Goal: Task Accomplishment & Management: Manage account settings

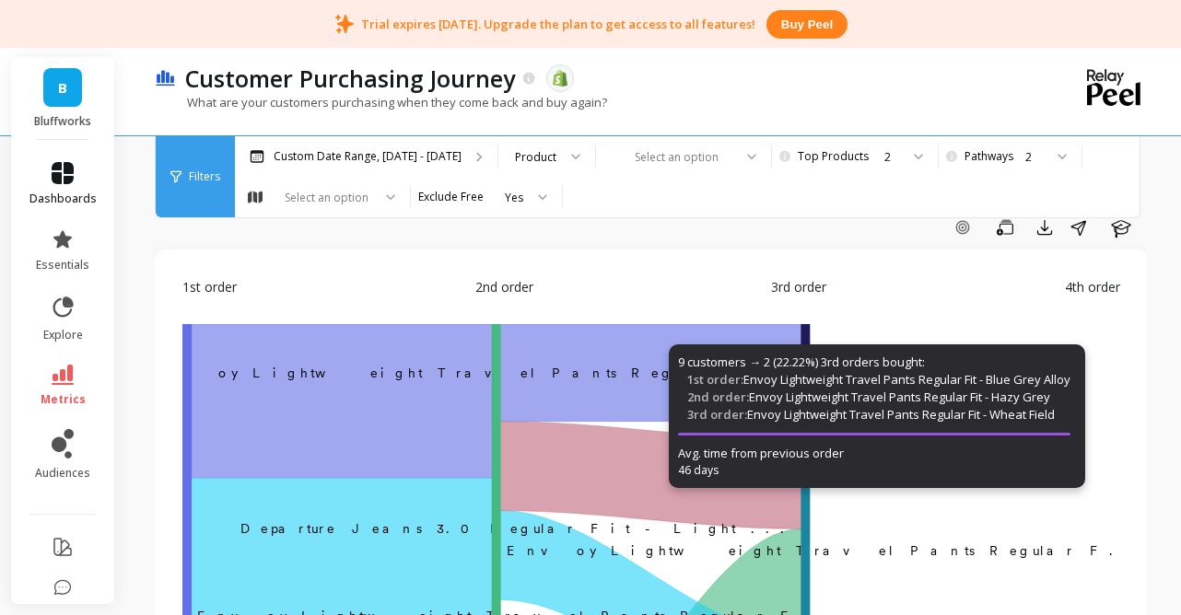
click at [71, 188] on link "dashboards" at bounding box center [62, 184] width 67 height 44
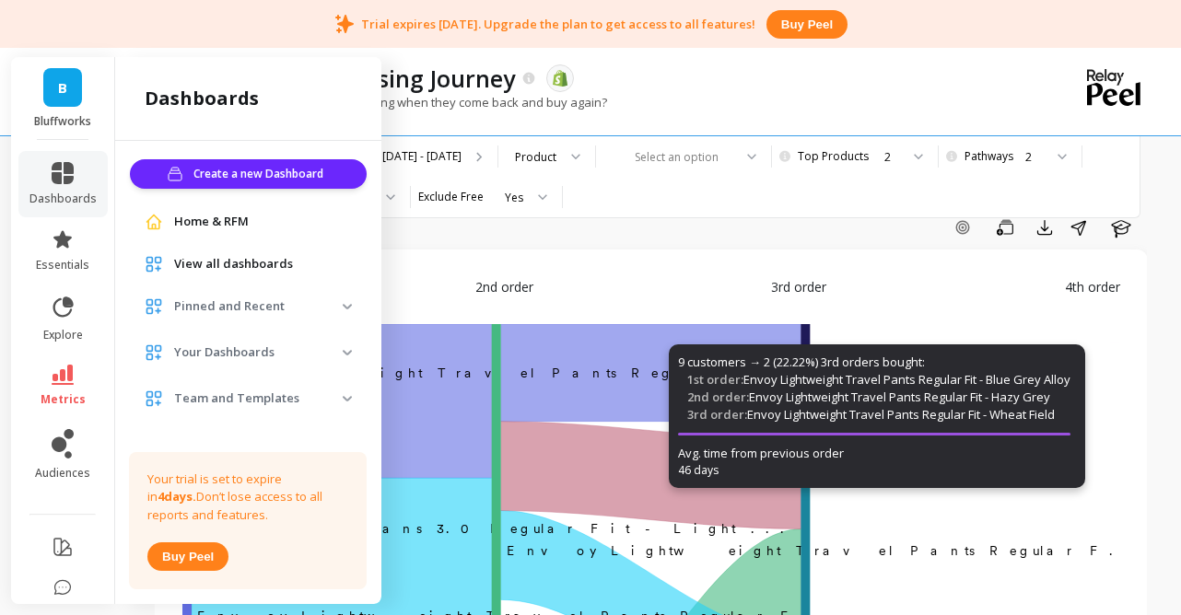
click at [199, 28] on div "Trial expires in 4 days. Upgrade the plan to get access to all features! Buy pe…" at bounding box center [590, 24] width 1181 height 48
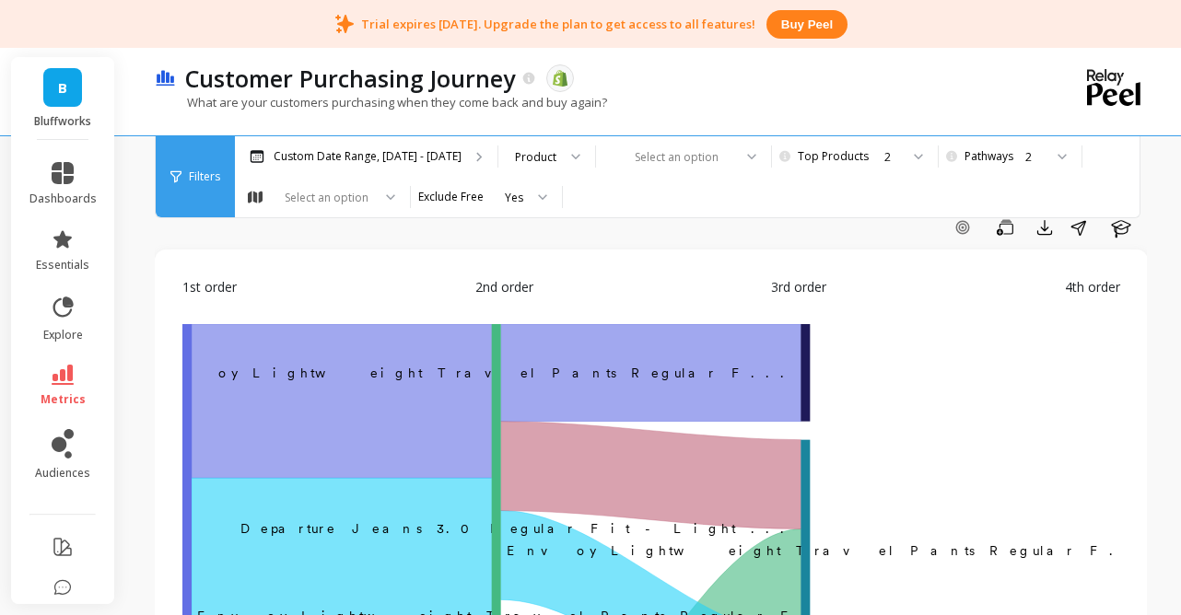
click at [60, 149] on div "dashboards essentials explore metrics audiences" at bounding box center [63, 407] width 104 height 535
click at [61, 168] on icon at bounding box center [63, 173] width 22 height 22
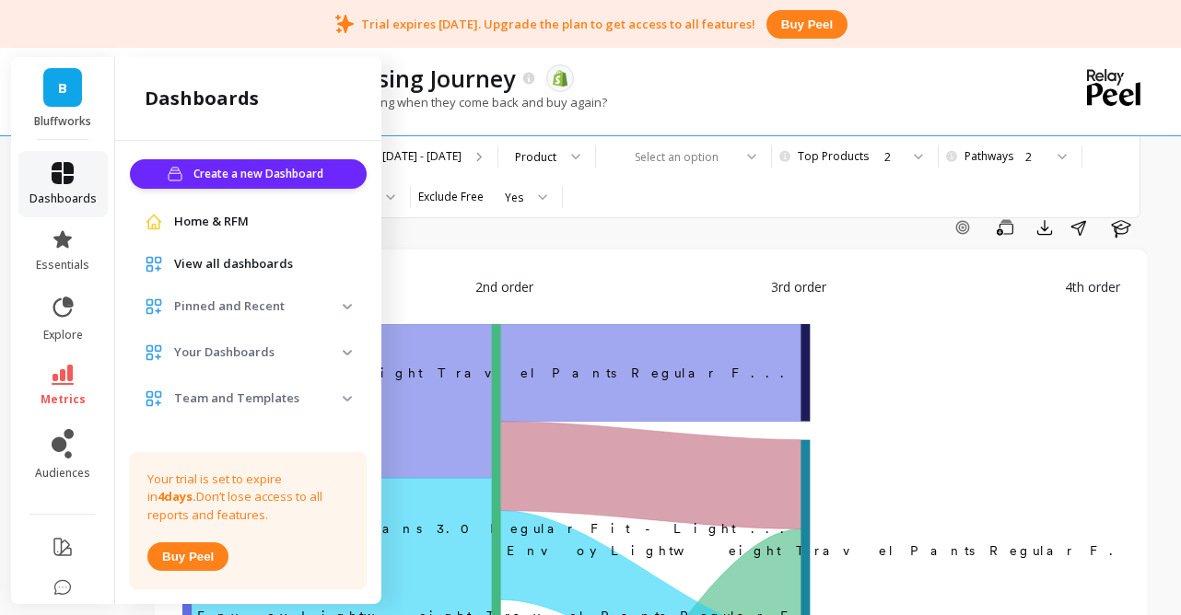
click at [58, 190] on link "dashboards" at bounding box center [62, 184] width 67 height 44
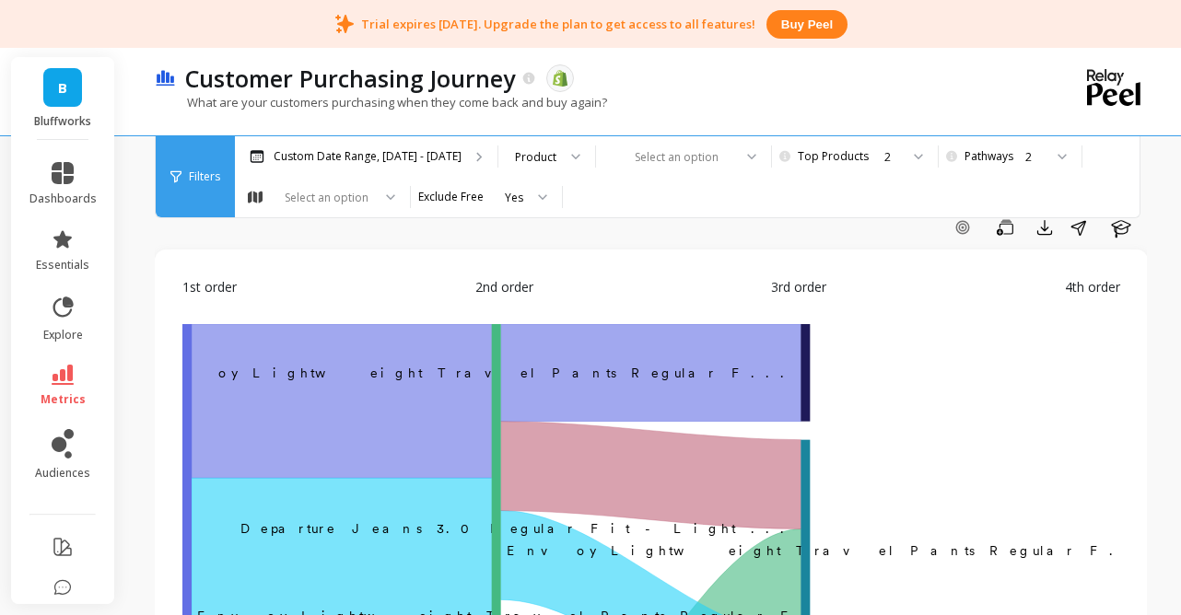
click at [72, 100] on link "B" at bounding box center [62, 87] width 39 height 39
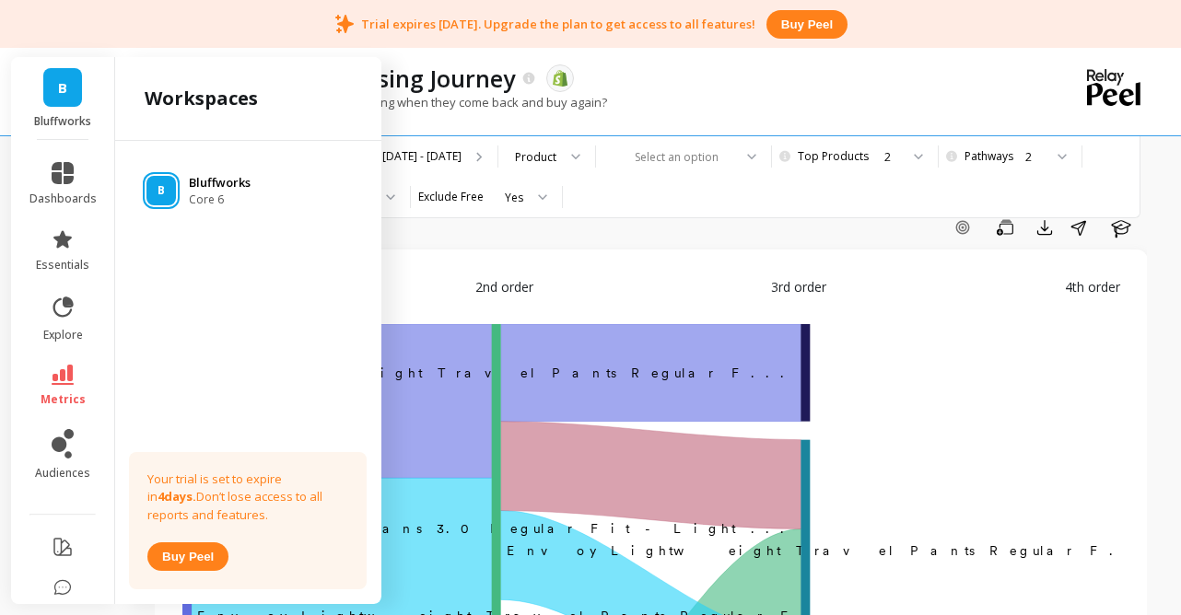
click at [215, 188] on p "Bluffworks" at bounding box center [220, 183] width 62 height 18
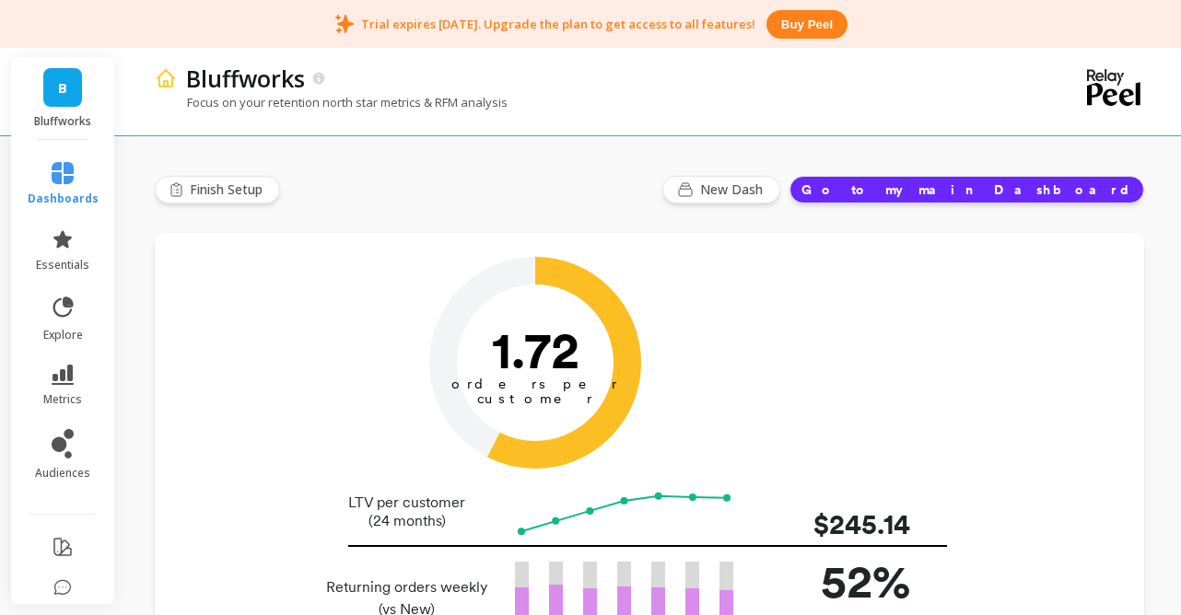
click at [879, 89] on div "Bluffworks" at bounding box center [585, 78] width 816 height 31
click at [1001, 74] on div "Bluffworks Focus on your retention north star metrics & RFM analysis" at bounding box center [648, 89] width 986 height 91
click at [1058, 197] on button "Go to my main Dashboard" at bounding box center [967, 190] width 355 height 28
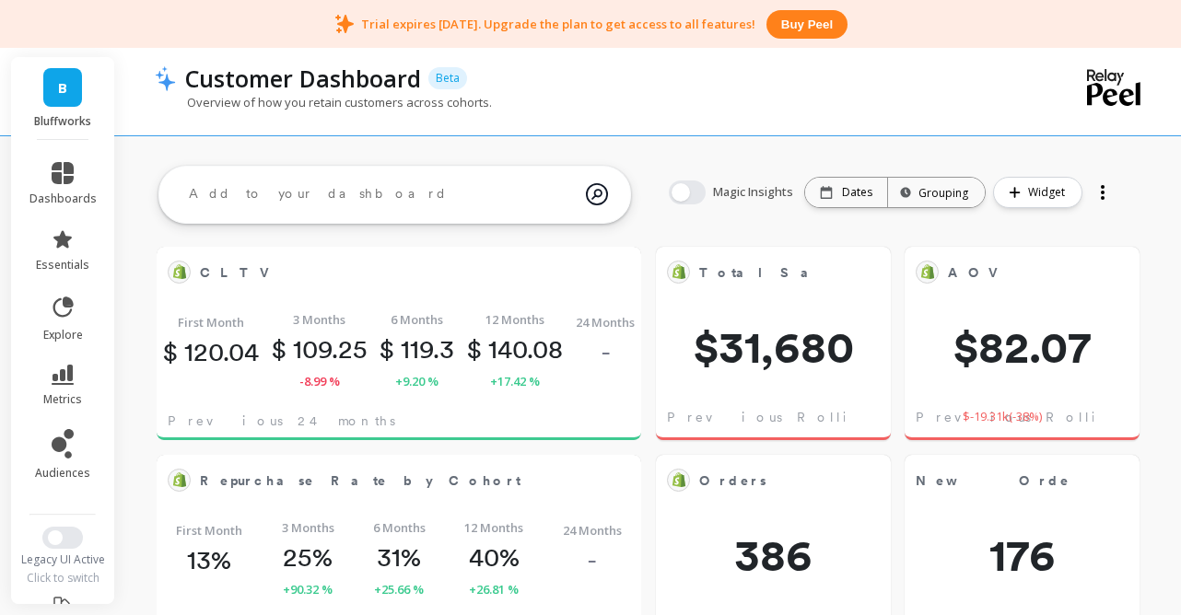
scroll to position [507, 446]
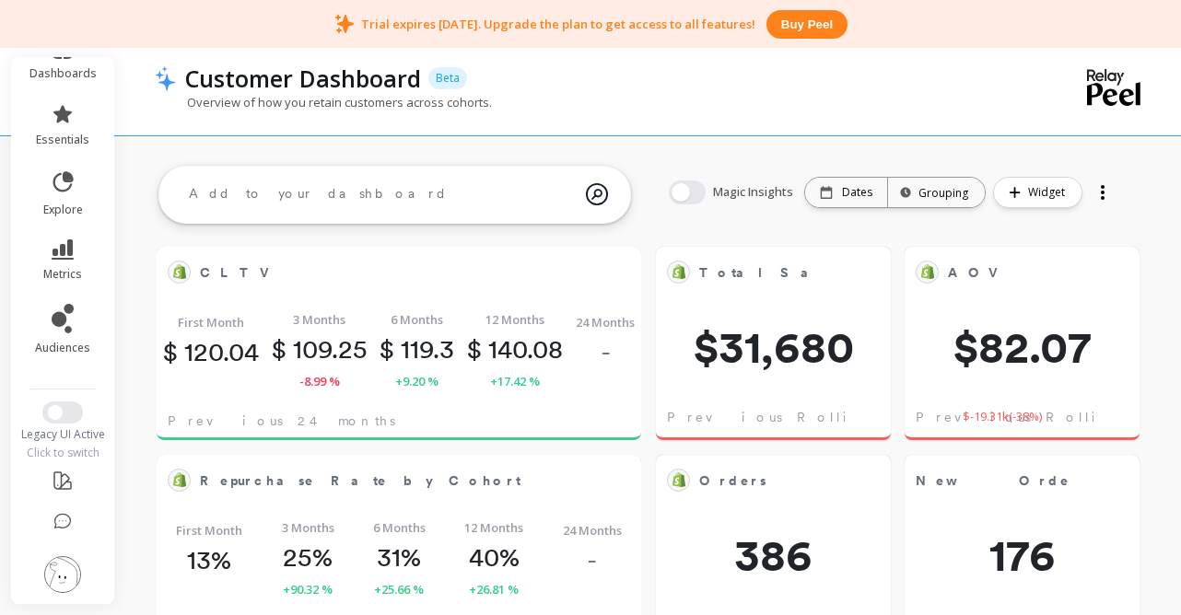
scroll to position [131, 0]
click at [60, 407] on span "Switch to New UI" at bounding box center [55, 408] width 15 height 15
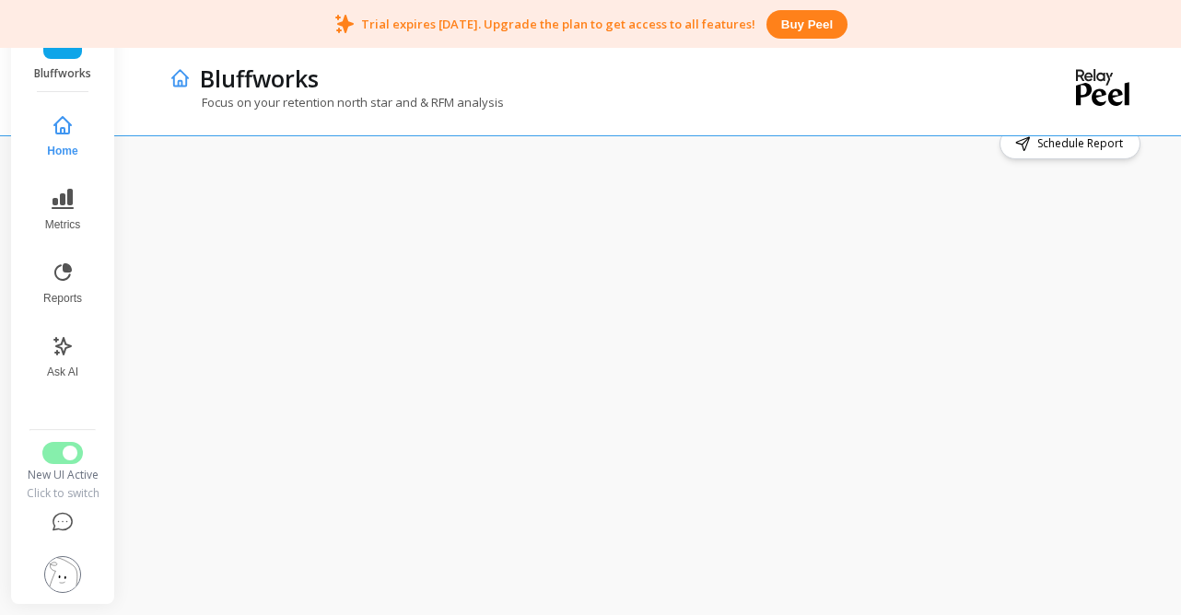
click at [961, 64] on div "Bluffworks" at bounding box center [586, 78] width 791 height 31
click at [67, 460] on span "Switch to Legacy UI" at bounding box center [70, 453] width 15 height 15
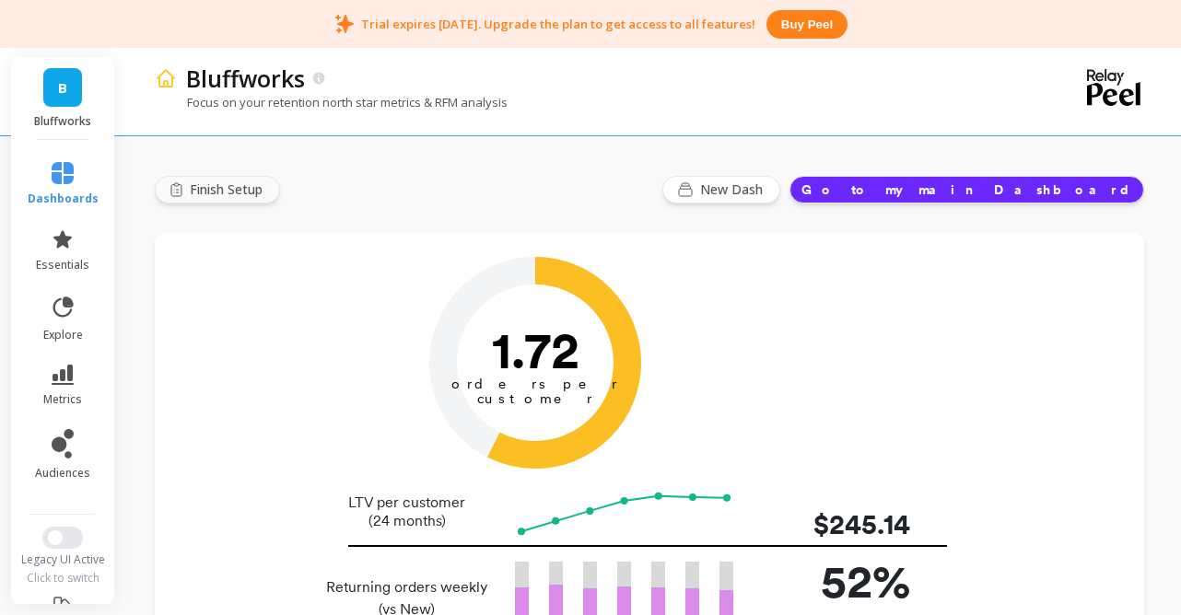
click at [240, 195] on span "Finish Setup" at bounding box center [229, 190] width 78 height 18
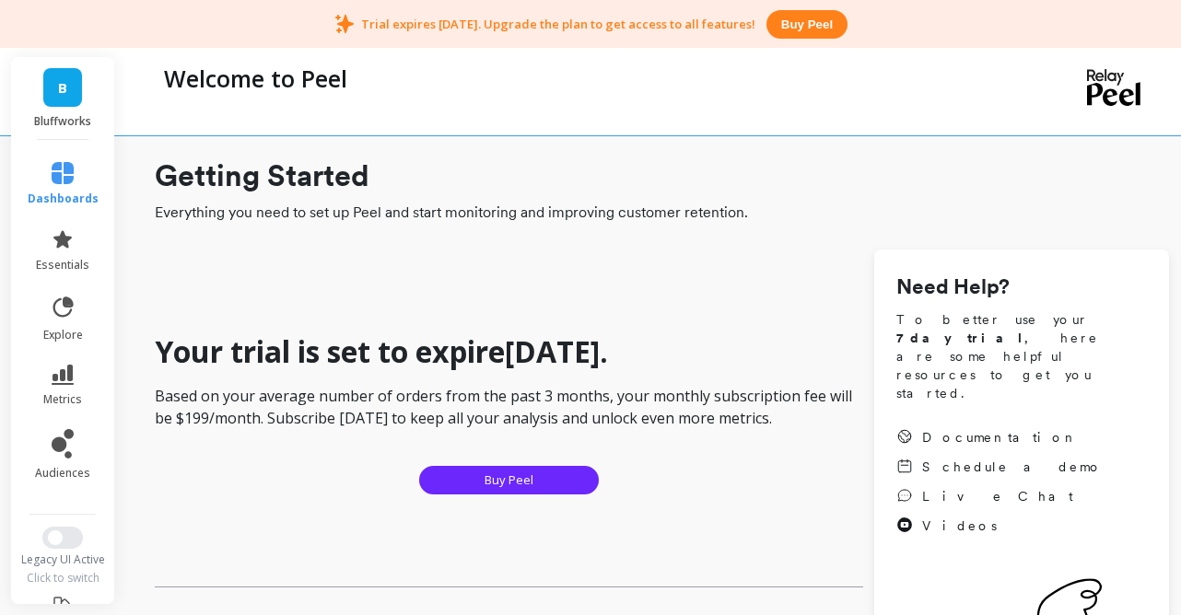
checkbox input "true"
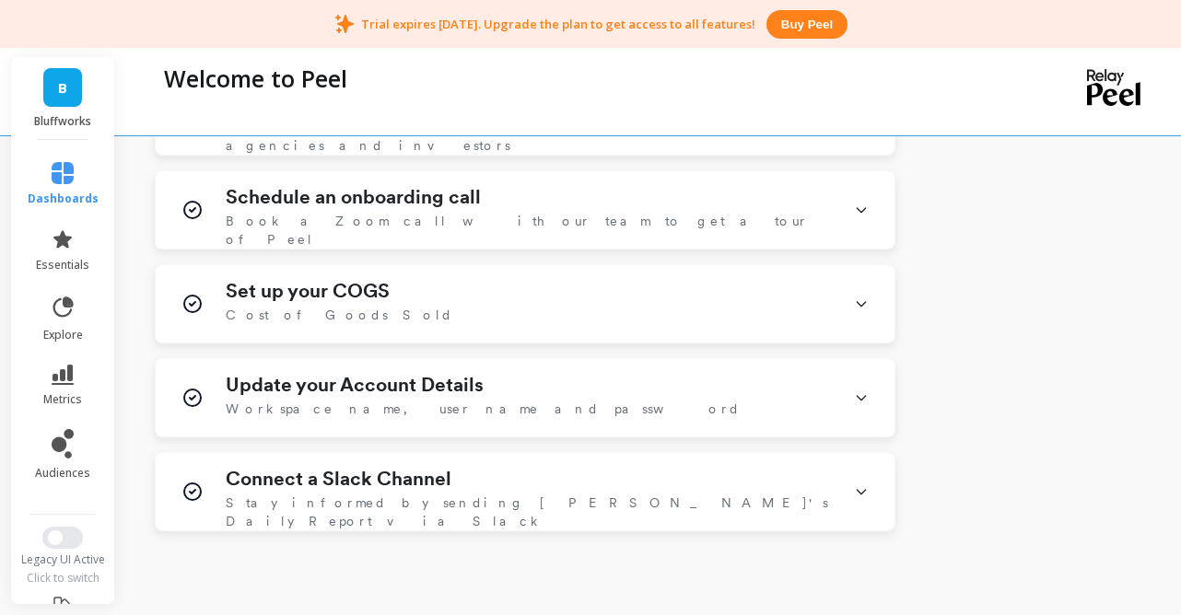
scroll to position [932, 0]
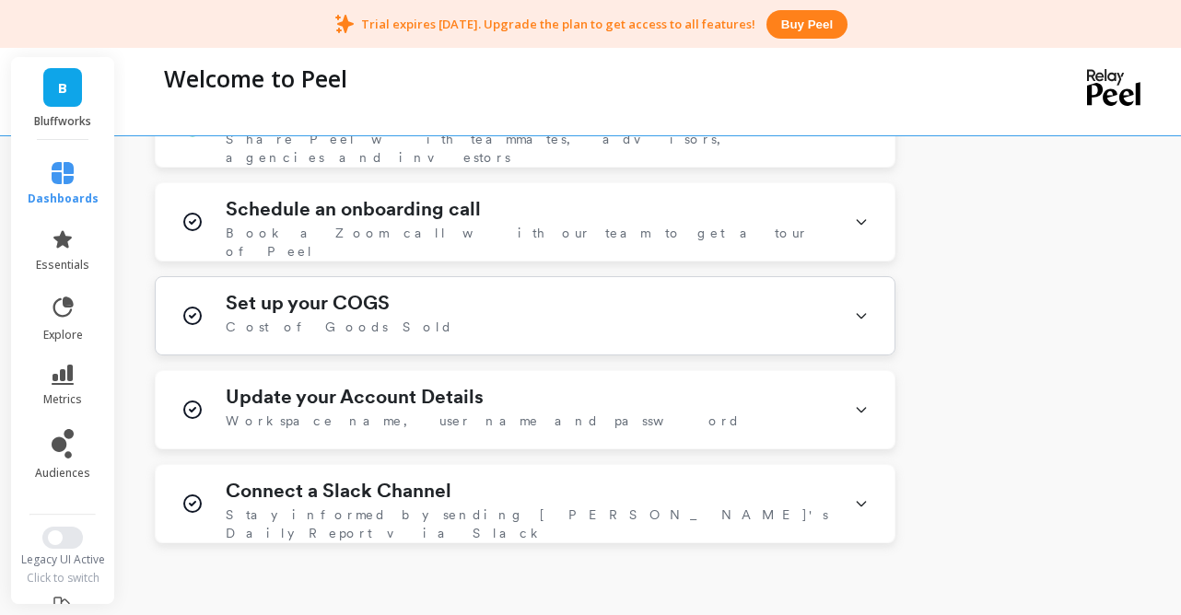
click at [813, 322] on div "Set up your COGS Cost of Goods Sold" at bounding box center [525, 315] width 739 height 77
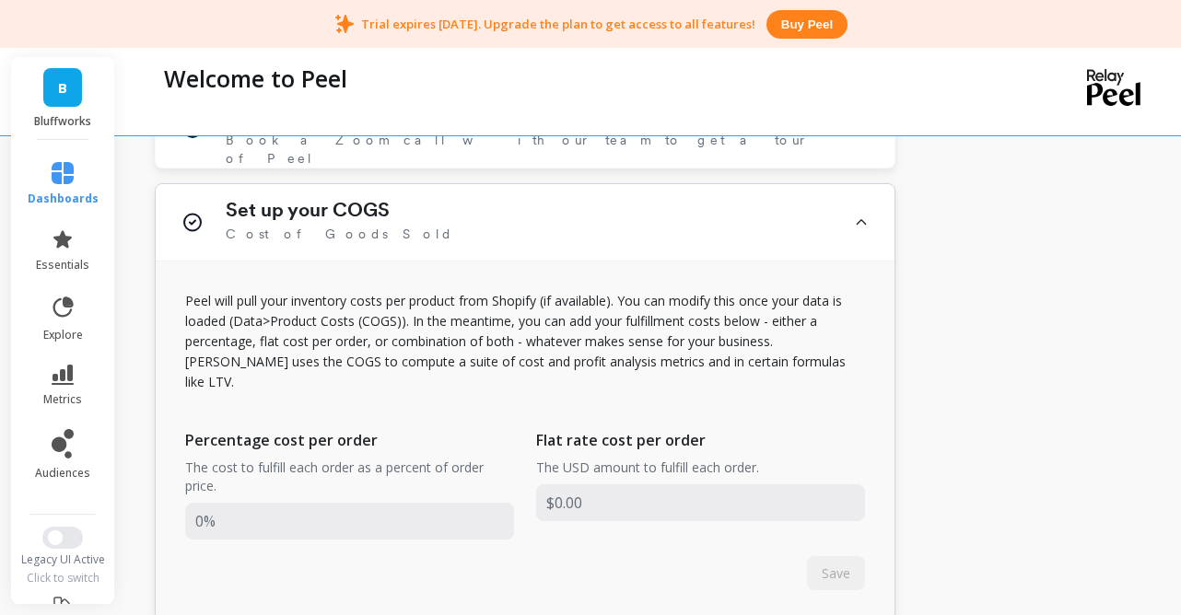
scroll to position [1040, 0]
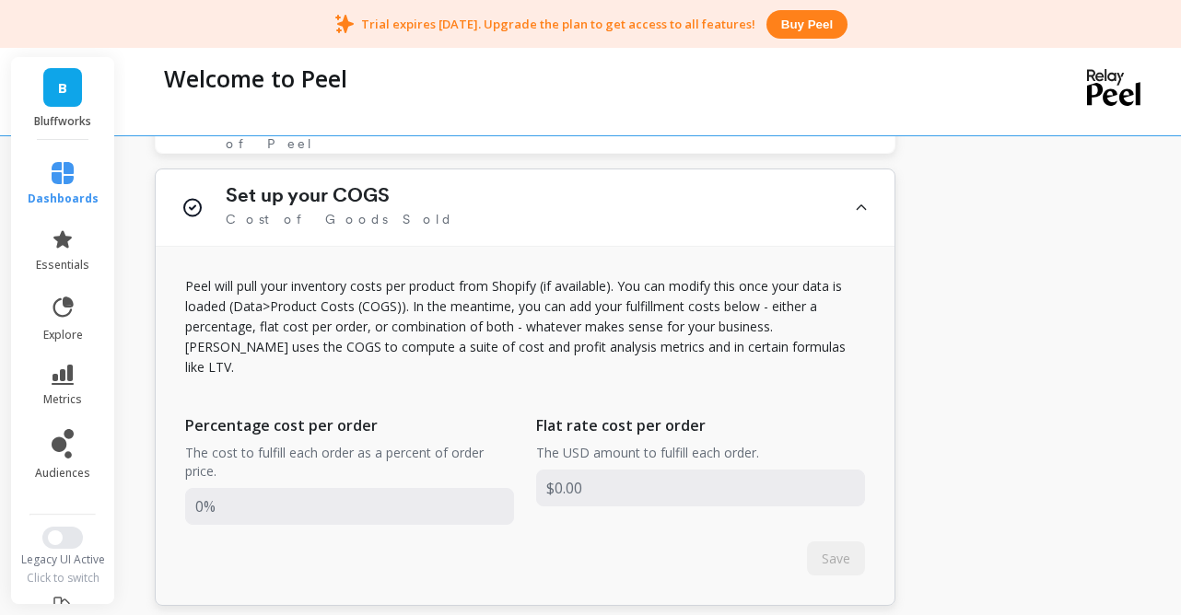
click at [634, 322] on p "Peel will pull your inventory costs per product from Shopify (if available). Yo…" at bounding box center [525, 326] width 680 height 101
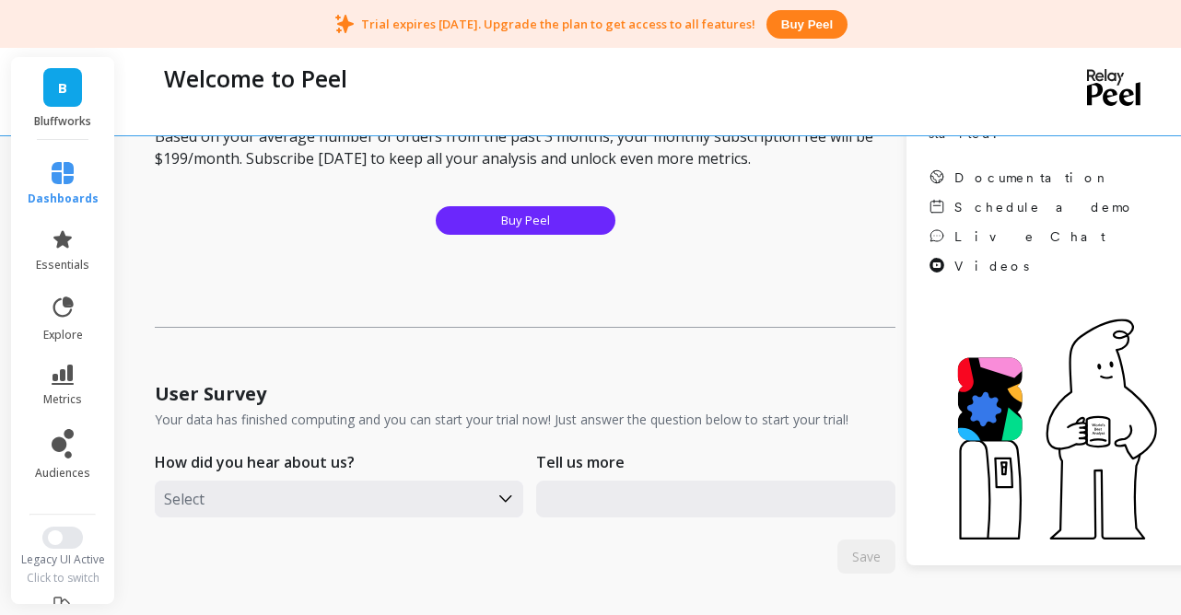
scroll to position [0, 0]
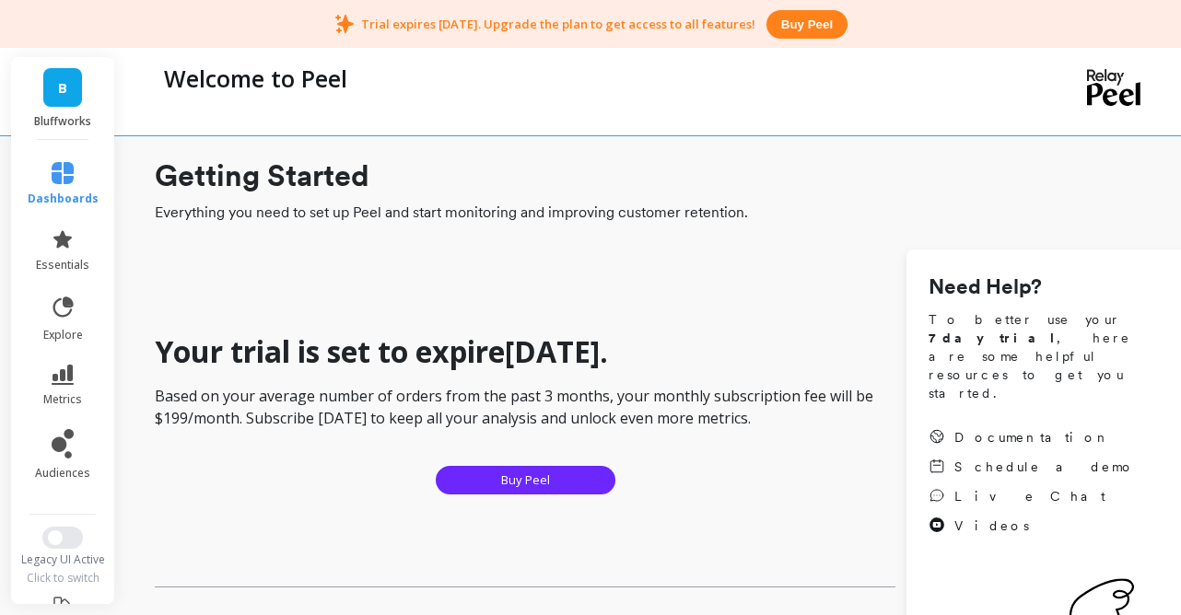
click at [626, 160] on h1 "Getting Started" at bounding box center [678, 176] width 1047 height 44
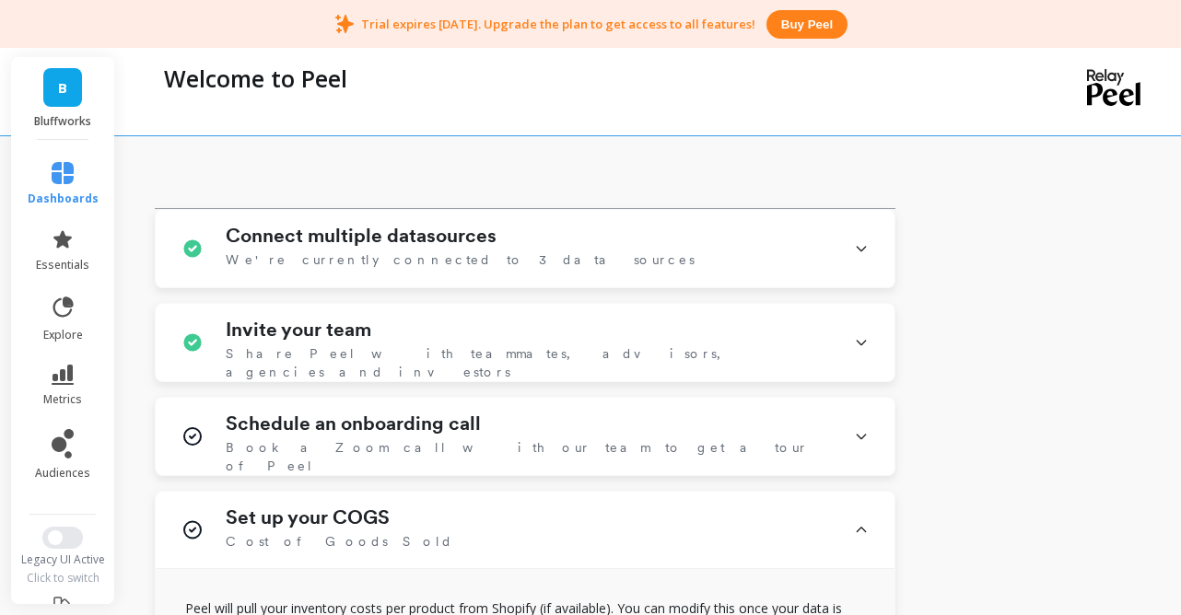
scroll to position [719, 0]
click at [806, 242] on div "Connect multiple datasources We're currently connected to 3 data sources" at bounding box center [525, 247] width 739 height 77
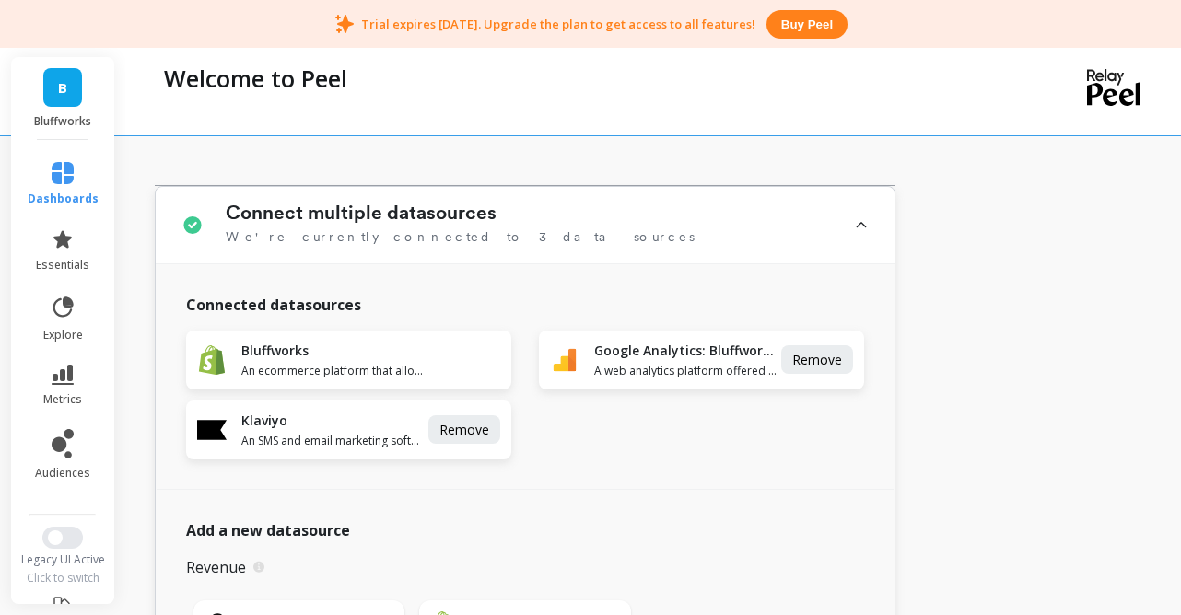
scroll to position [745, 0]
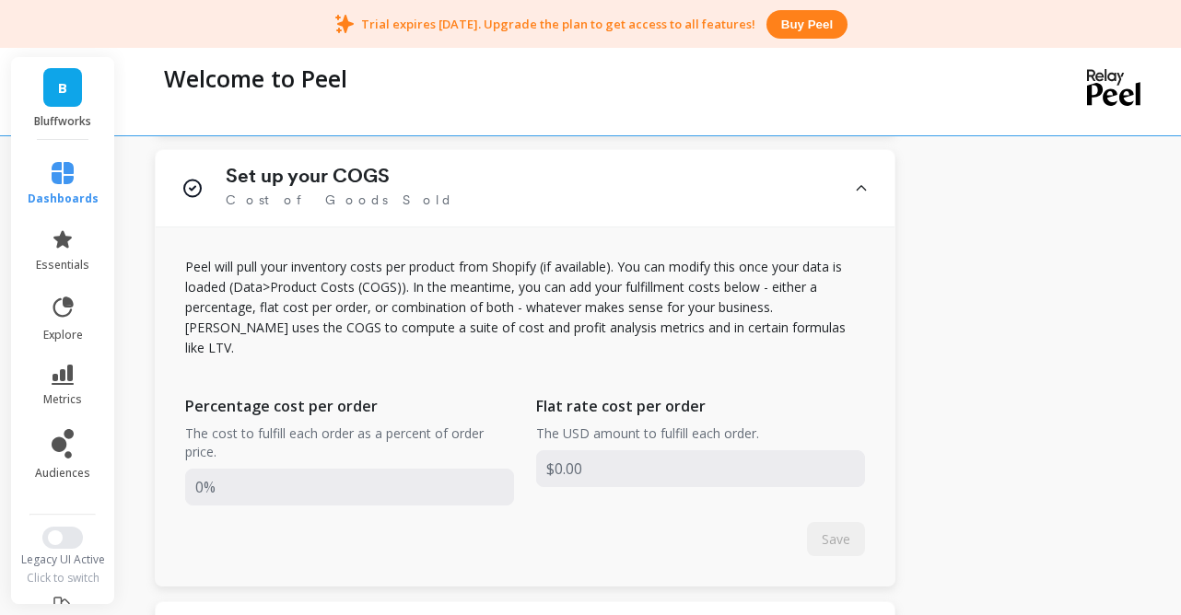
scroll to position [3301, 0]
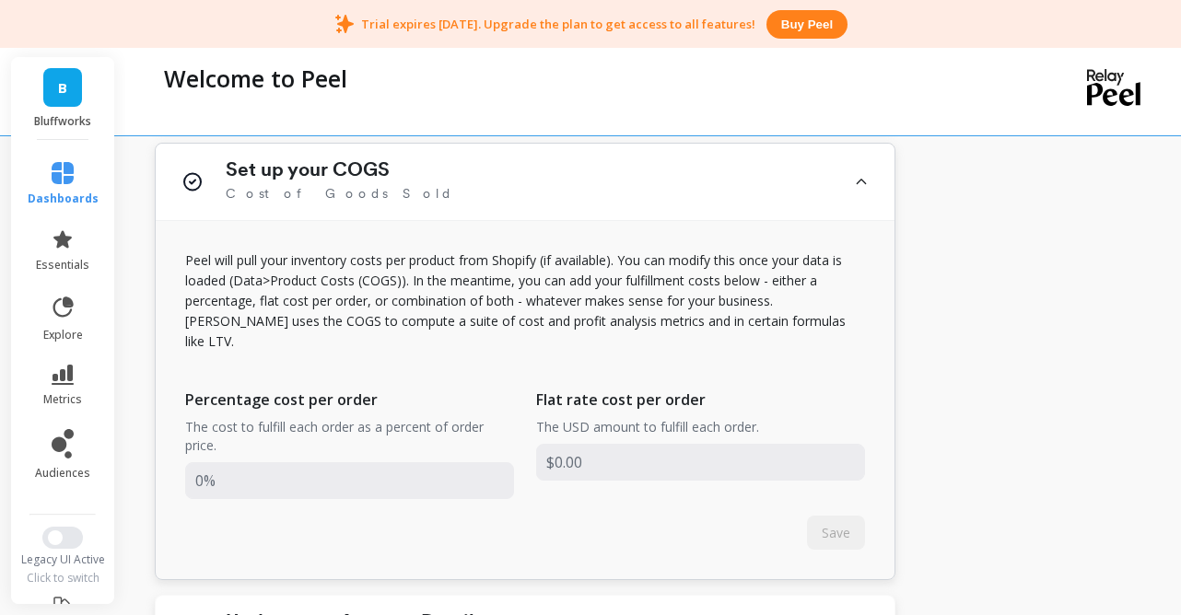
click at [623, 314] on p "Peel will pull your inventory costs per product from Shopify (if available). Yo…" at bounding box center [525, 301] width 680 height 101
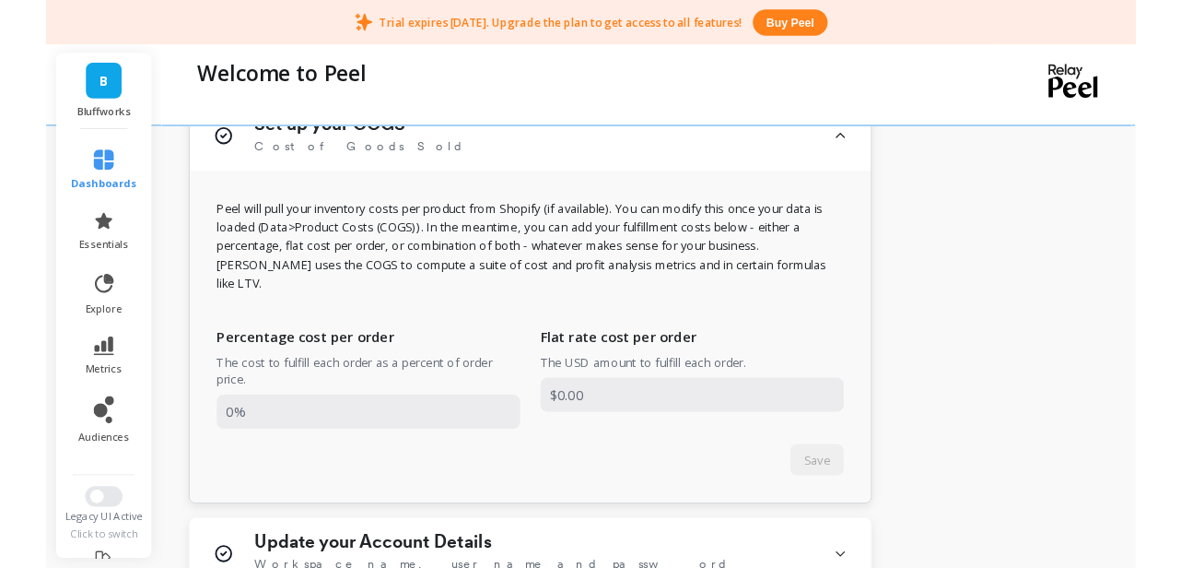
scroll to position [3338, 0]
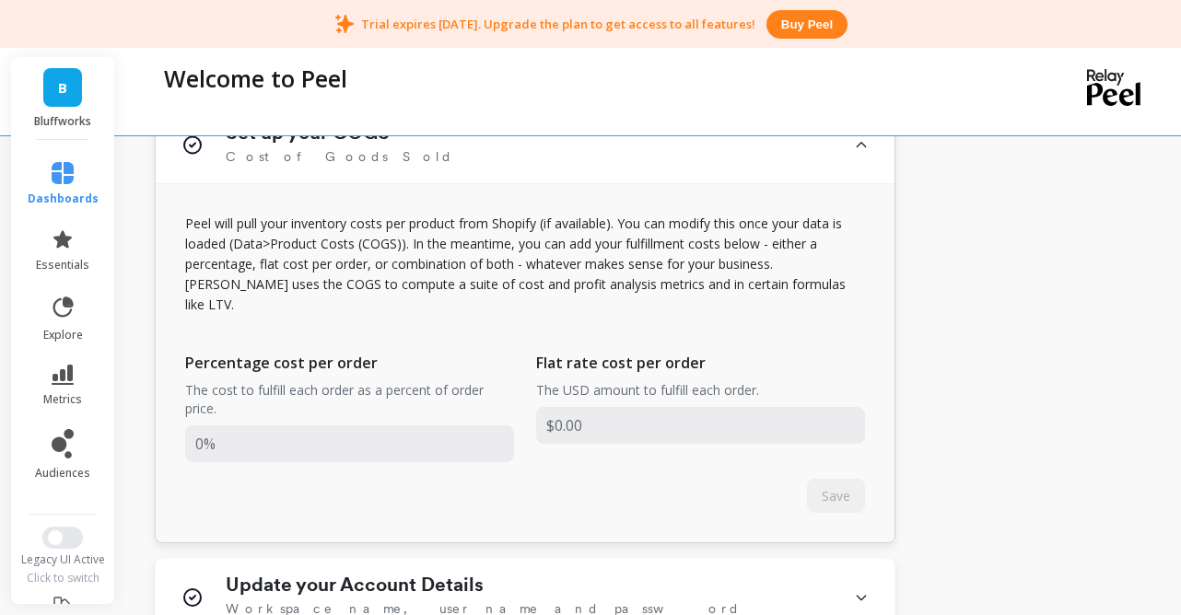
click at [347, 272] on p "Peel will pull your inventory costs per product from Shopify (if available). Yo…" at bounding box center [525, 264] width 680 height 101
click at [64, 199] on span "dashboards" at bounding box center [63, 199] width 71 height 15
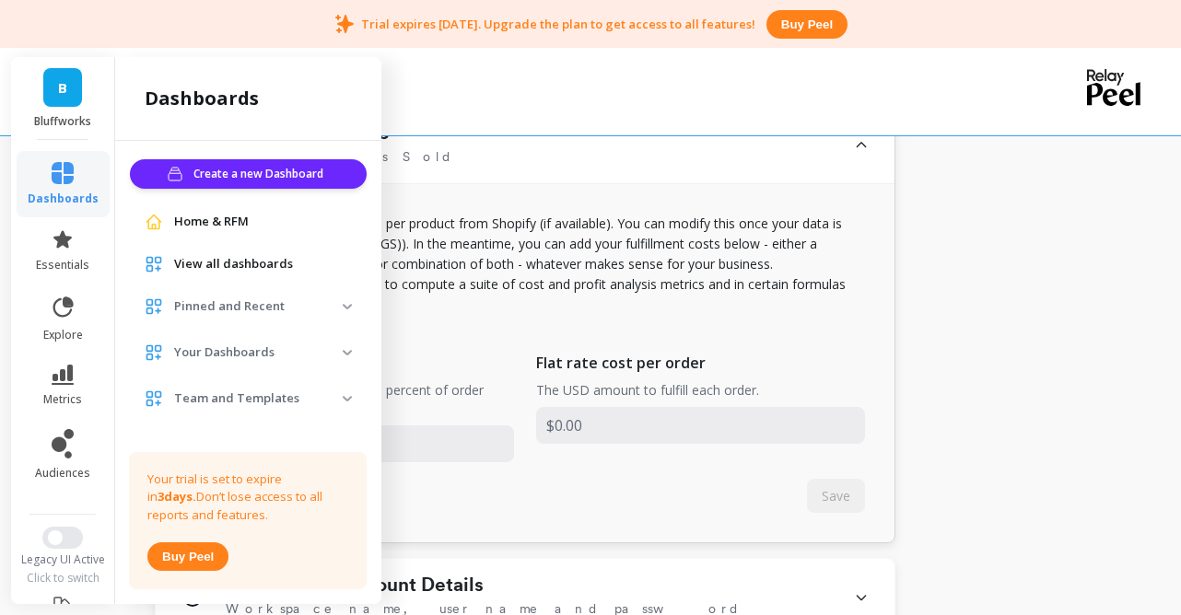
click at [520, 324] on div "Peel will pull your inventory costs per product from Shopify (if available). Yo…" at bounding box center [525, 363] width 739 height 358
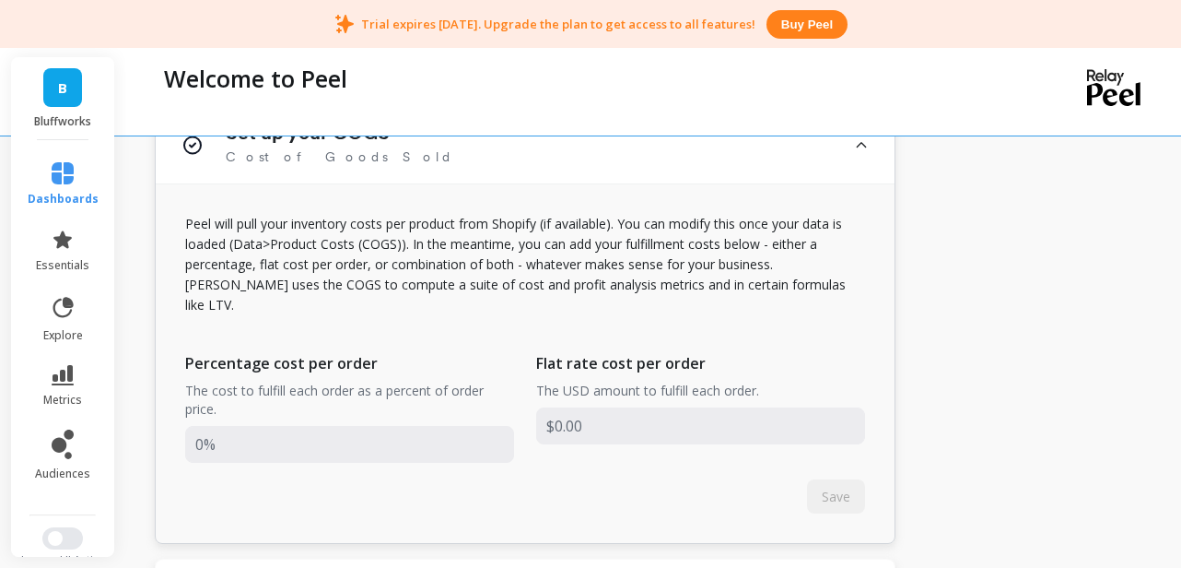
click at [538, 235] on div "Peel will pull your inventory costs per product from Shopify (if available). Yo…" at bounding box center [525, 363] width 739 height 358
click at [440, 255] on p "Peel will pull your inventory costs per product from Shopify (if available). Yo…" at bounding box center [525, 264] width 680 height 101
click at [318, 266] on p "Peel will pull your inventory costs per product from Shopify (if available). Yo…" at bounding box center [525, 264] width 680 height 101
click at [365, 272] on p "Peel will pull your inventory costs per product from Shopify (if available). Yo…" at bounding box center [525, 264] width 680 height 101
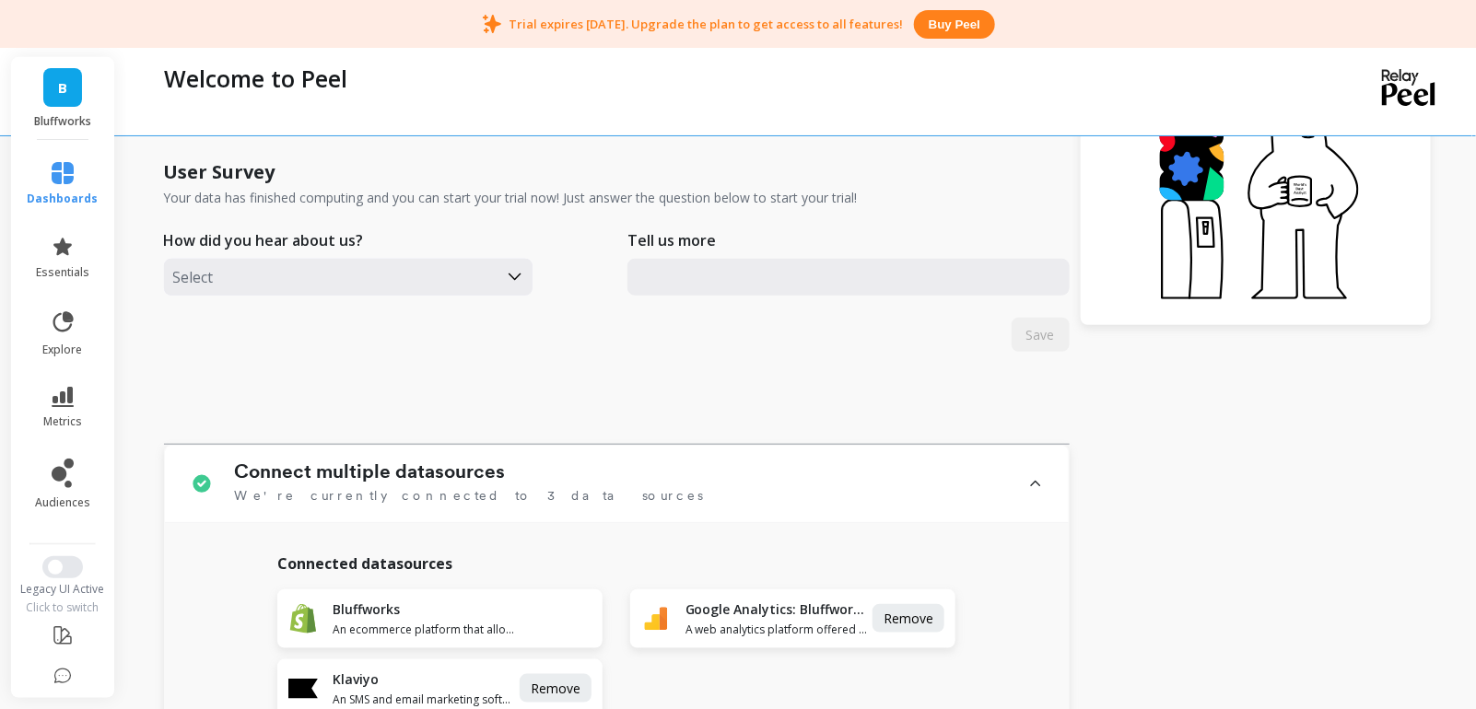
scroll to position [582, 0]
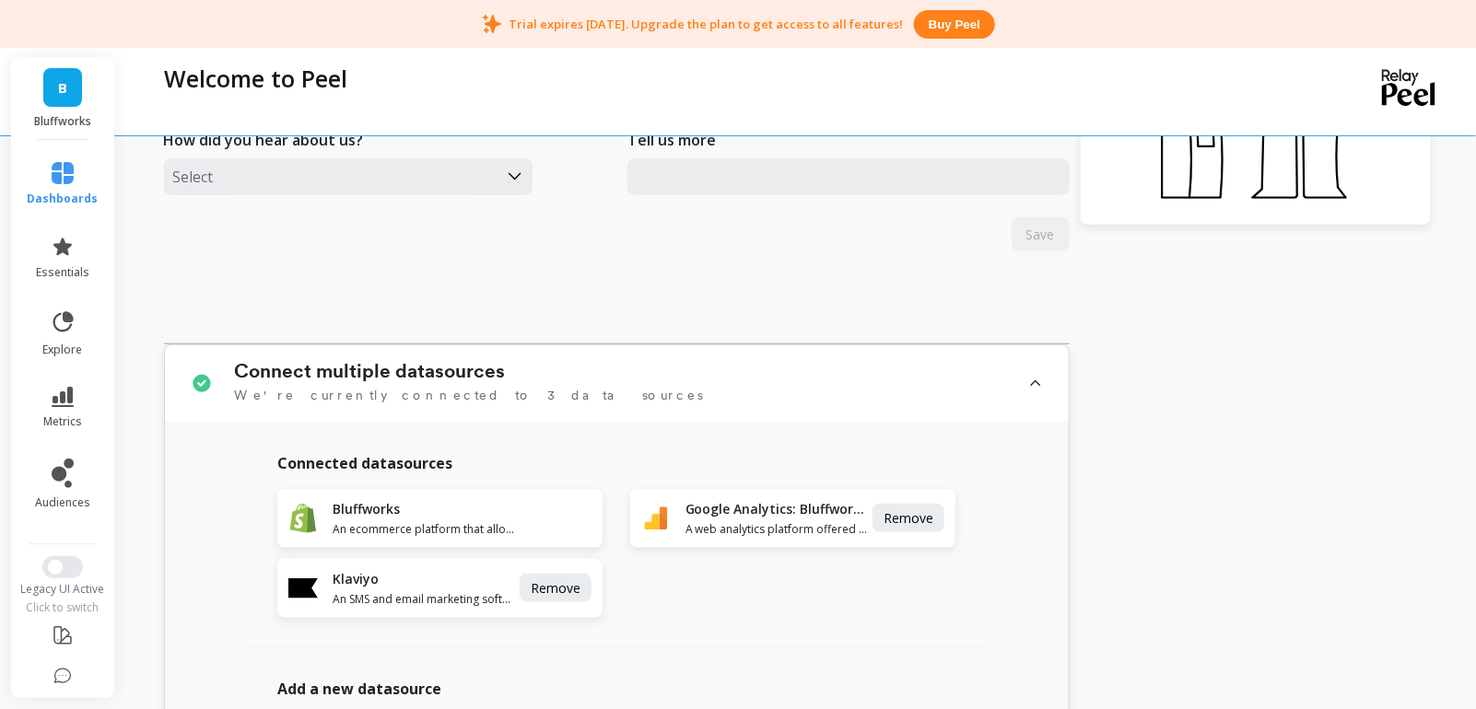
click at [1033, 377] on icon at bounding box center [1035, 383] width 15 height 47
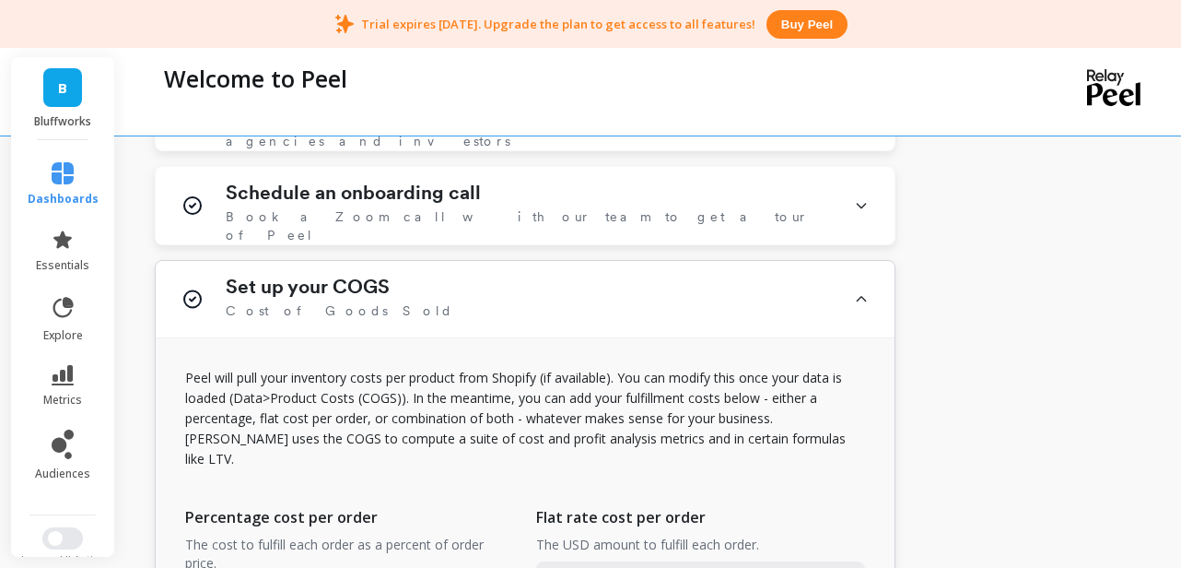
scroll to position [949, 0]
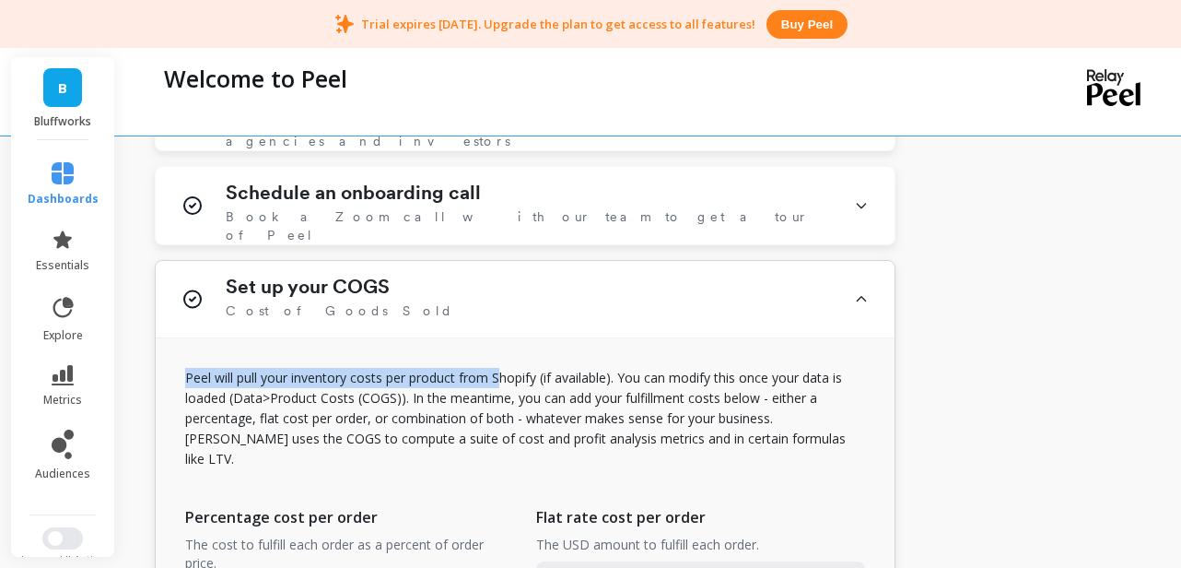
drag, startPoint x: 501, startPoint y: 377, endPoint x: 379, endPoint y: 366, distance: 123.0
click at [379, 366] on div "Peel will pull your inventory costs per product from Shopify (if available). Yo…" at bounding box center [525, 517] width 739 height 358
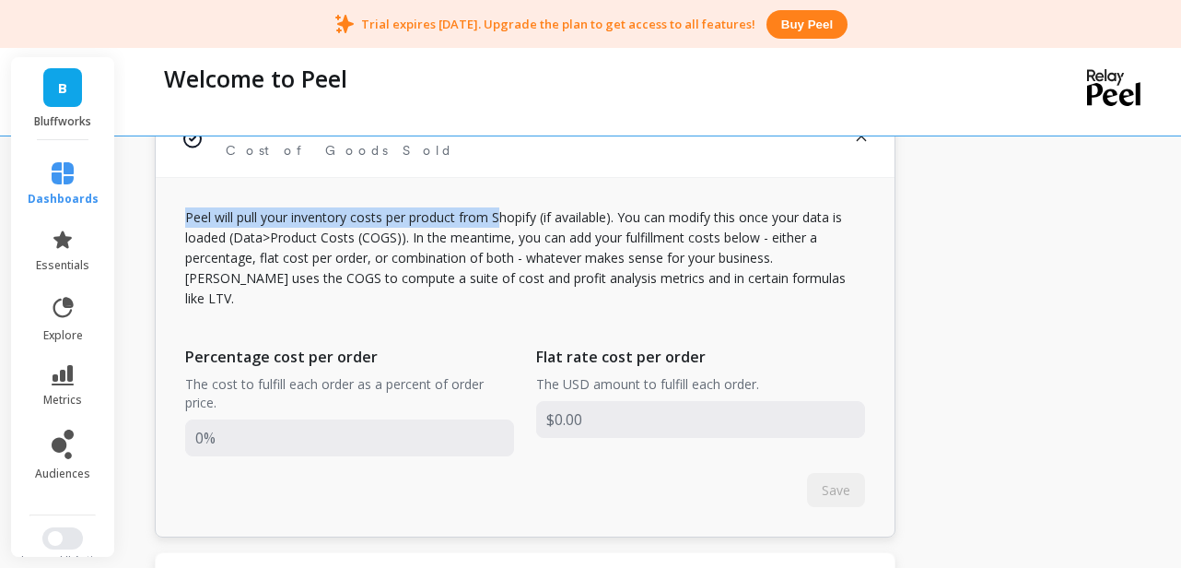
scroll to position [1167, 0]
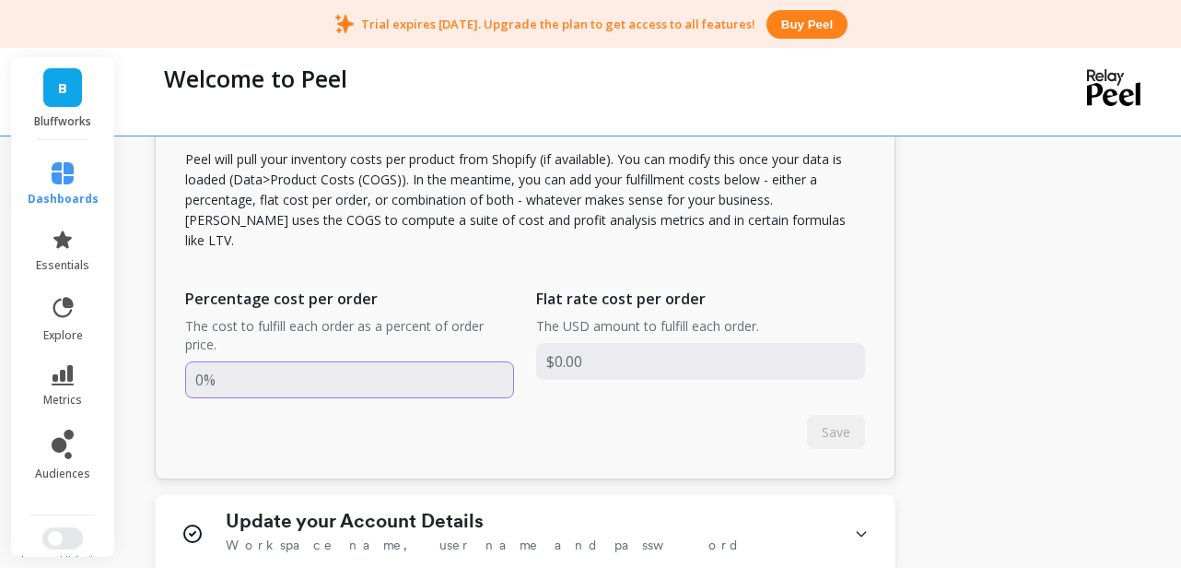
click at [337, 361] on input "input" at bounding box center [349, 379] width 329 height 37
drag, startPoint x: 337, startPoint y: 360, endPoint x: 151, endPoint y: 360, distance: 186.1
type input "22"
click at [407, 317] on p "The cost to fulfill each order as a percent of order price." at bounding box center [349, 335] width 329 height 37
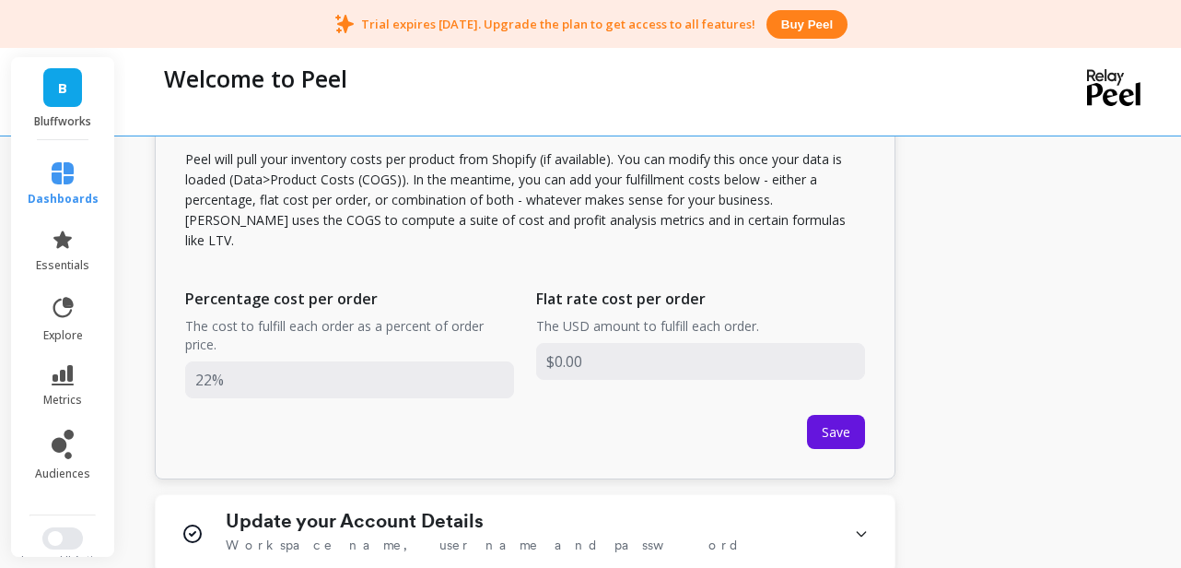
click at [415, 269] on div "Percentage cost per order The cost to fulfill each order as a percent of order …" at bounding box center [525, 342] width 680 height 146
click at [603, 343] on input "input" at bounding box center [700, 361] width 329 height 37
click at [415, 327] on p "The cost to fulfill each order as a percent of order price." at bounding box center [349, 335] width 329 height 37
click at [554, 316] on div "Flat rate cost per order The USD amount to fulfill each order." at bounding box center [700, 341] width 329 height 109
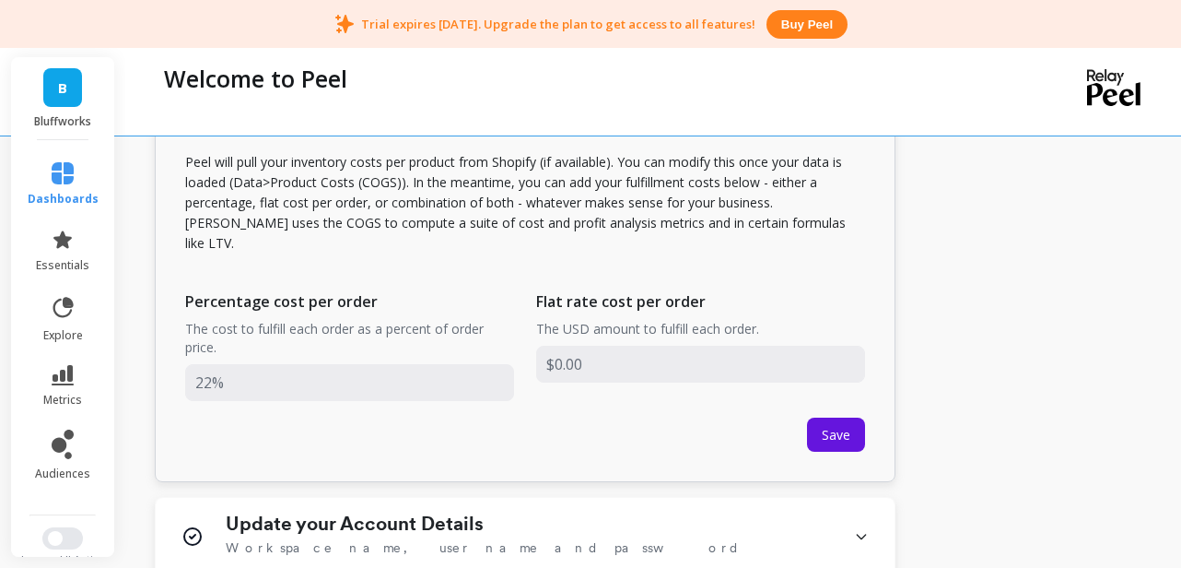
scroll to position [1127, 0]
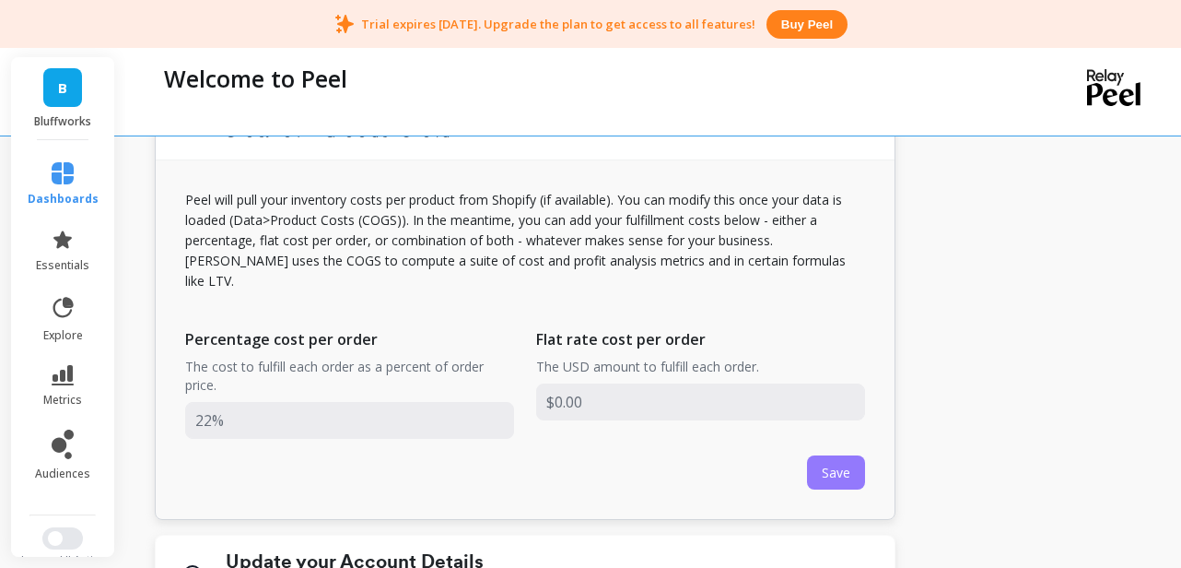
click at [822, 463] on span "Save" at bounding box center [836, 472] width 29 height 18
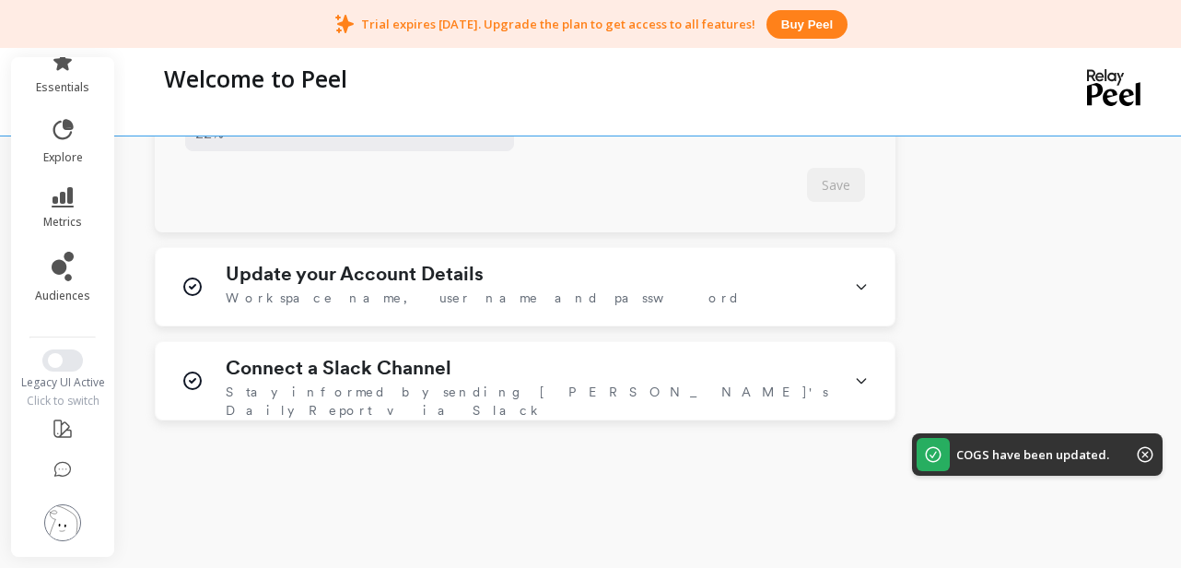
scroll to position [1415, 0]
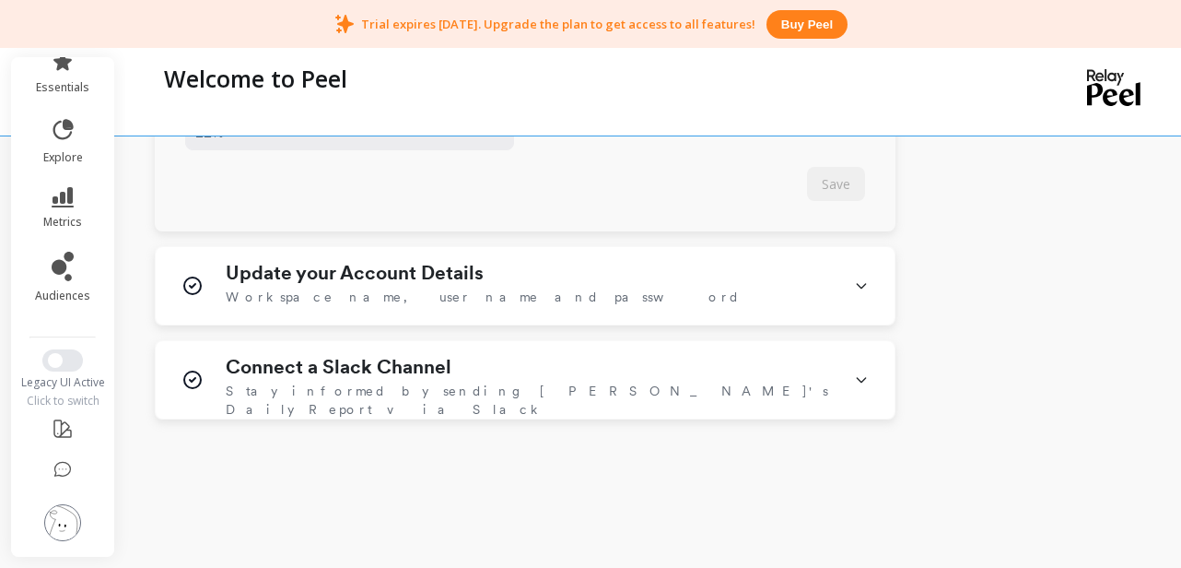
click at [54, 520] on img at bounding box center [62, 522] width 37 height 37
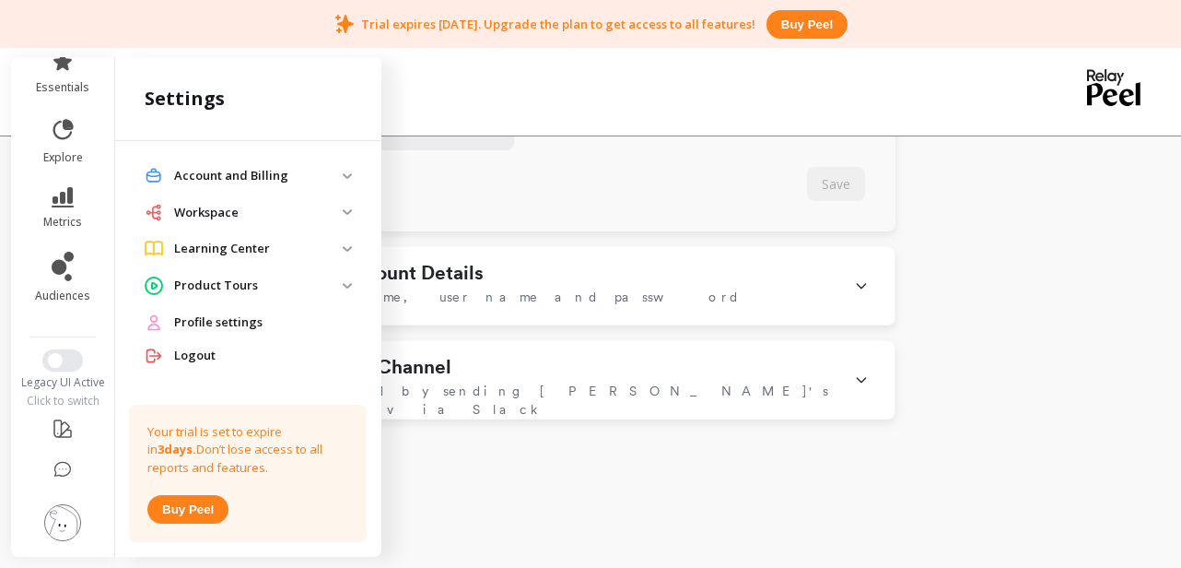
click at [341, 213] on p "Workspace" at bounding box center [258, 213] width 169 height 18
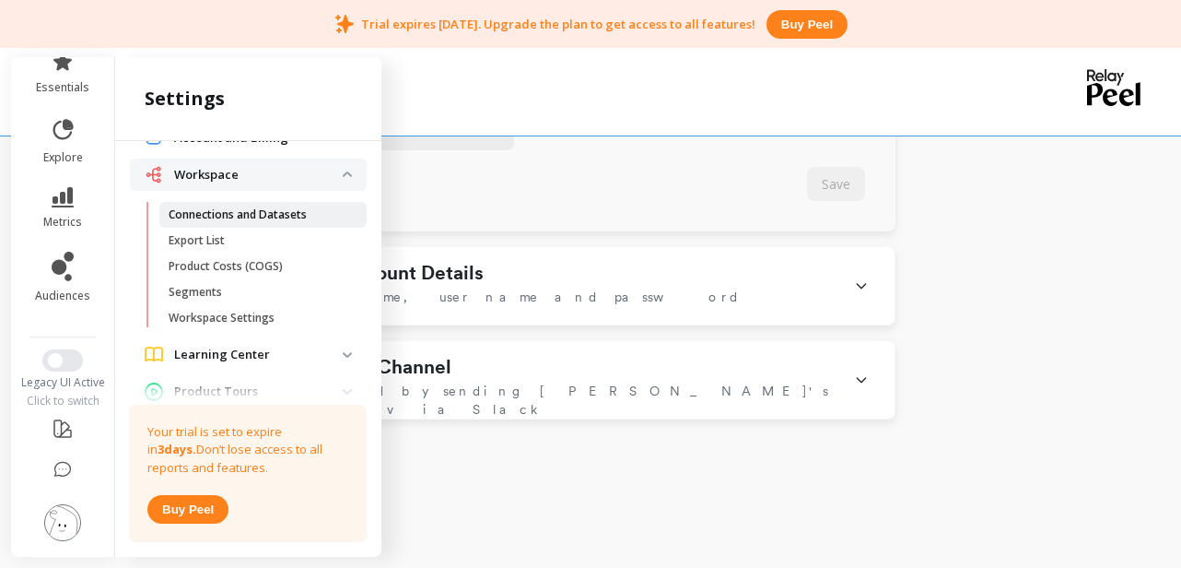
scroll to position [43, 0]
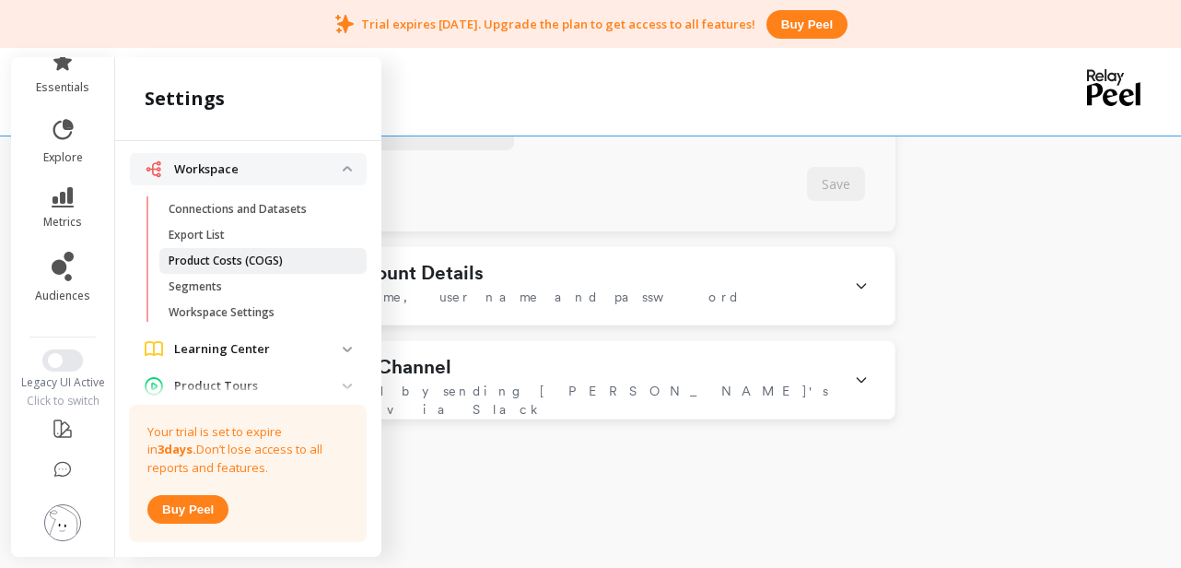
click at [252, 253] on p "Product Costs (COGS)" at bounding box center [226, 260] width 114 height 15
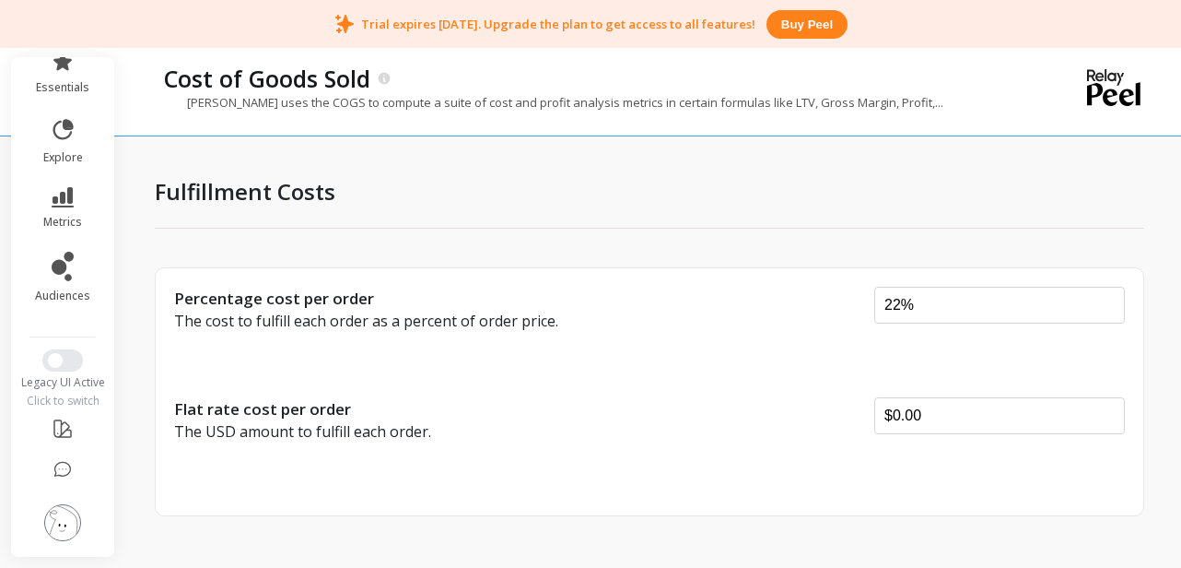
scroll to position [27, 0]
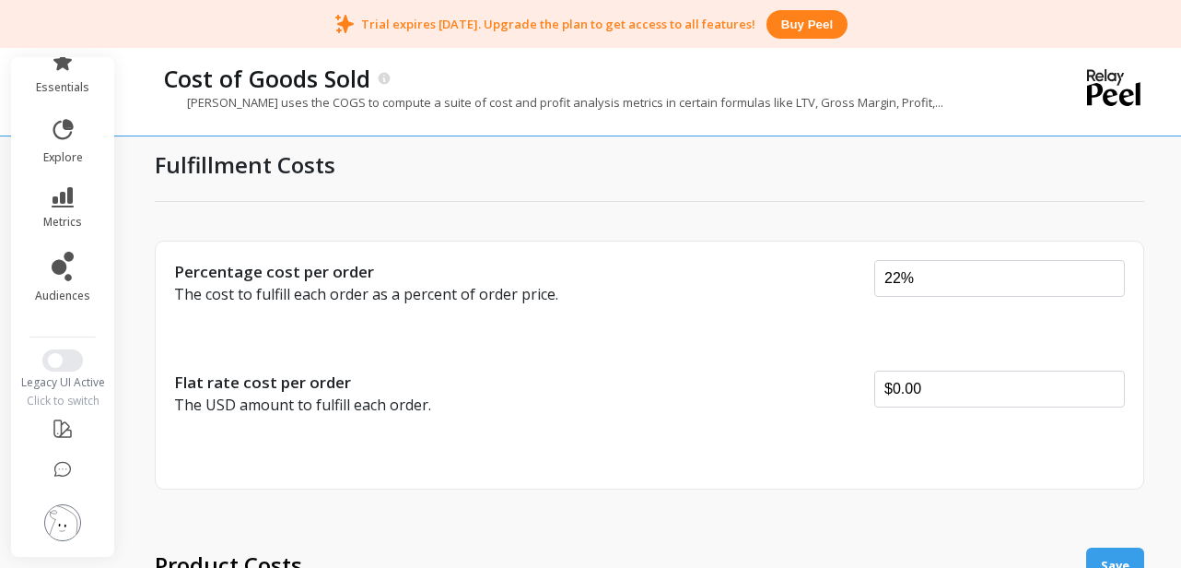
click at [618, 316] on div "Percentage cost per order The cost to fulfill each order as a percent of order …" at bounding box center [649, 364] width 989 height 249
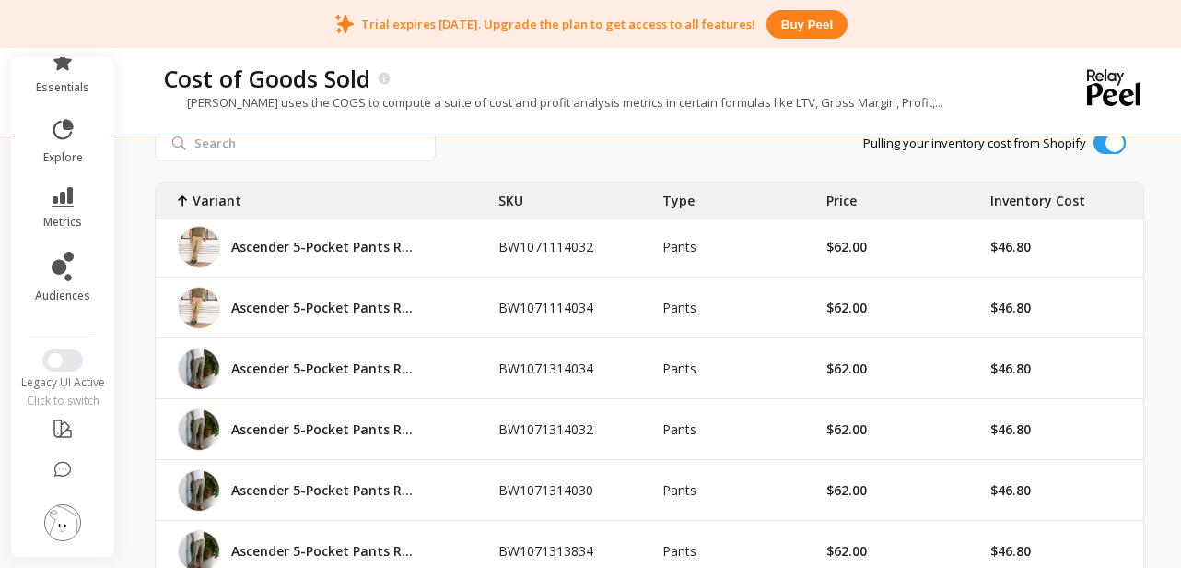
scroll to position [5860, 0]
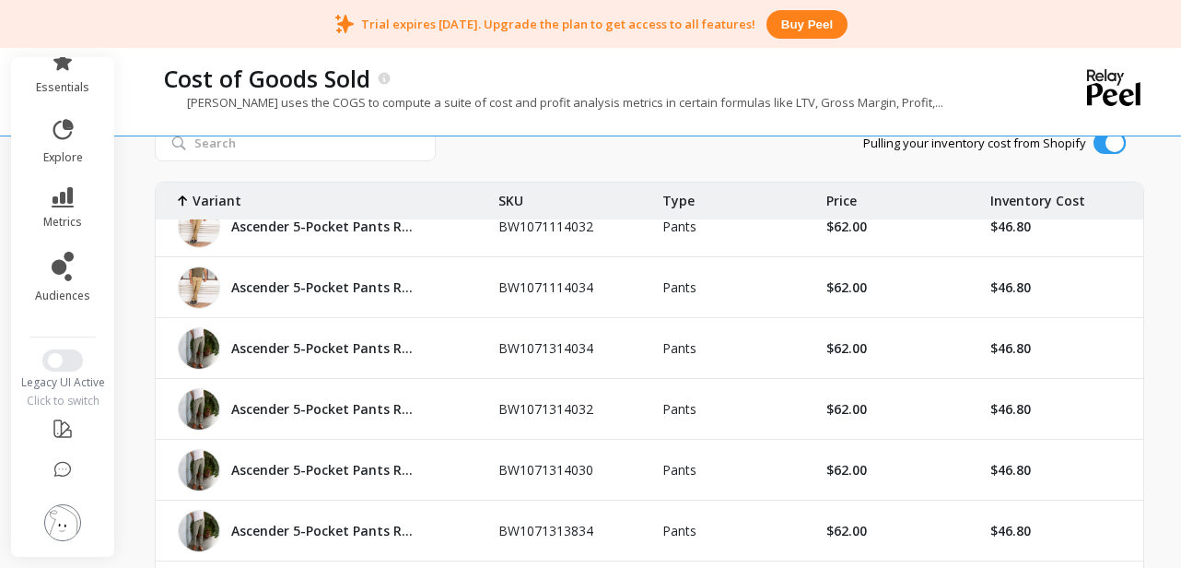
click at [957, 111] on div "Peel uses the COGS to compute a suite of cost and profit analysis metrics in ce…" at bounding box center [574, 111] width 838 height 35
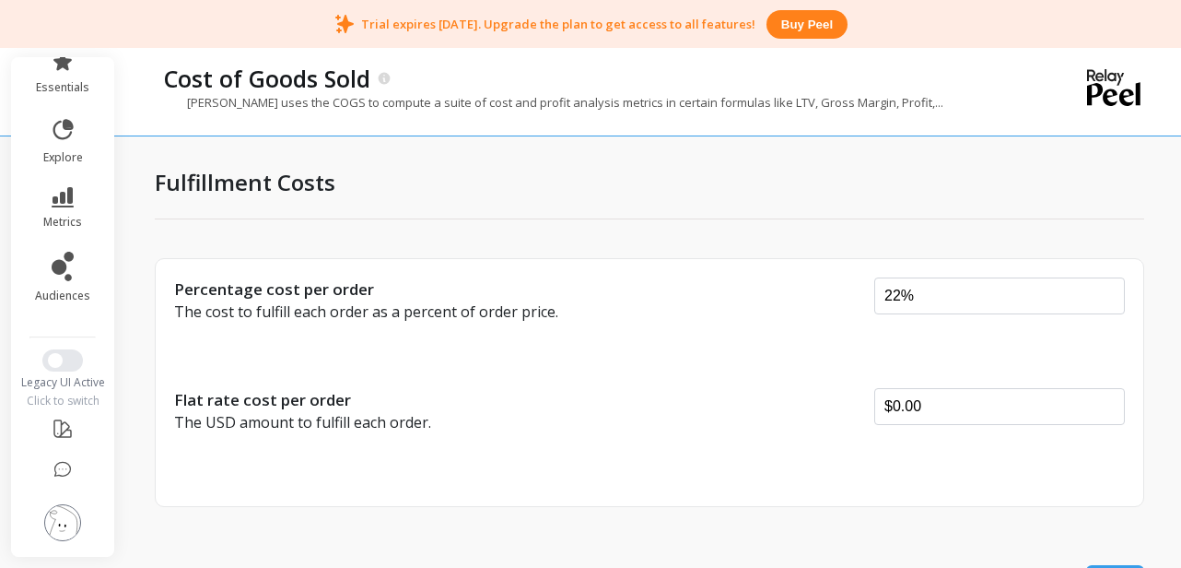
scroll to position [7, 0]
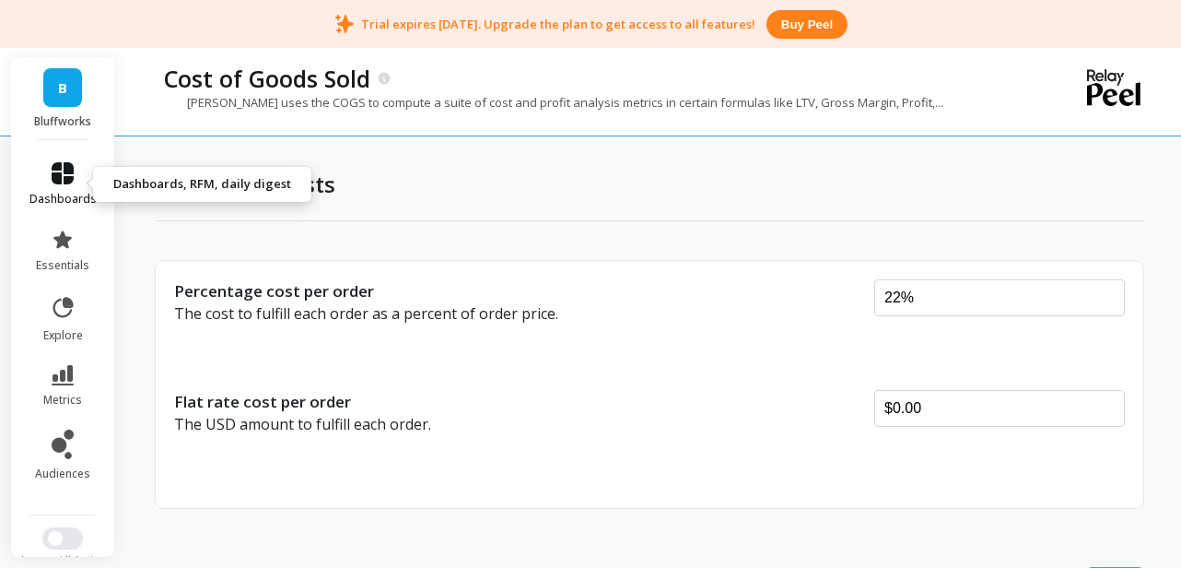
click at [60, 179] on icon at bounding box center [63, 173] width 22 height 22
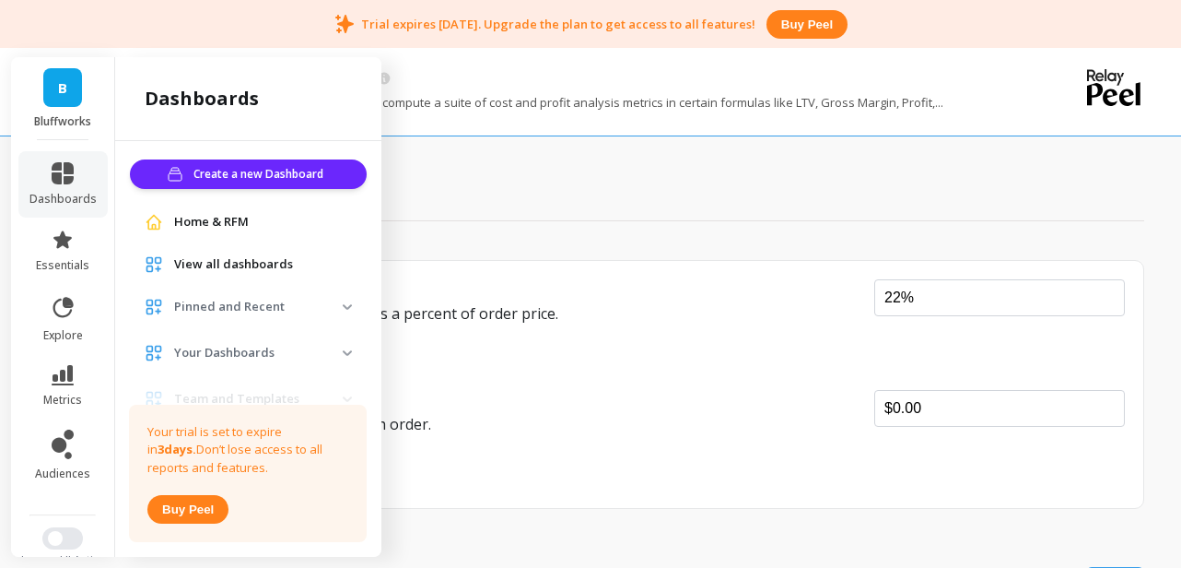
click at [49, 76] on link "B" at bounding box center [62, 87] width 39 height 39
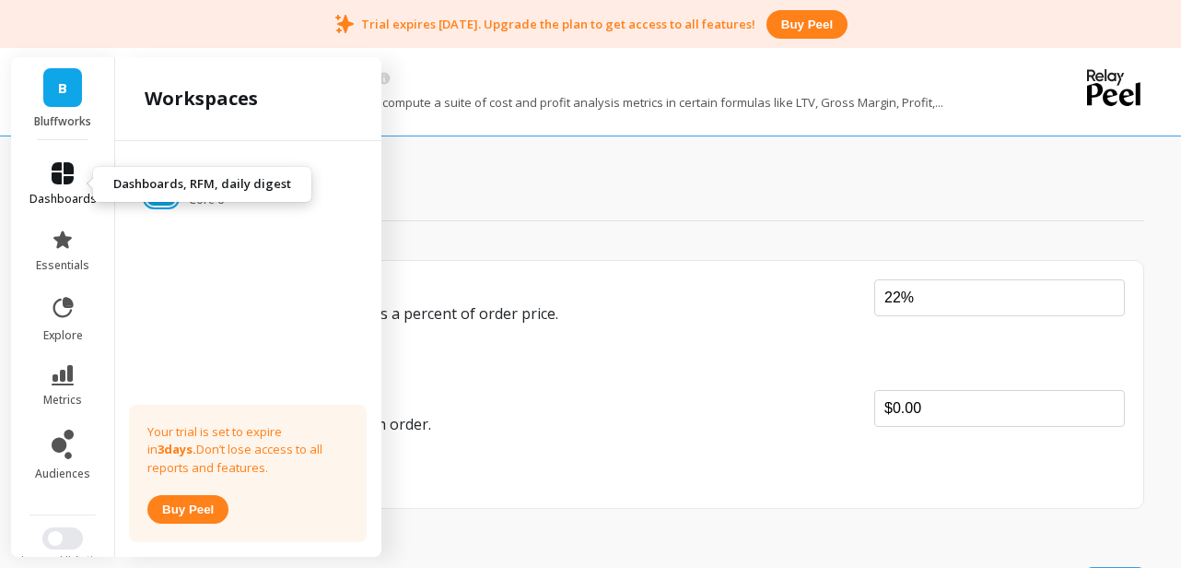
click at [57, 192] on span "dashboards" at bounding box center [62, 199] width 67 height 15
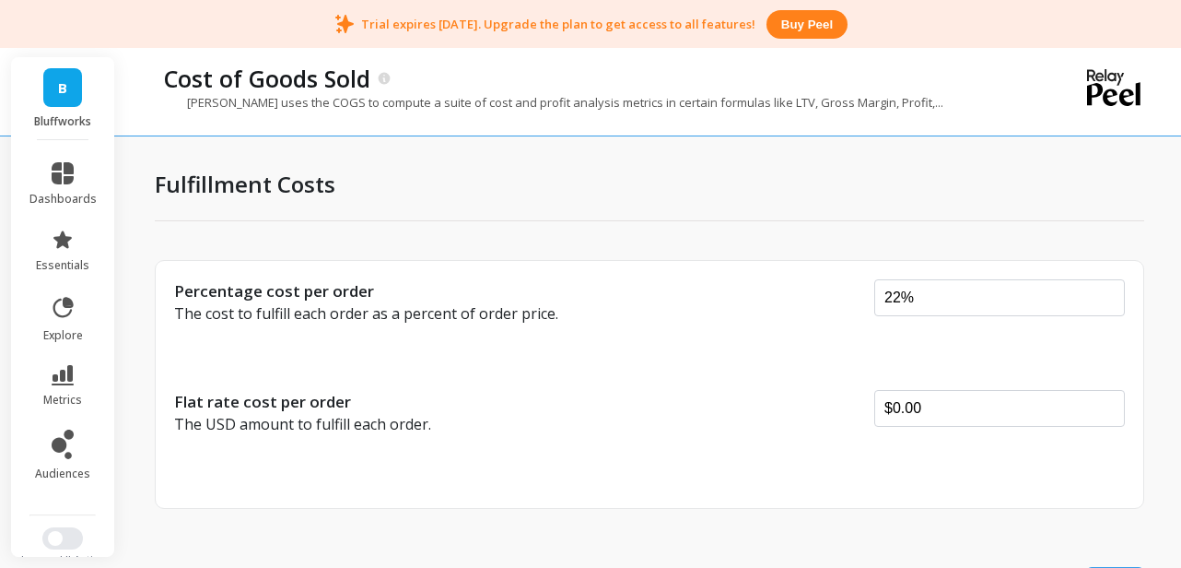
click at [533, 180] on div "Fulfillment Costs" at bounding box center [649, 183] width 989 height 75
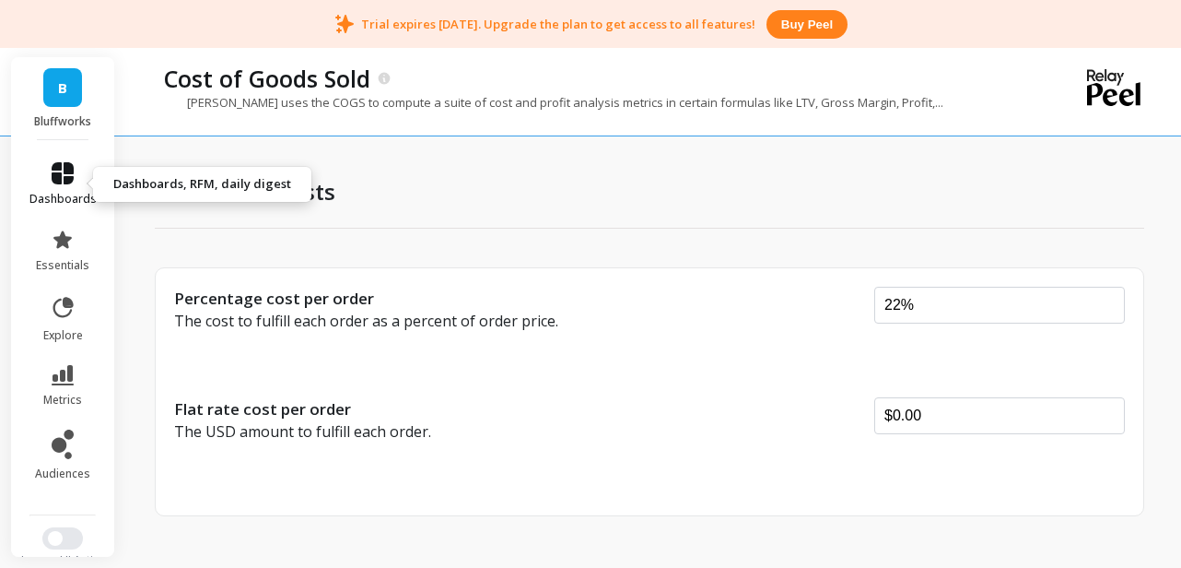
click at [66, 175] on icon at bounding box center [63, 173] width 22 height 22
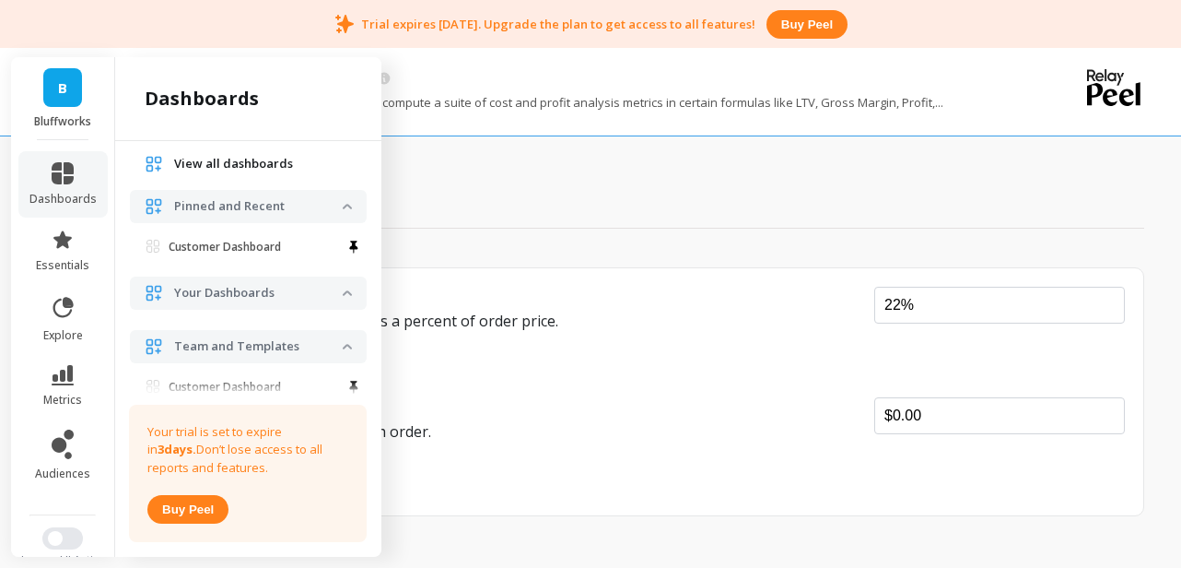
scroll to position [117, 0]
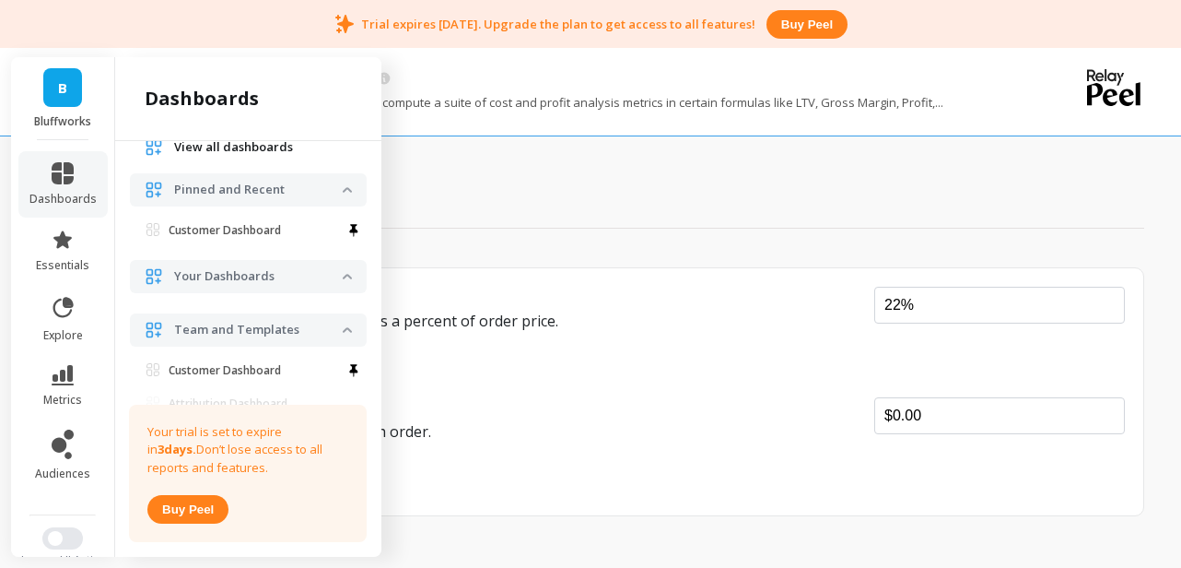
click at [270, 280] on p "Your Dashboards" at bounding box center [258, 276] width 169 height 18
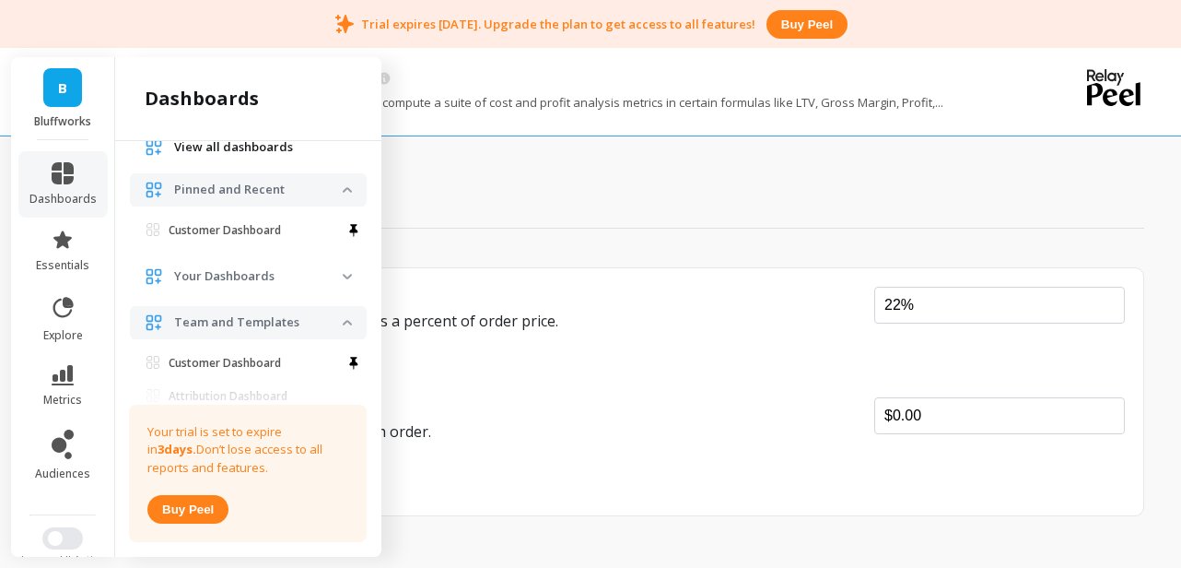
click at [272, 279] on p "Your Dashboards" at bounding box center [258, 276] width 169 height 18
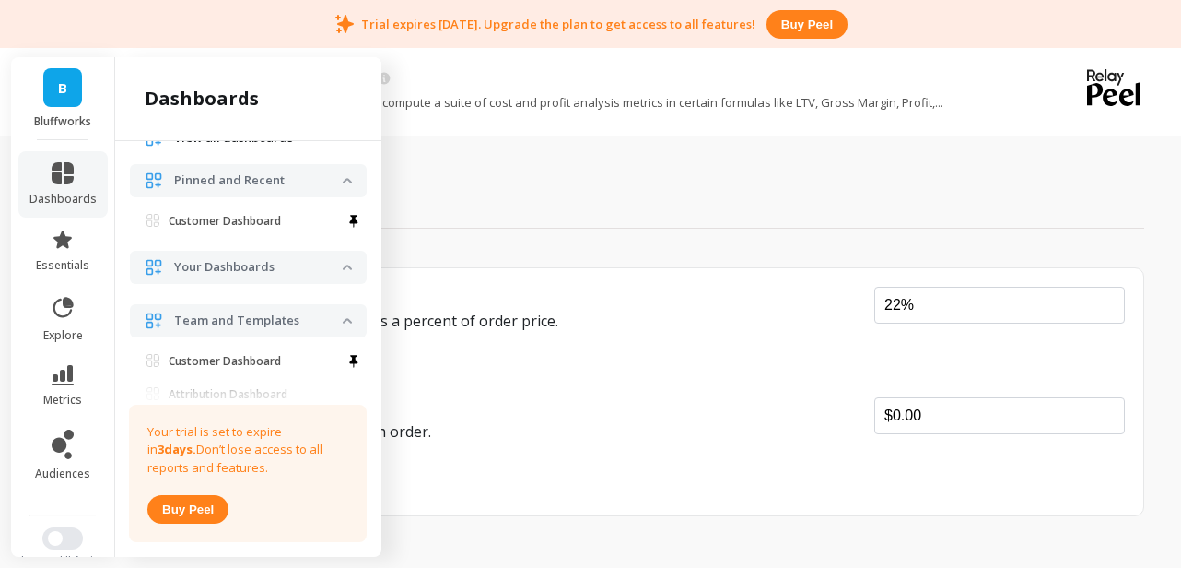
scroll to position [0, 0]
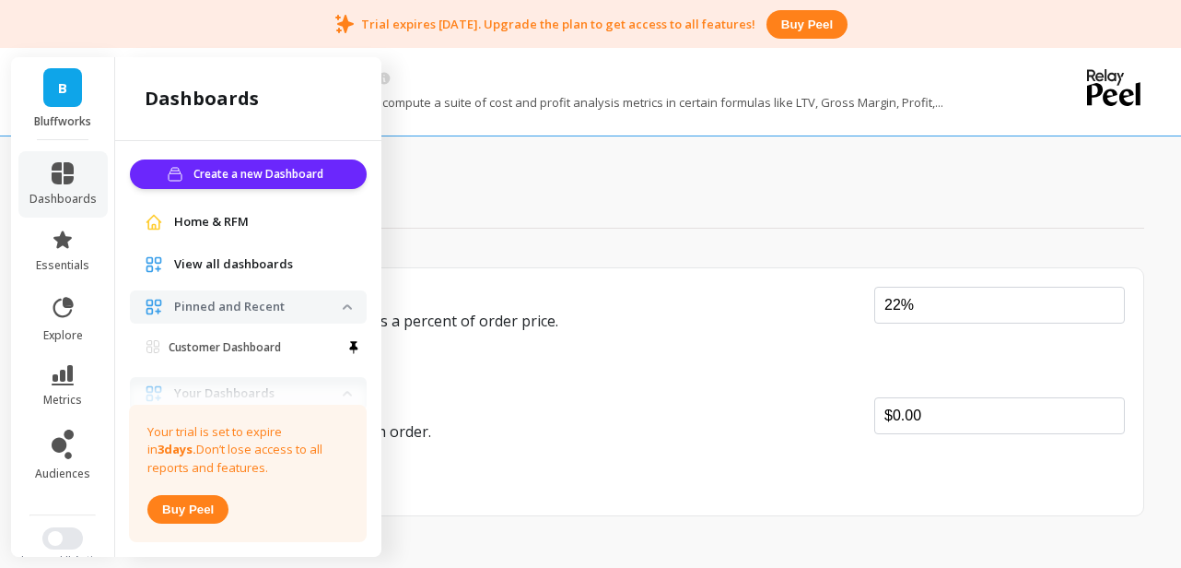
click at [228, 223] on span "Home & RFM" at bounding box center [211, 222] width 75 height 18
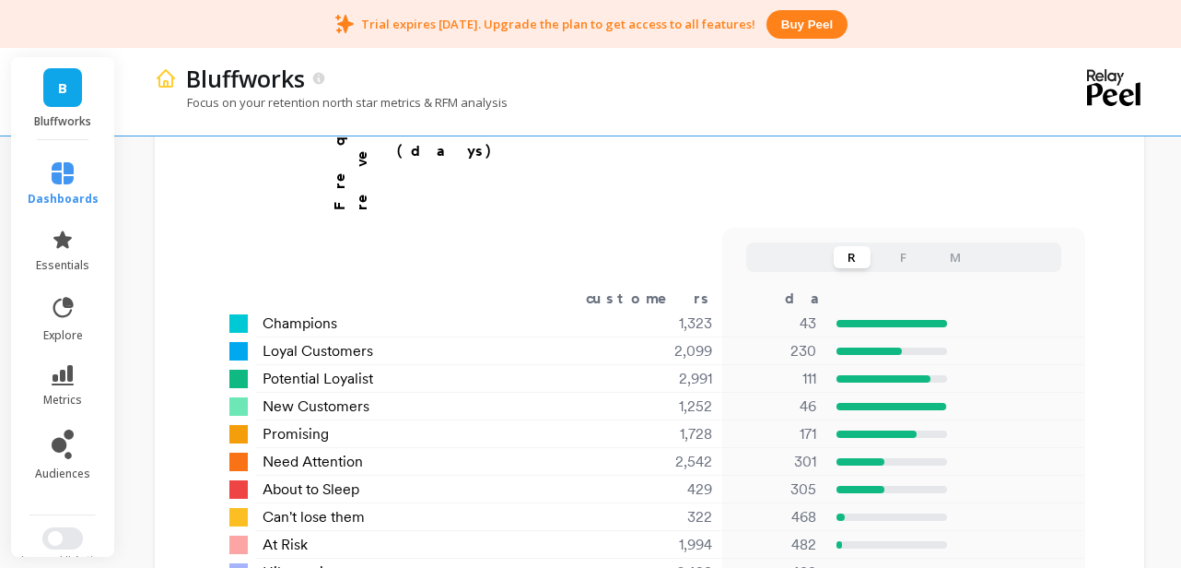
scroll to position [1304, 0]
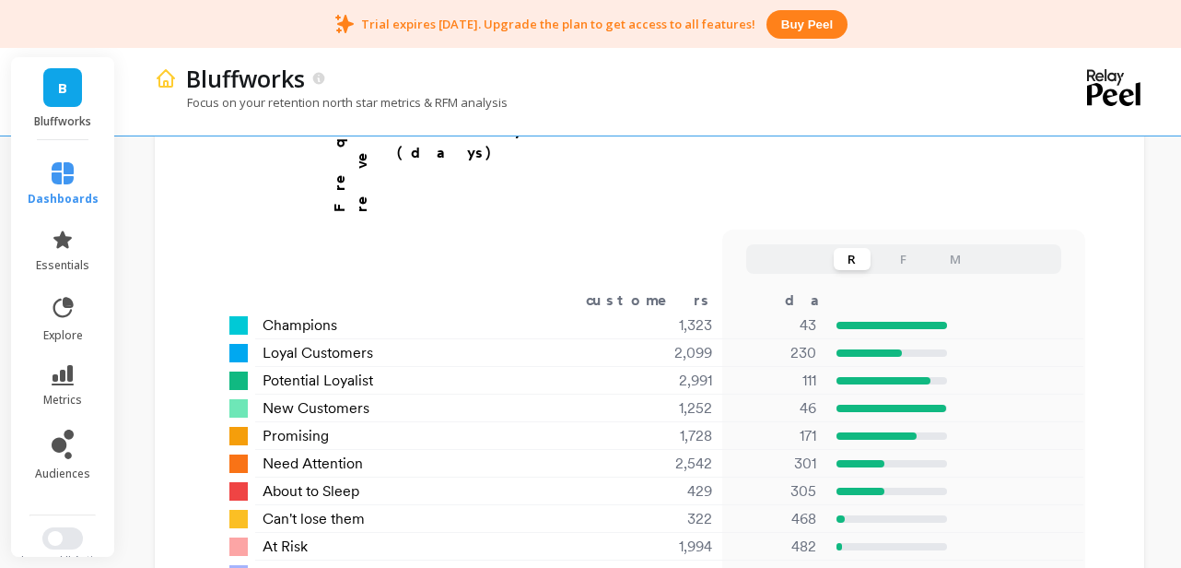
click at [933, 64] on div "Bluffworks" at bounding box center [585, 78] width 816 height 31
click at [905, 248] on button "F" at bounding box center [903, 259] width 37 height 22
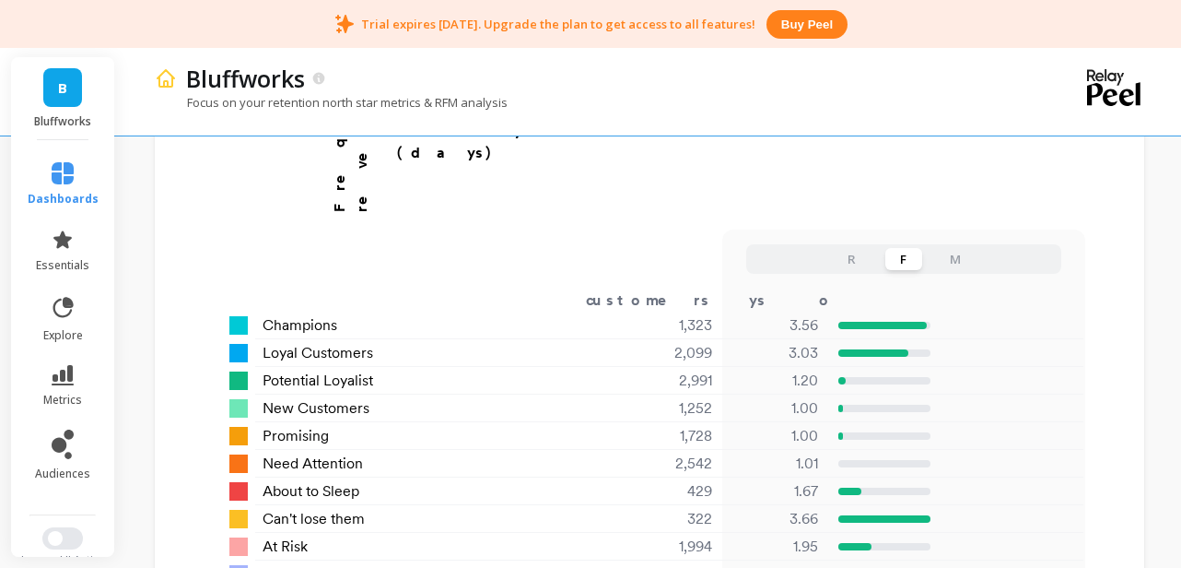
click at [955, 248] on button "M" at bounding box center [955, 259] width 37 height 22
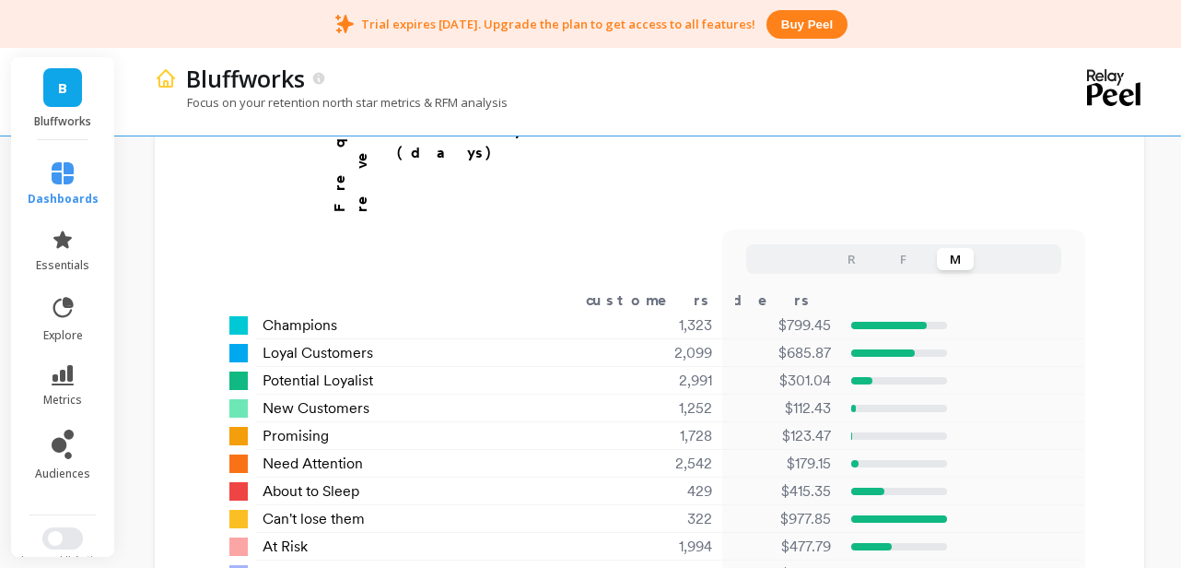
click at [851, 248] on button "R" at bounding box center [852, 259] width 37 height 22
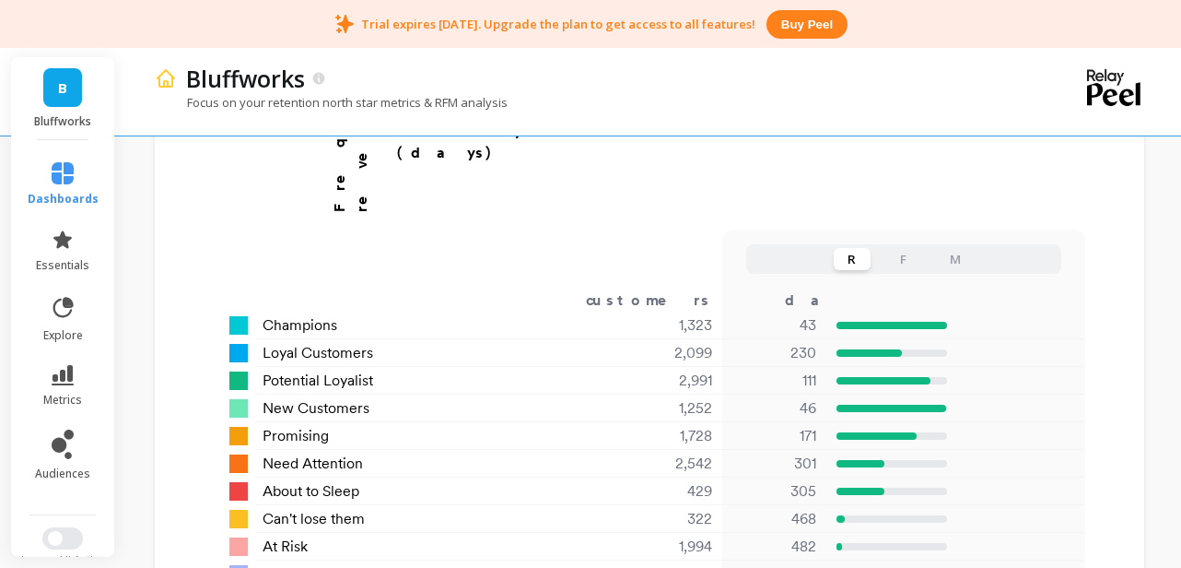
click at [925, 98] on div "Focus on your retention north star metrics & RFM analysis" at bounding box center [574, 111] width 838 height 35
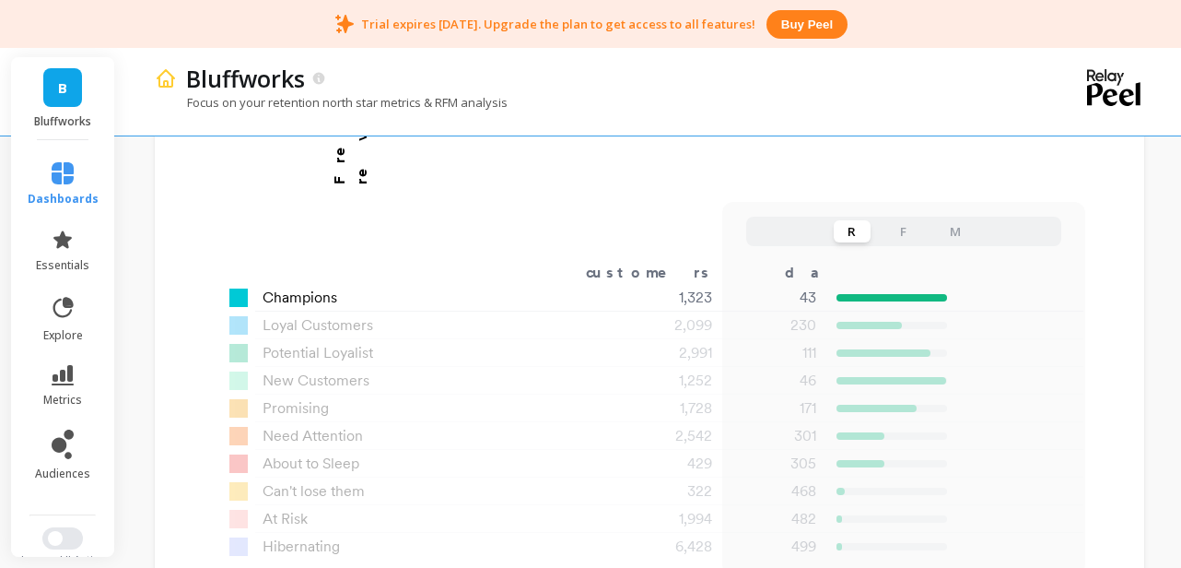
scroll to position [1333, 0]
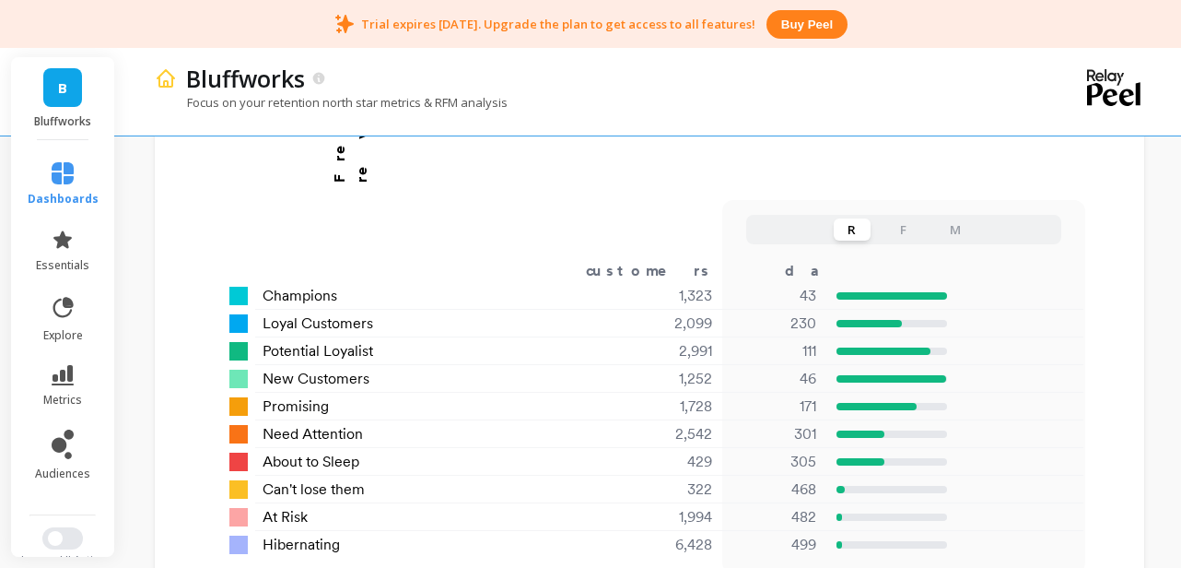
click at [968, 81] on div "Bluffworks" at bounding box center [585, 78] width 816 height 31
click at [964, 84] on div "Bluffworks" at bounding box center [585, 78] width 816 height 31
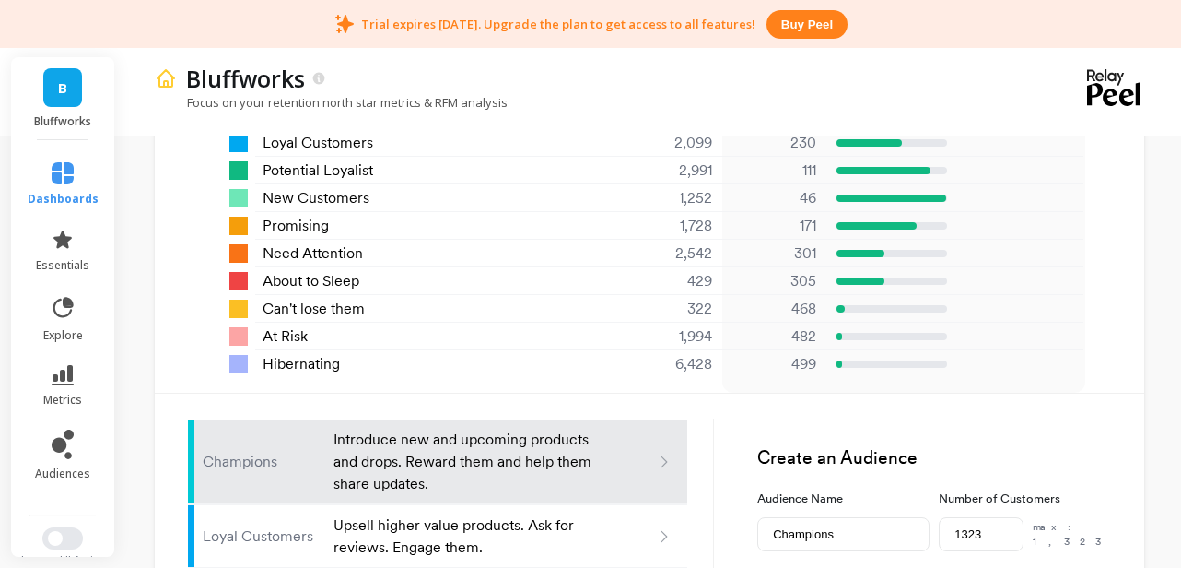
scroll to position [1611, 0]
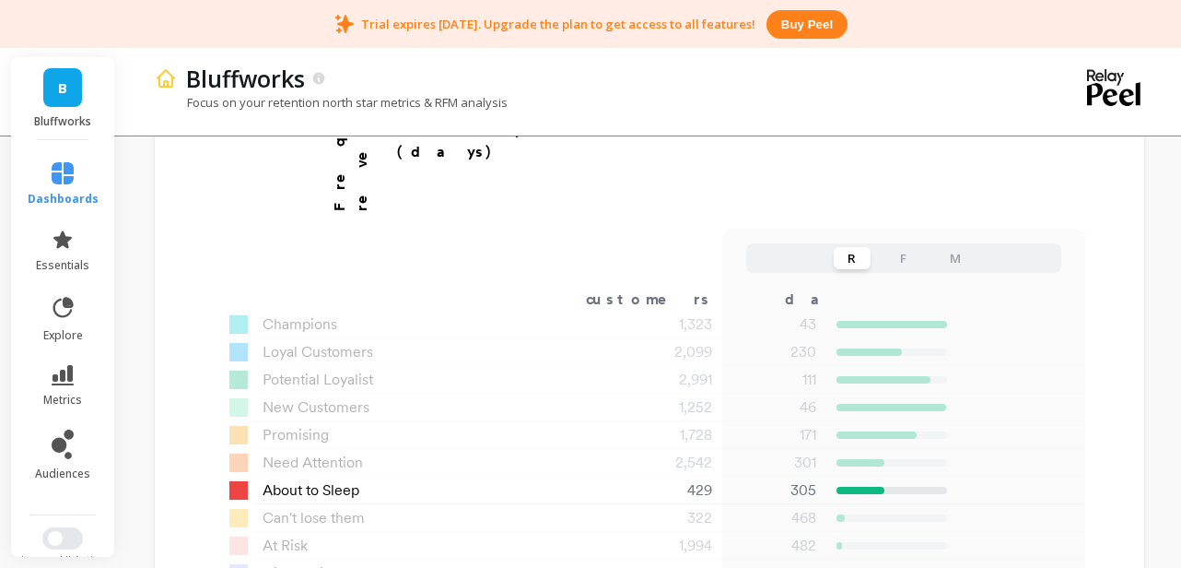
scroll to position [1306, 0]
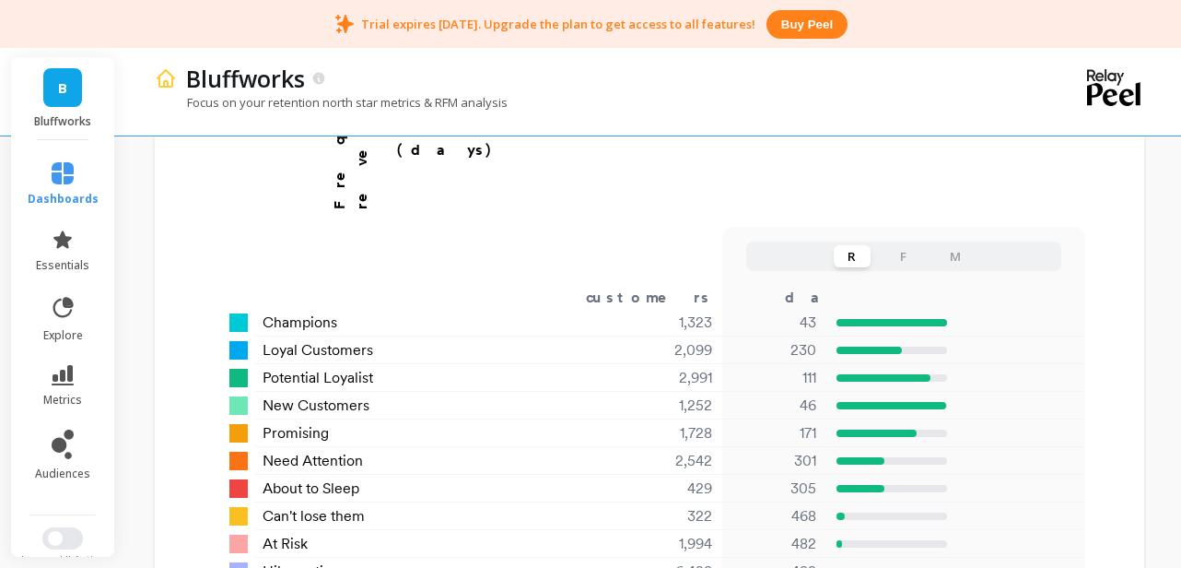
click at [1023, 63] on div "Bluffworks Focus on your retention north star metrics & RFM analysis" at bounding box center [648, 89] width 986 height 91
click at [63, 255] on link "essentials" at bounding box center [63, 250] width 71 height 44
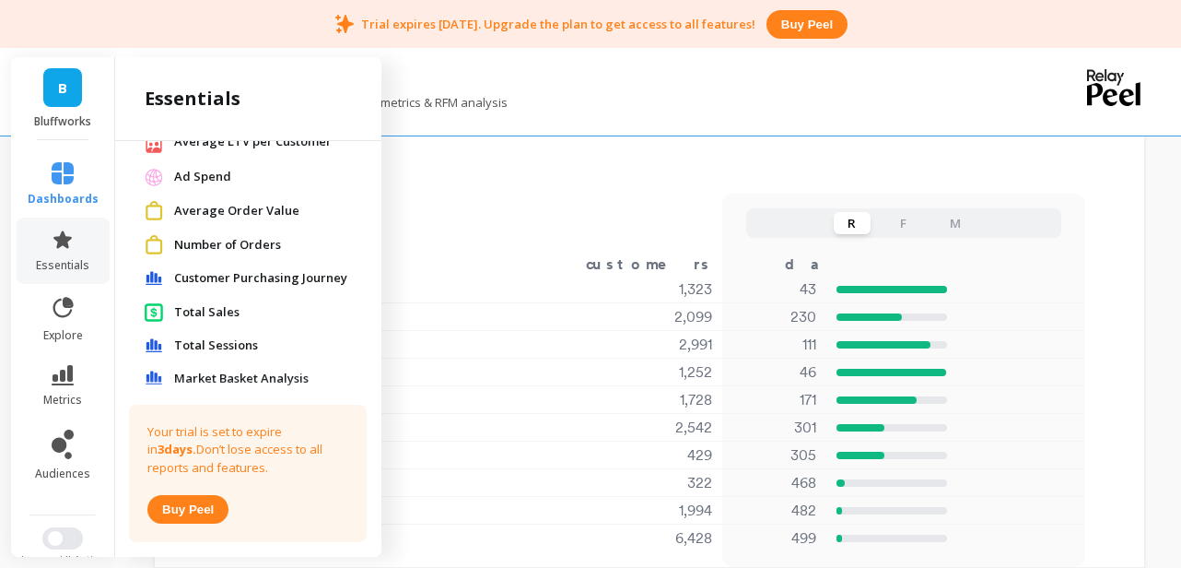
scroll to position [196, 0]
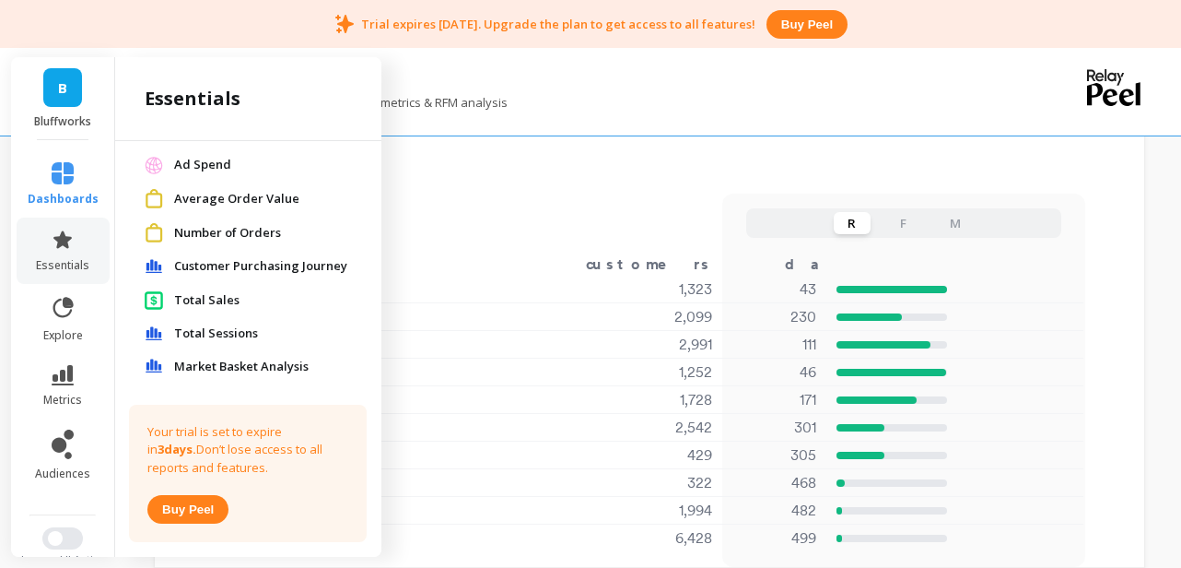
click at [250, 266] on span "Customer Purchasing Journey" at bounding box center [260, 266] width 173 height 18
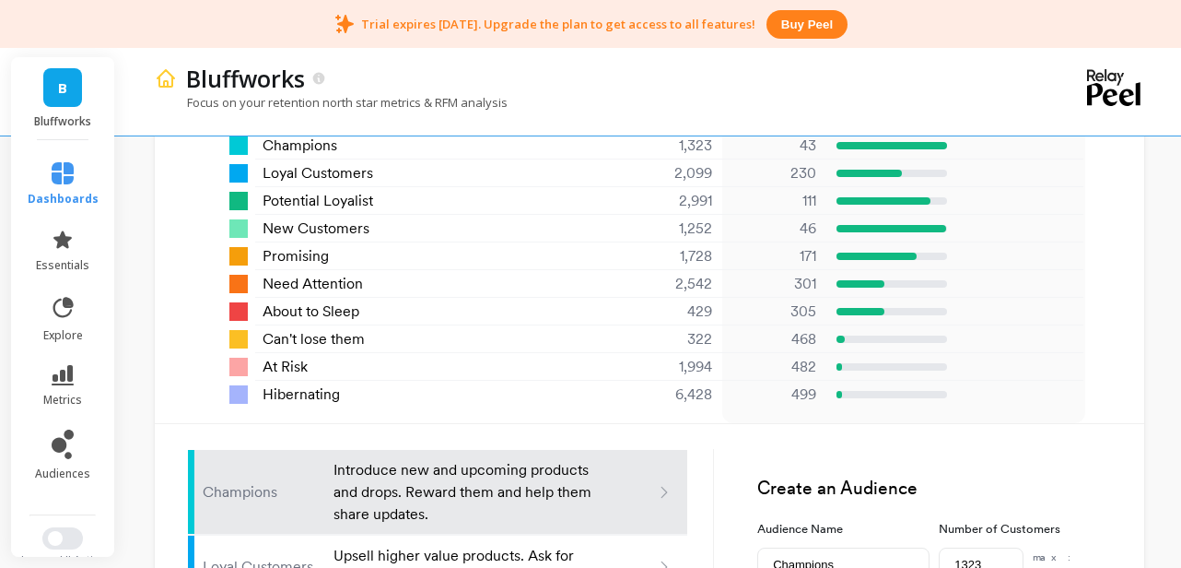
scroll to position [1491, 0]
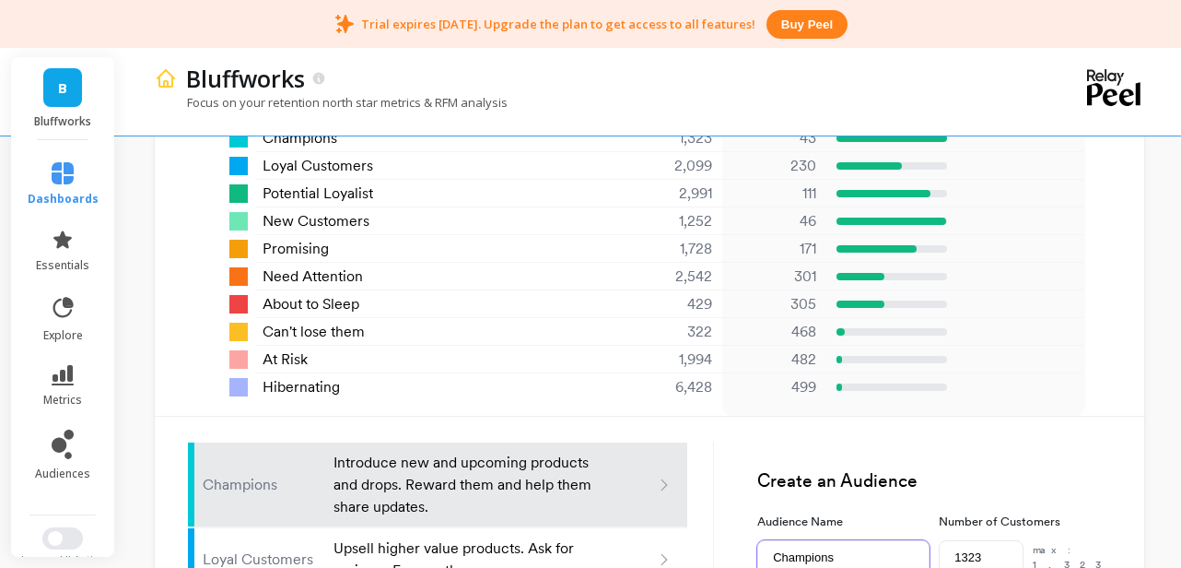
click at [821, 540] on input "Champions" at bounding box center [843, 557] width 172 height 34
drag, startPoint x: 989, startPoint y: 478, endPoint x: 919, endPoint y: 463, distance: 70.7
click at [919, 512] on div "Audience Name Champions Number of Customers 1323 max: 1,323" at bounding box center [934, 543] width 354 height 62
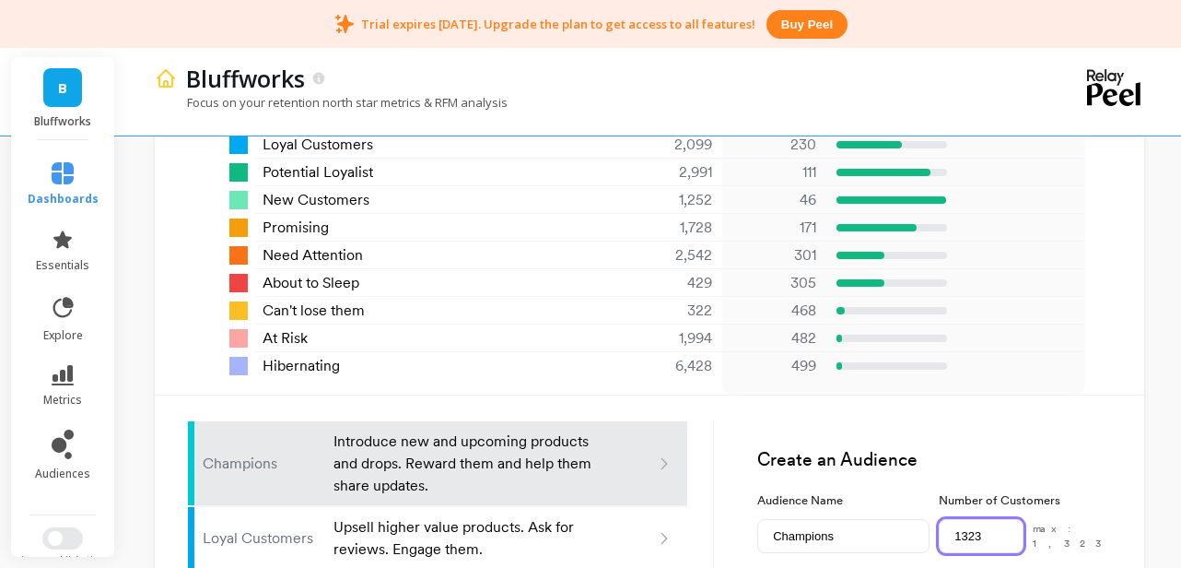
scroll to position [1525, 0]
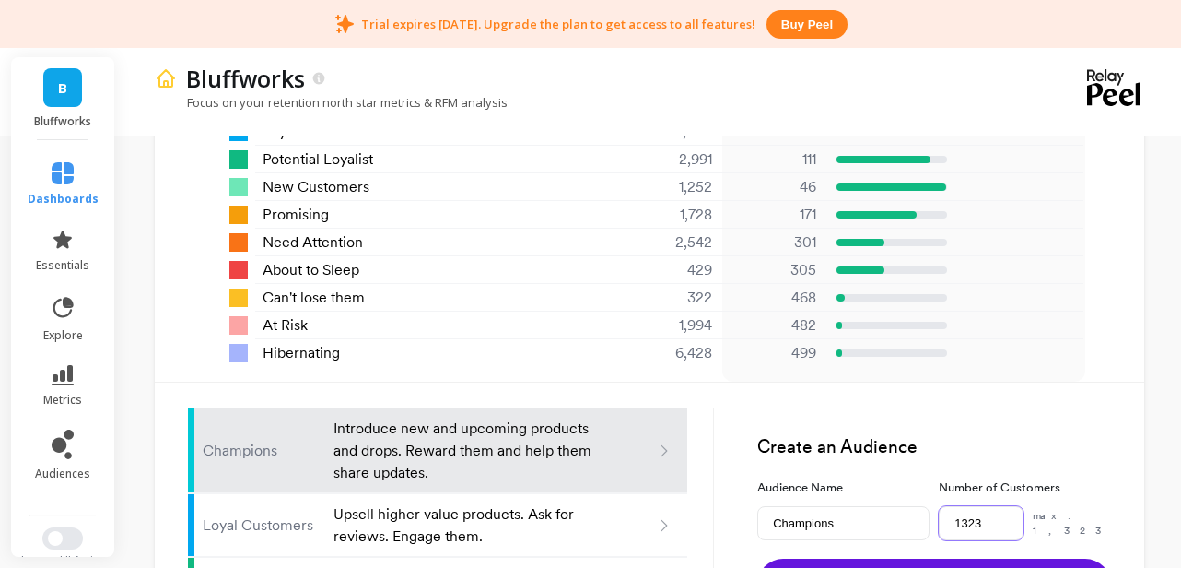
click at [994, 506] on input "1323" at bounding box center [981, 523] width 85 height 34
type input "1323"
click at [1032, 389] on form "Create an Audience Audience Name Champions Number of Customers 1323 max: 1,323 …" at bounding box center [912, 513] width 397 height 249
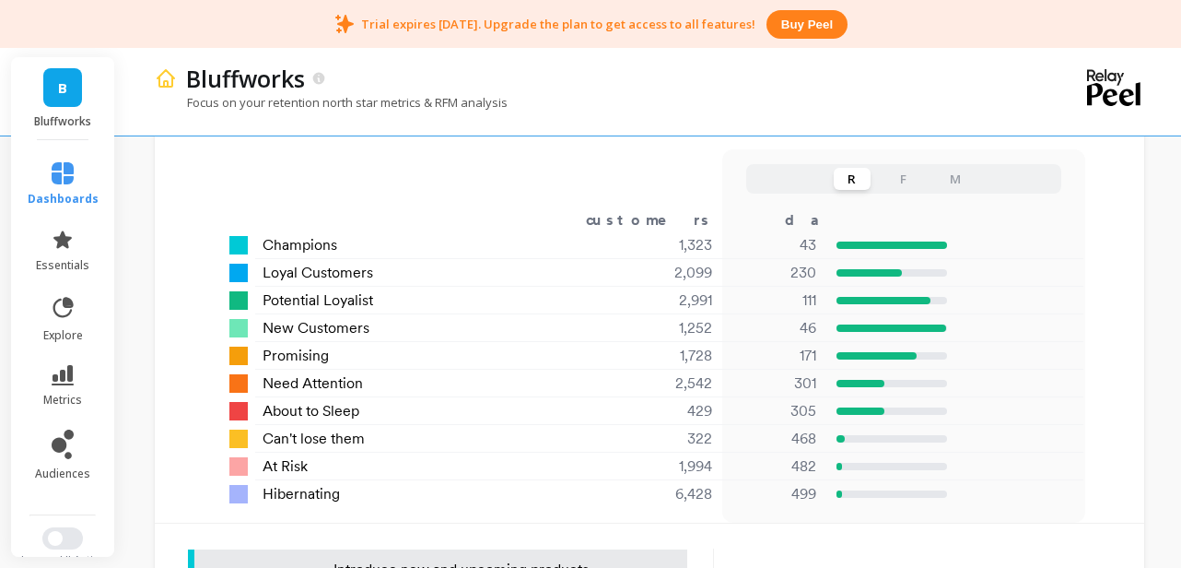
scroll to position [1364, 0]
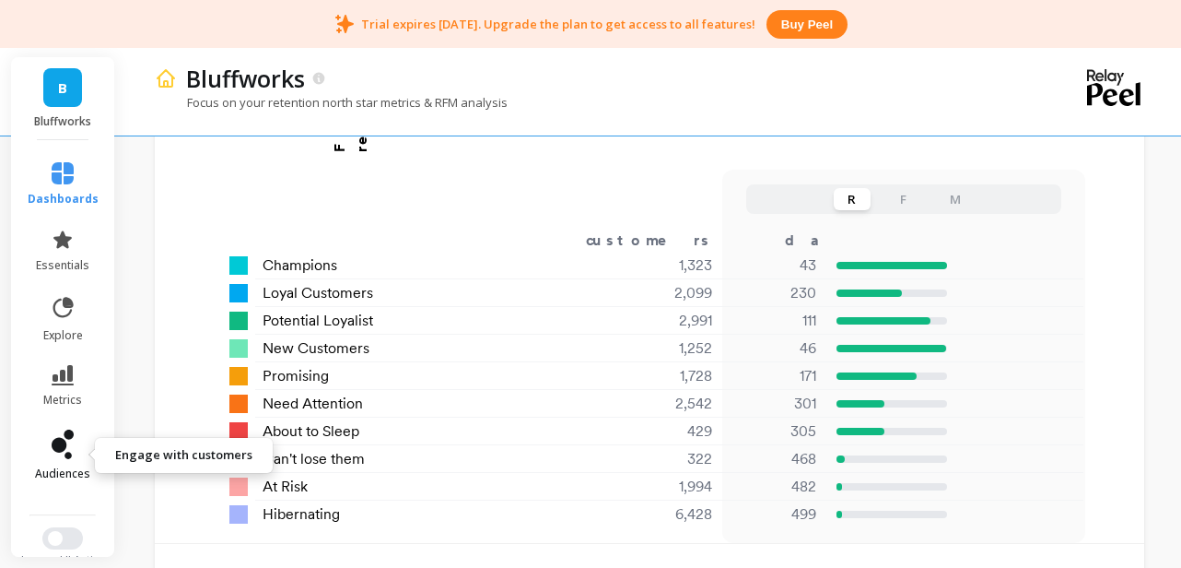
click at [57, 461] on link "audiences" at bounding box center [63, 455] width 71 height 52
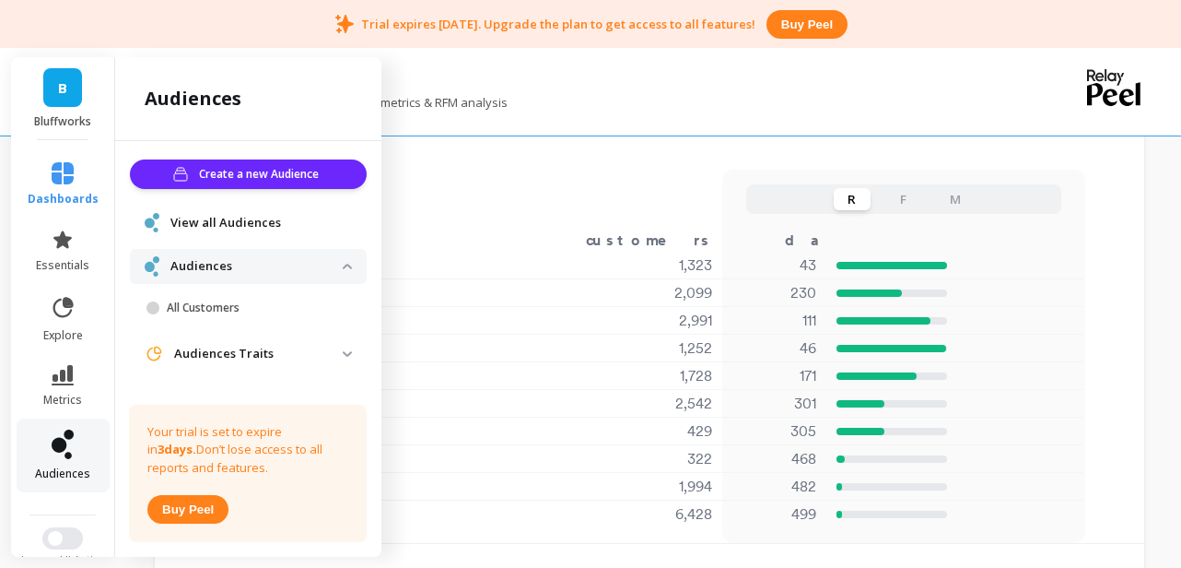
scroll to position [1378, 0]
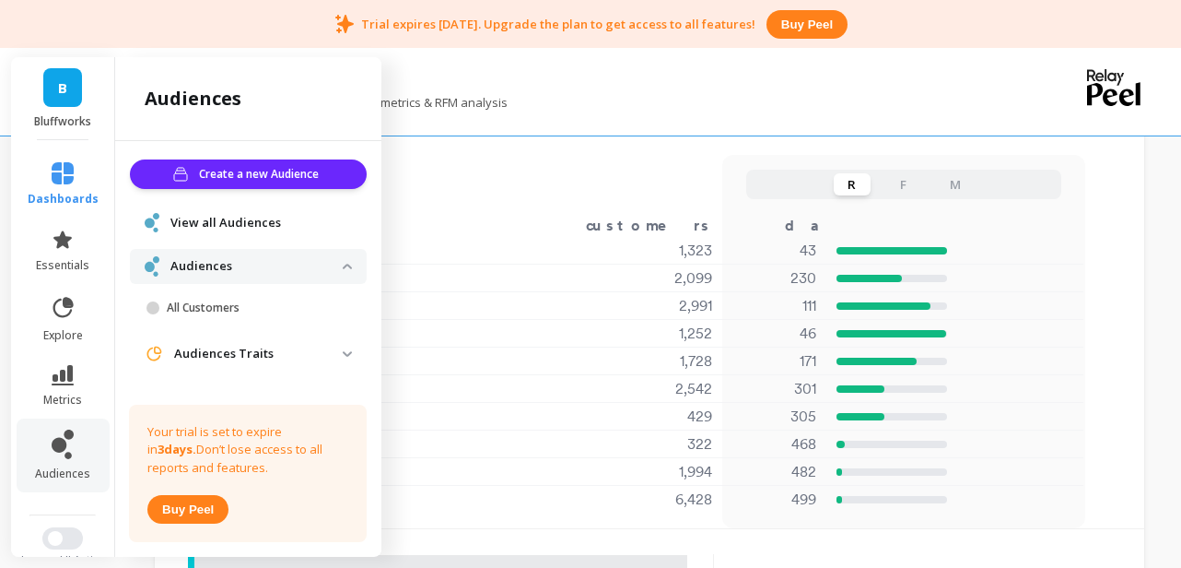
click at [344, 267] on img at bounding box center [347, 266] width 9 height 6
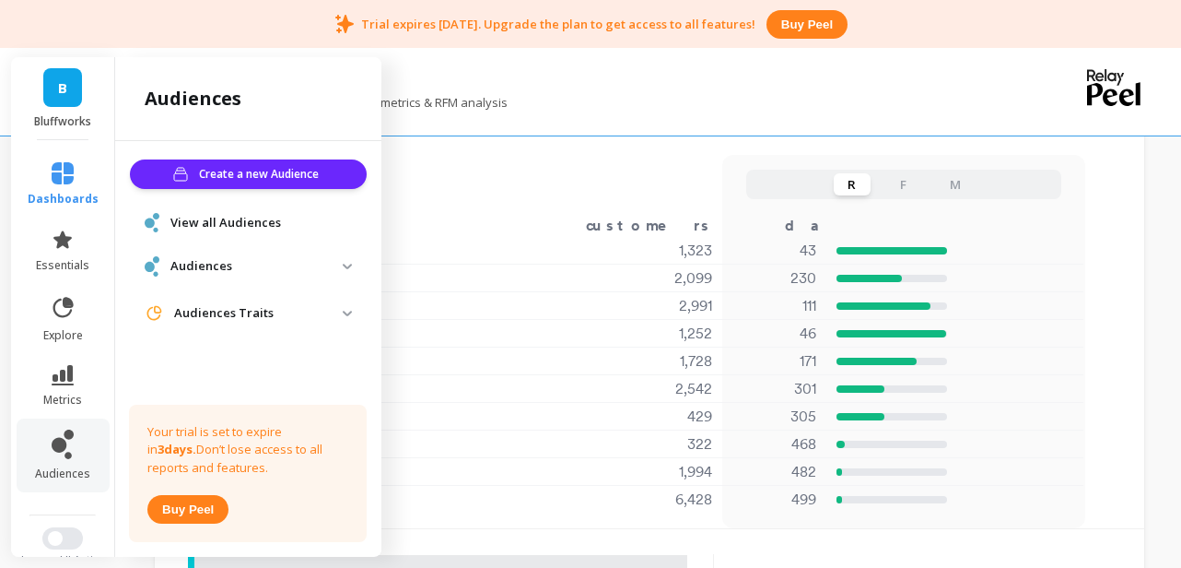
click at [344, 267] on img at bounding box center [347, 266] width 9 height 6
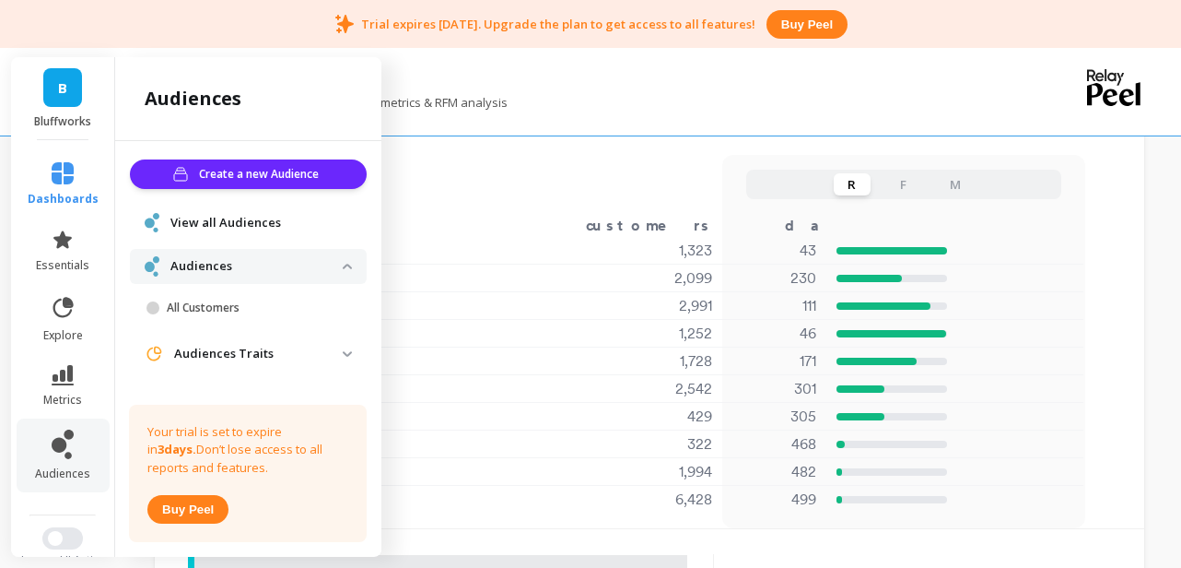
scroll to position [16, 0]
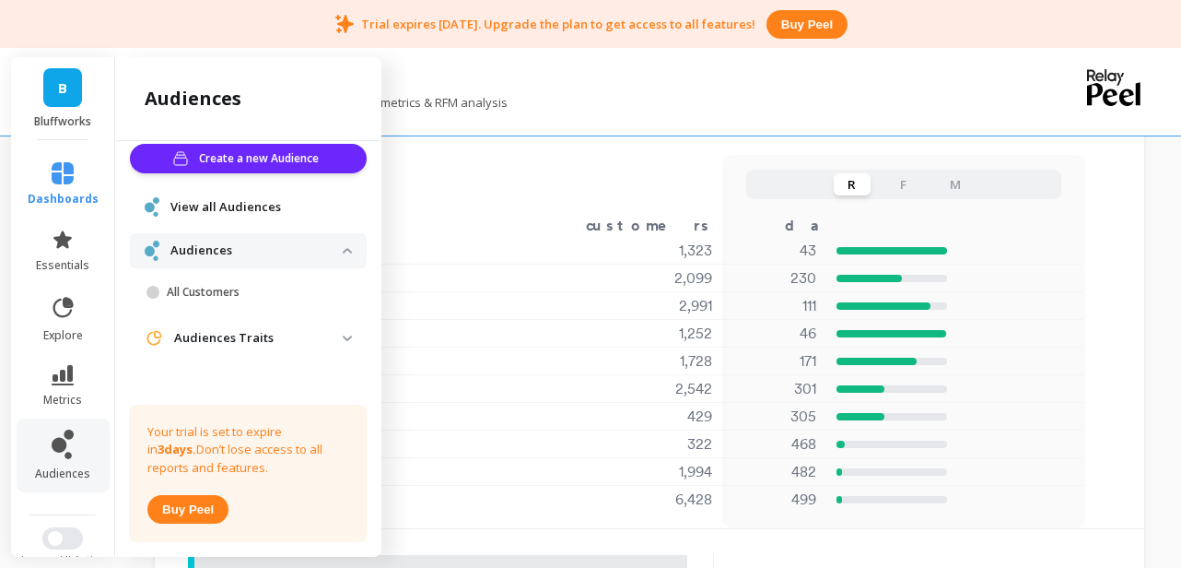
click at [288, 254] on p "Audiences" at bounding box center [256, 250] width 172 height 18
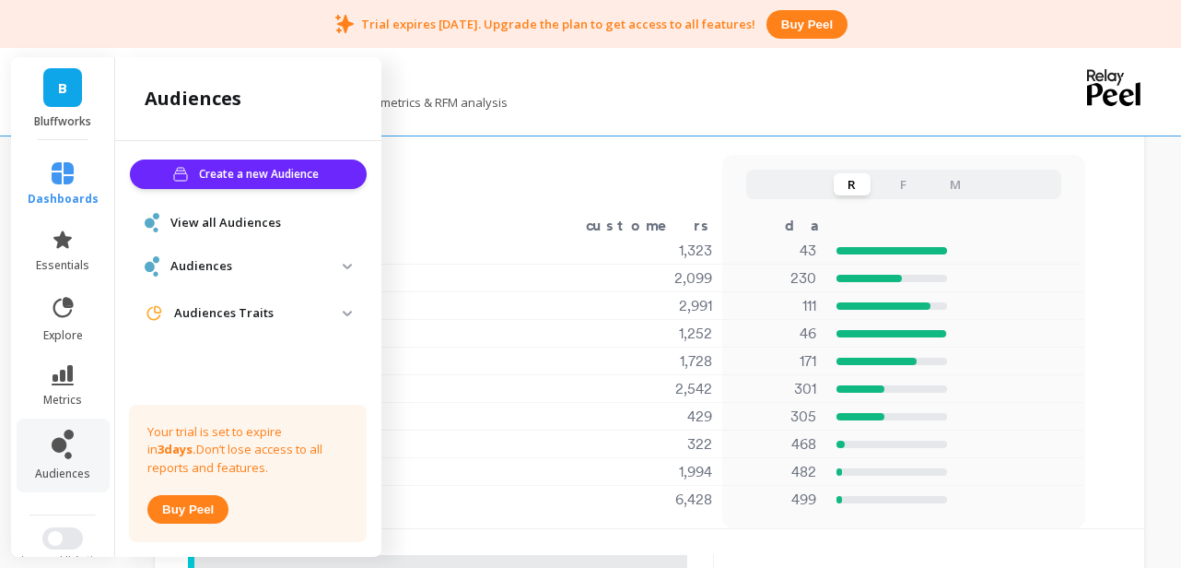
scroll to position [0, 0]
click at [304, 264] on p "Audiences" at bounding box center [256, 266] width 172 height 18
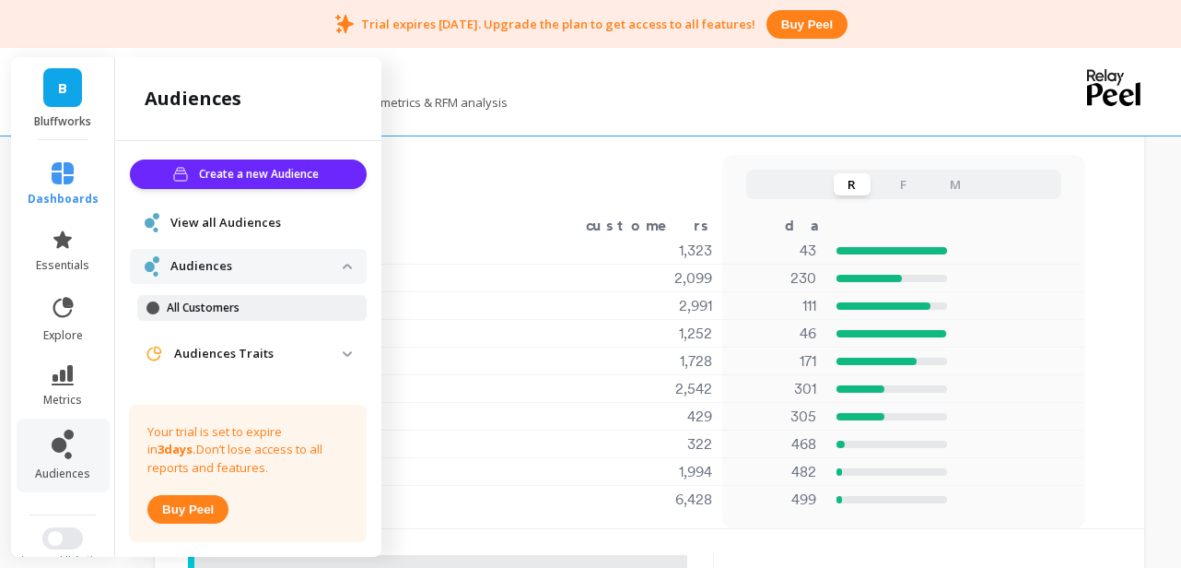
scroll to position [16, 0]
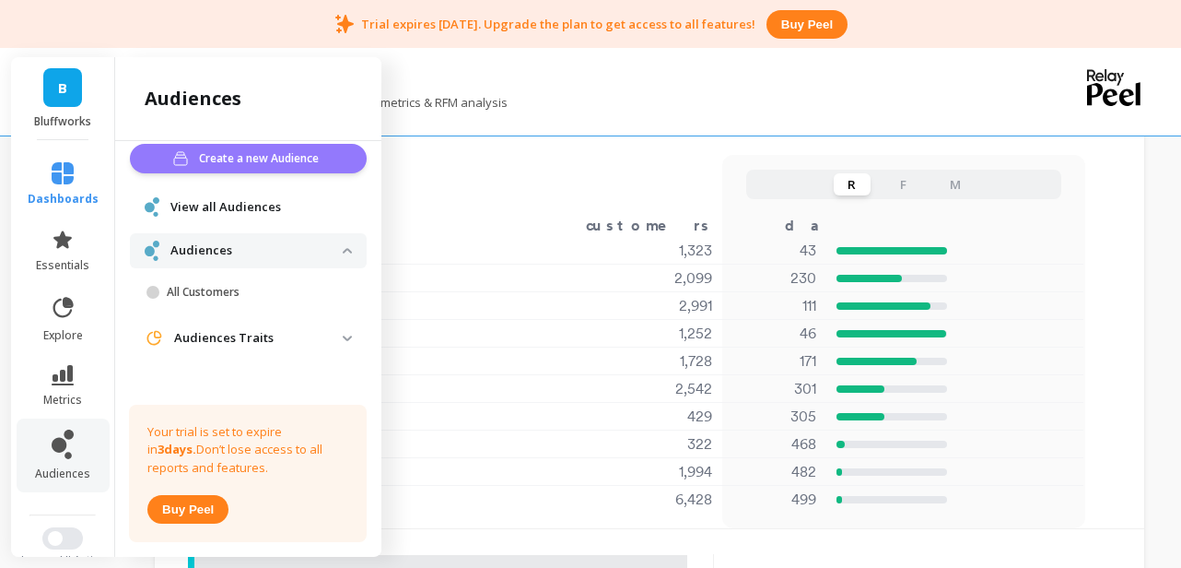
click at [259, 163] on span "Create a new Audience" at bounding box center [261, 158] width 125 height 18
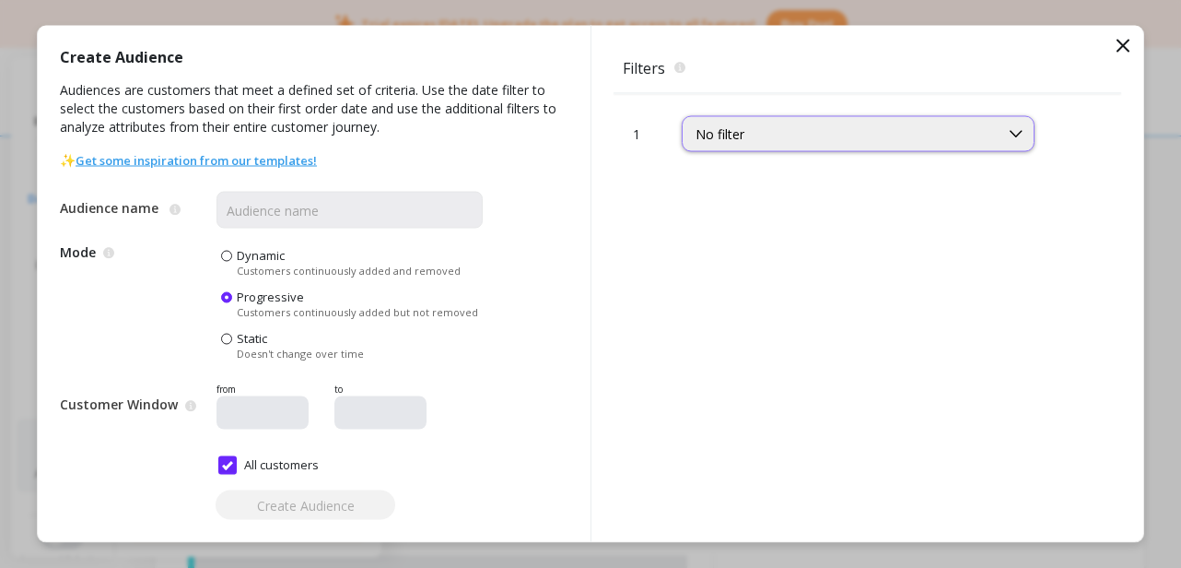
click at [765, 138] on div "No filter" at bounding box center [841, 134] width 290 height 18
click at [552, 208] on div "Create Audience Audiences are customers that meet a defined set of criteria. Us…" at bounding box center [314, 284] width 553 height 516
click at [258, 336] on span "Static" at bounding box center [252, 338] width 30 height 17
click at [0, 0] on input "Static Doesn't change over time" at bounding box center [0, 0] width 0 height 0
click at [298, 211] on input "Audience name" at bounding box center [350, 210] width 266 height 37
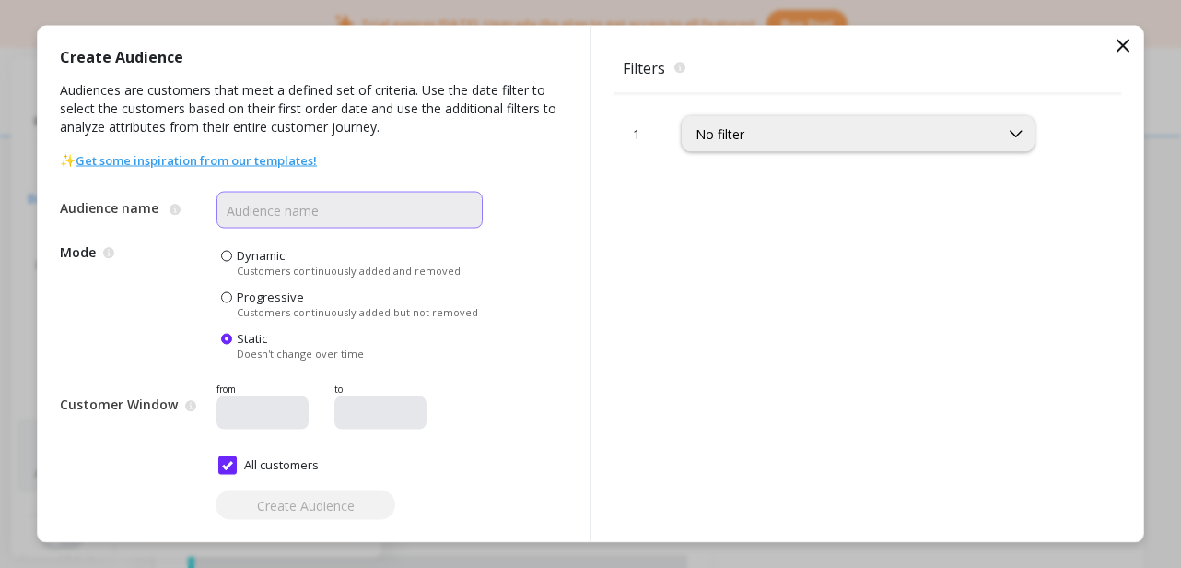
click at [341, 215] on input "Audience name" at bounding box center [350, 210] width 266 height 37
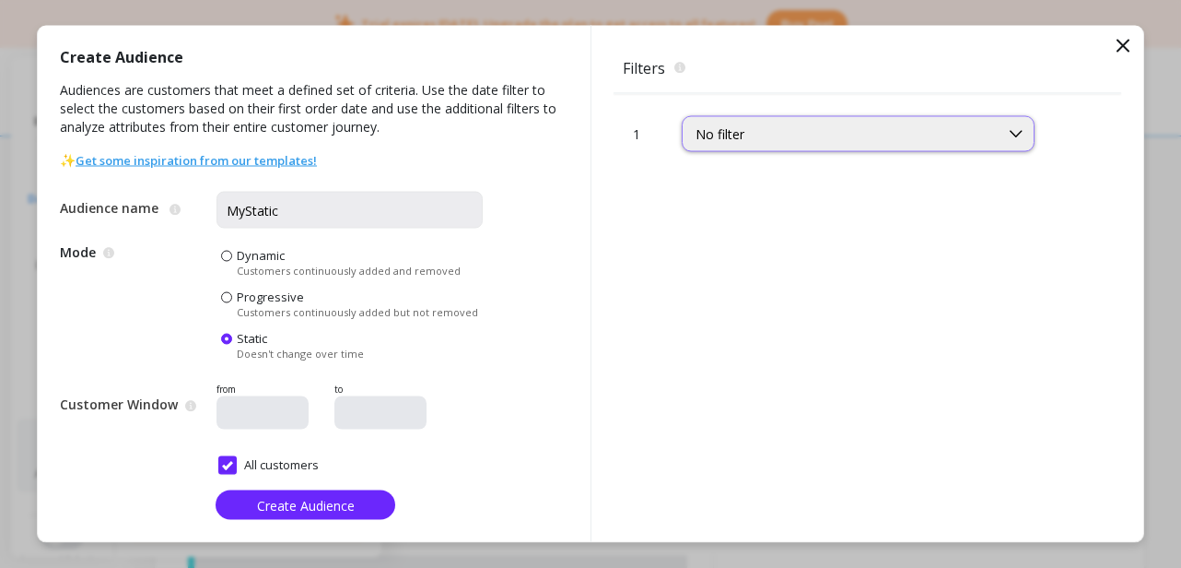
click at [812, 144] on div "No filter" at bounding box center [841, 133] width 316 height 21
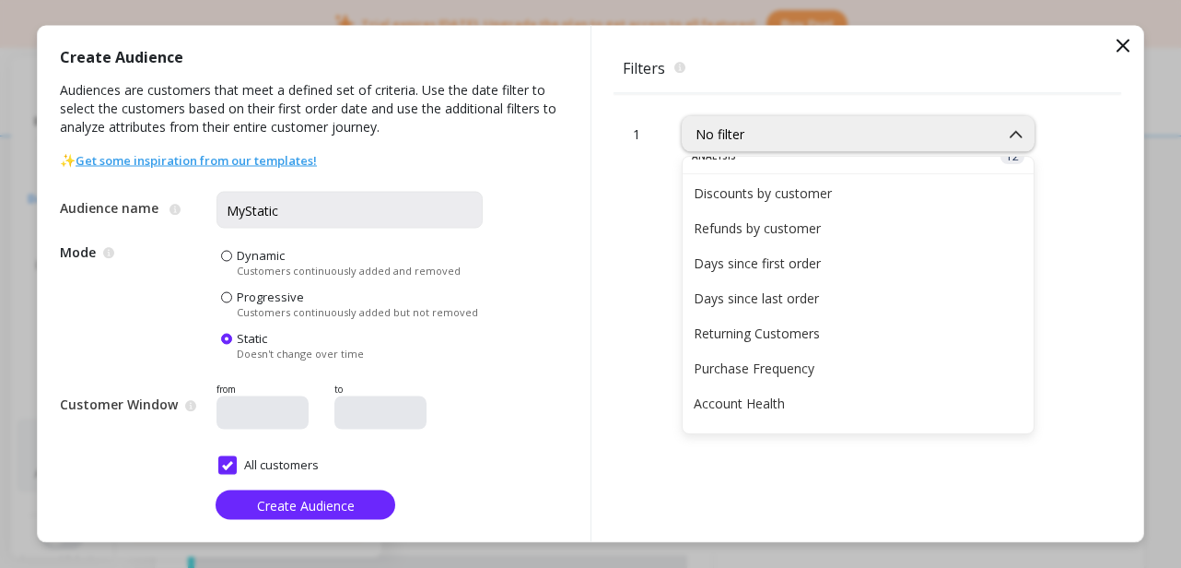
scroll to position [69, 0]
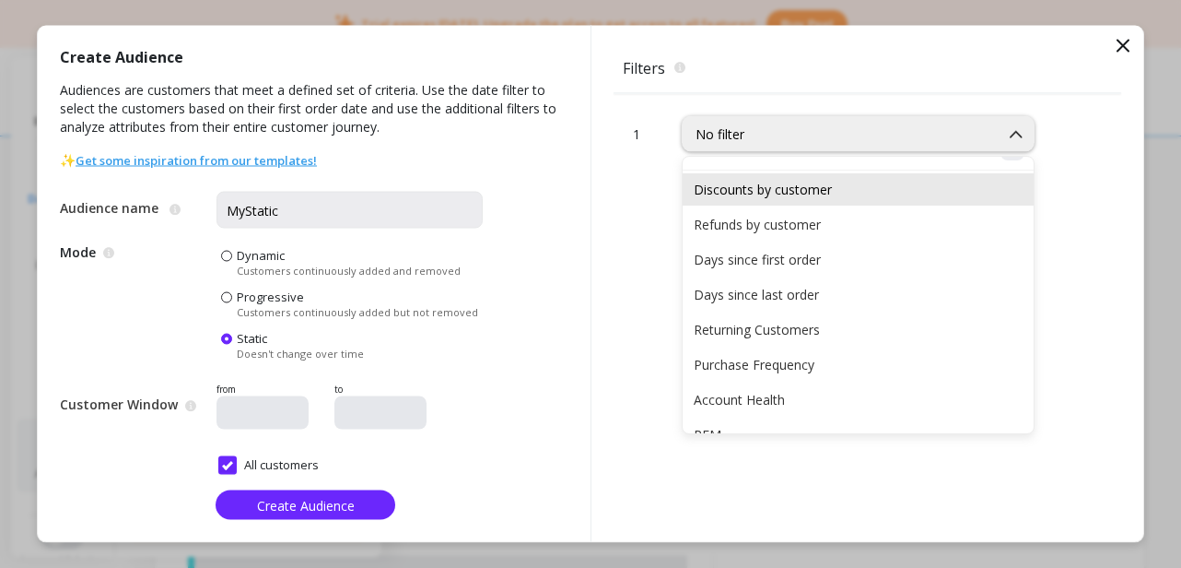
click at [816, 192] on div "Discounts by customer" at bounding box center [858, 190] width 329 height 18
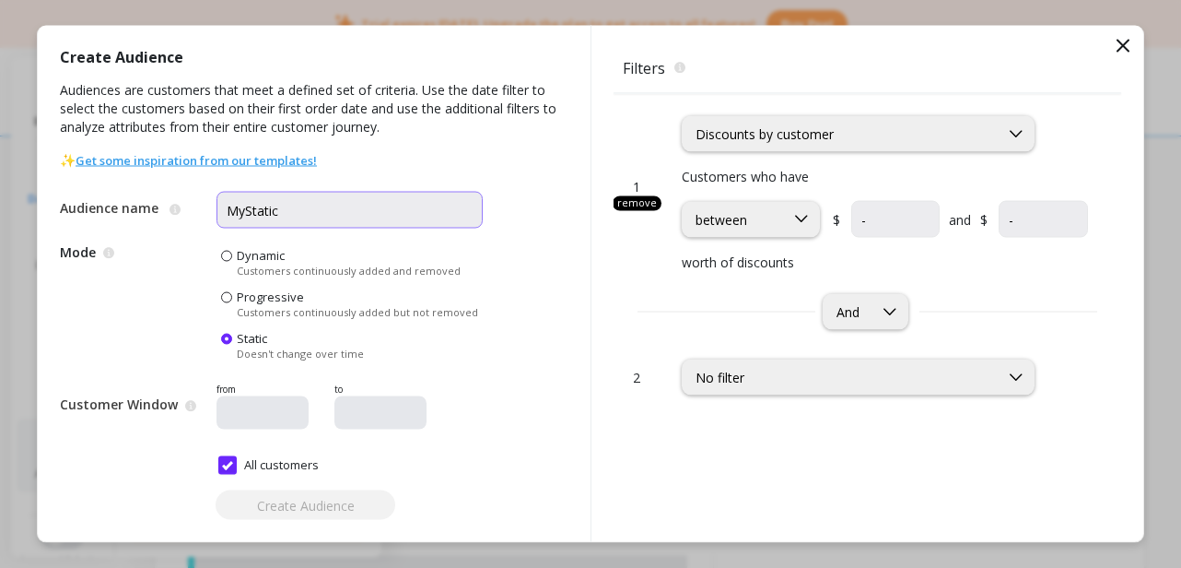
click at [349, 217] on input "MyStatic" at bounding box center [350, 210] width 266 height 37
click at [860, 143] on div "Discounts by customer" at bounding box center [841, 133] width 316 height 21
type input "MyStaticBouhtOnDiscount"
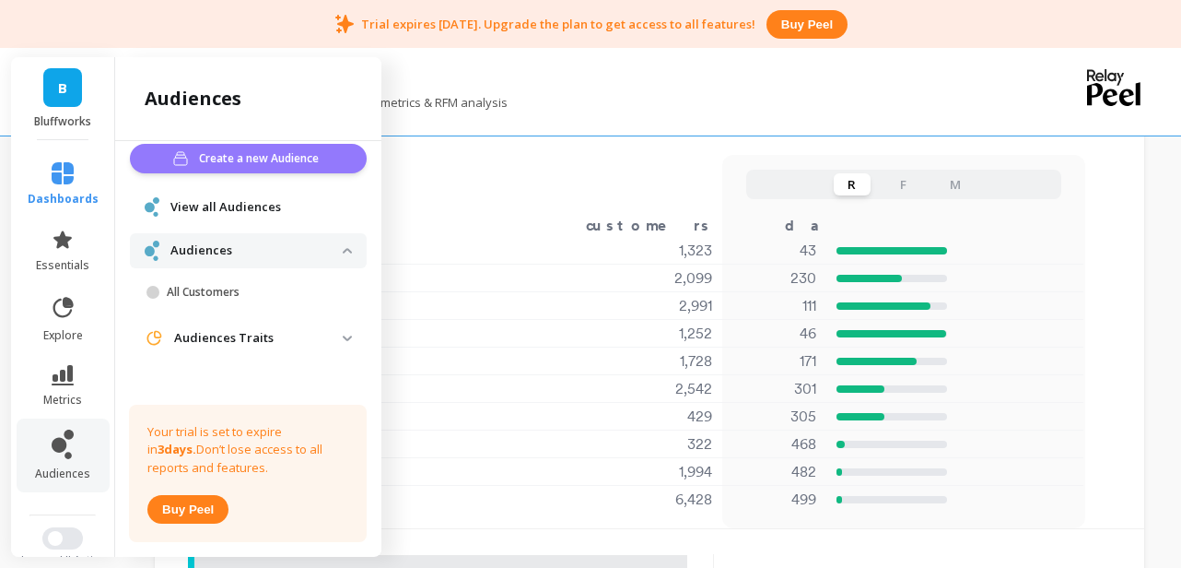
click at [292, 158] on span "Create a new Audience" at bounding box center [261, 158] width 125 height 18
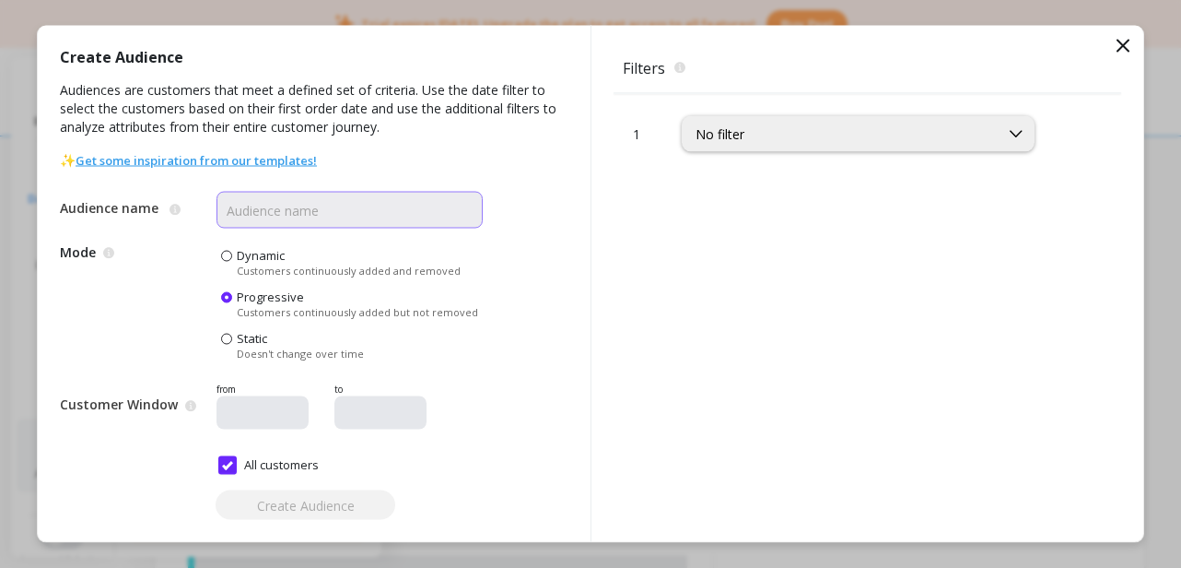
click at [359, 210] on input "Audience name" at bounding box center [350, 210] width 266 height 37
type input "S"
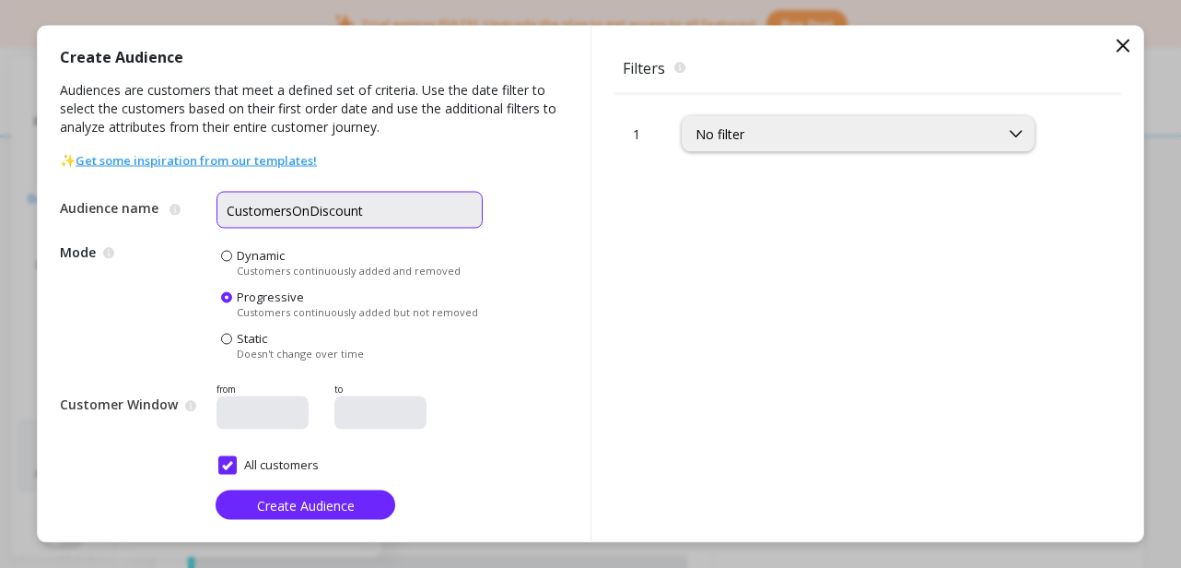
type input "CustomersOnDiscount"
click at [267, 336] on div "Static Doesn't change over time" at bounding box center [300, 345] width 127 height 30
click at [0, 0] on input "Static Doesn't change over time" at bounding box center [0, 0] width 0 height 0
click at [791, 138] on div "No filter" at bounding box center [841, 134] width 290 height 18
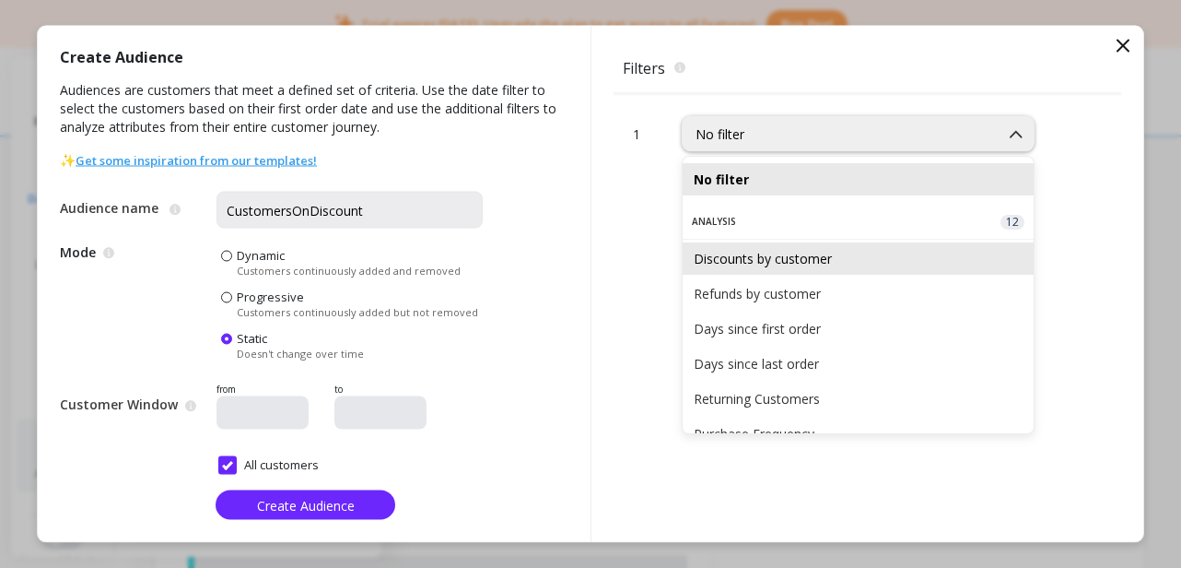
click at [768, 263] on div "Discounts by customer" at bounding box center [858, 259] width 329 height 18
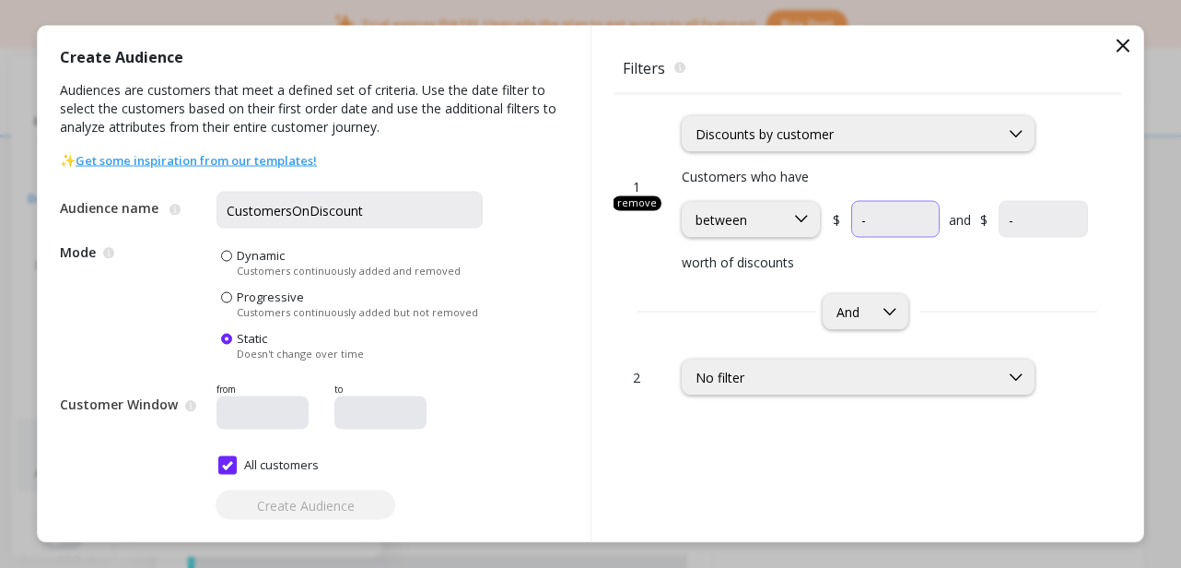
click at [893, 217] on input "currency" at bounding box center [895, 219] width 88 height 37
click at [1040, 217] on input "currency" at bounding box center [1043, 219] width 89 height 37
click at [897, 198] on div "Customers who have between $ and $ worth of discounts" at bounding box center [885, 219] width 406 height 105
click at [892, 213] on input "currency" at bounding box center [895, 219] width 89 height 37
click at [1034, 217] on input "currency" at bounding box center [1043, 219] width 88 height 37
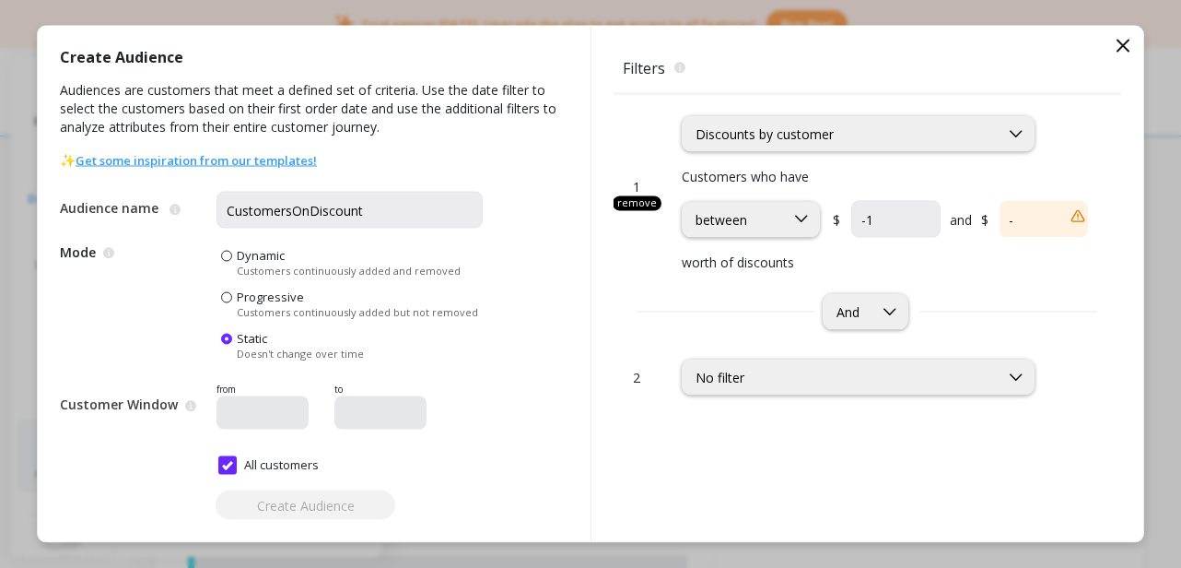
click at [891, 432] on div "1 remove option Discounts by customer, selected. Discounts by customer Customer…" at bounding box center [868, 318] width 508 height 448
click at [776, 217] on div "between" at bounding box center [733, 219] width 101 height 18
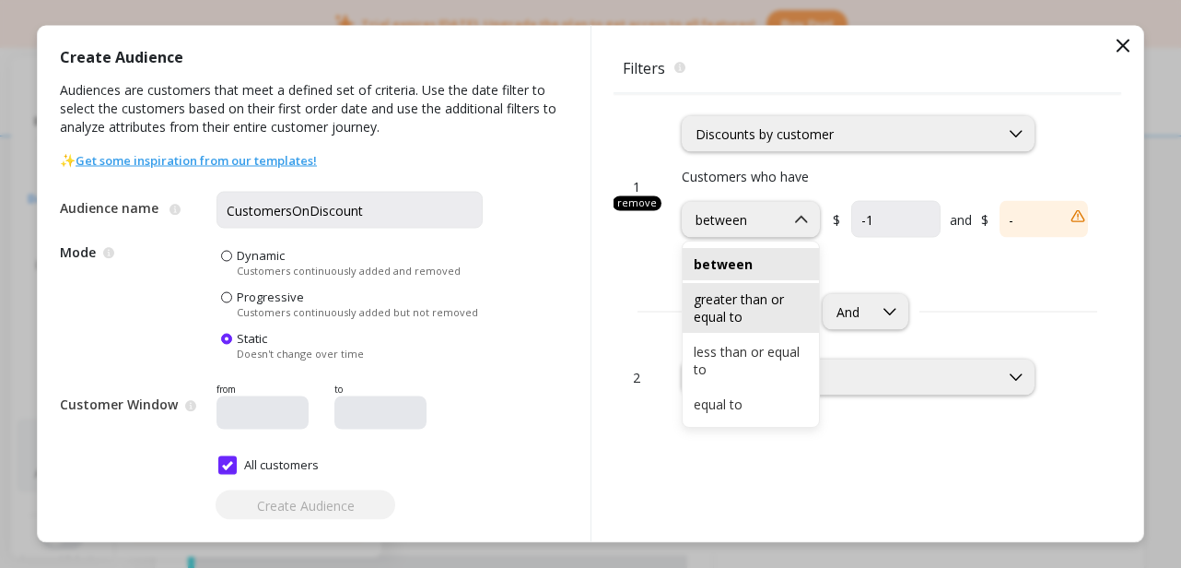
click at [755, 303] on div "greater than or equal to" at bounding box center [751, 307] width 114 height 35
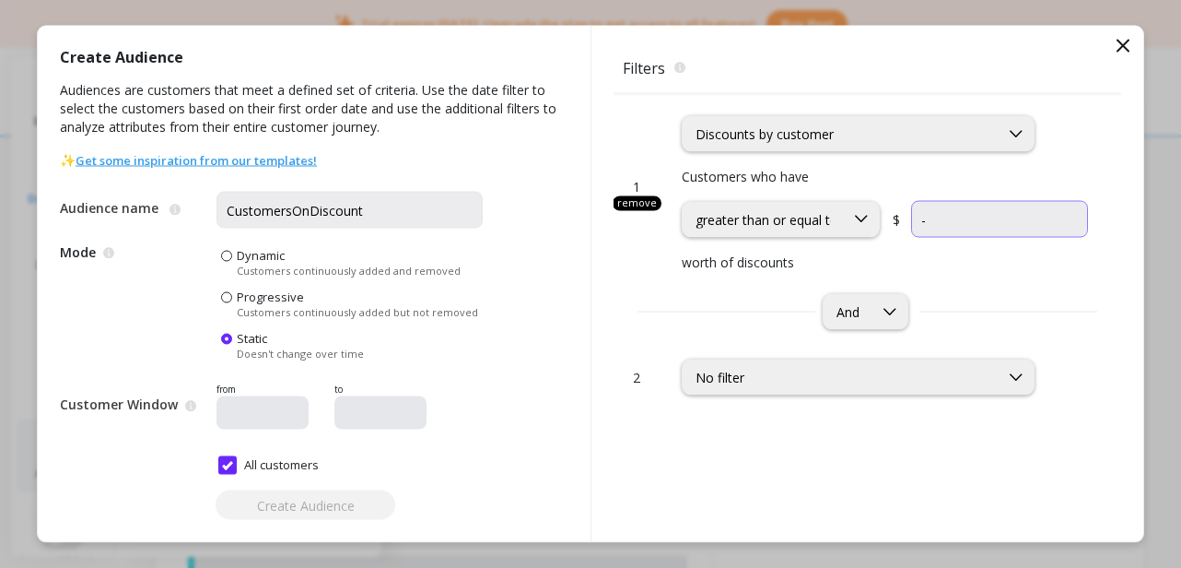
click at [942, 221] on input "currency" at bounding box center [999, 219] width 177 height 37
type input "-1"
click at [967, 262] on p "worth of discounts" at bounding box center [885, 261] width 406 height 19
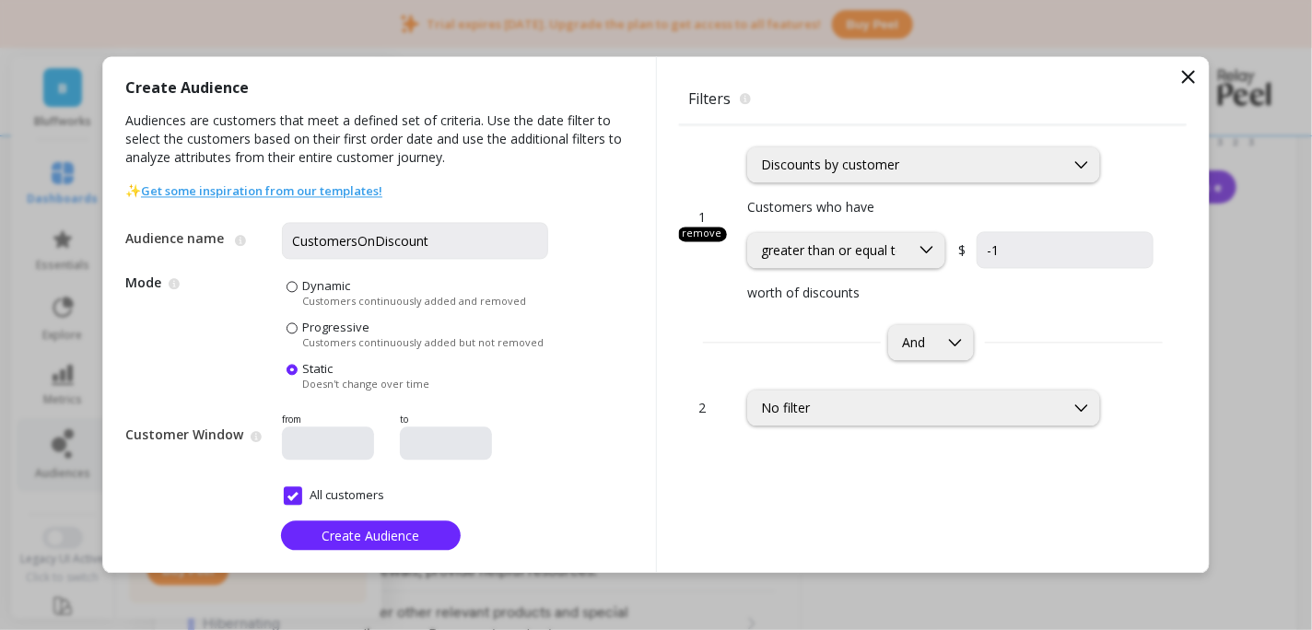
scroll to position [0, 0]
click at [410, 529] on span "Create Audience" at bounding box center [371, 536] width 98 height 18
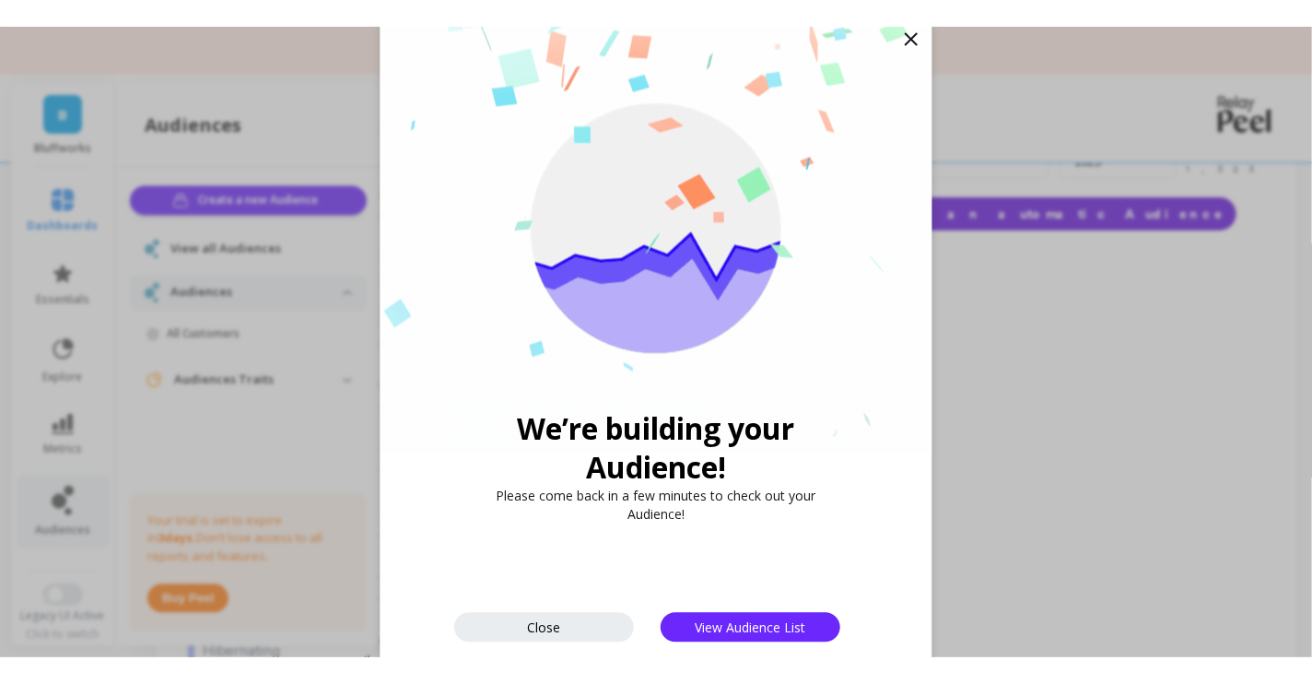
scroll to position [1282, 0]
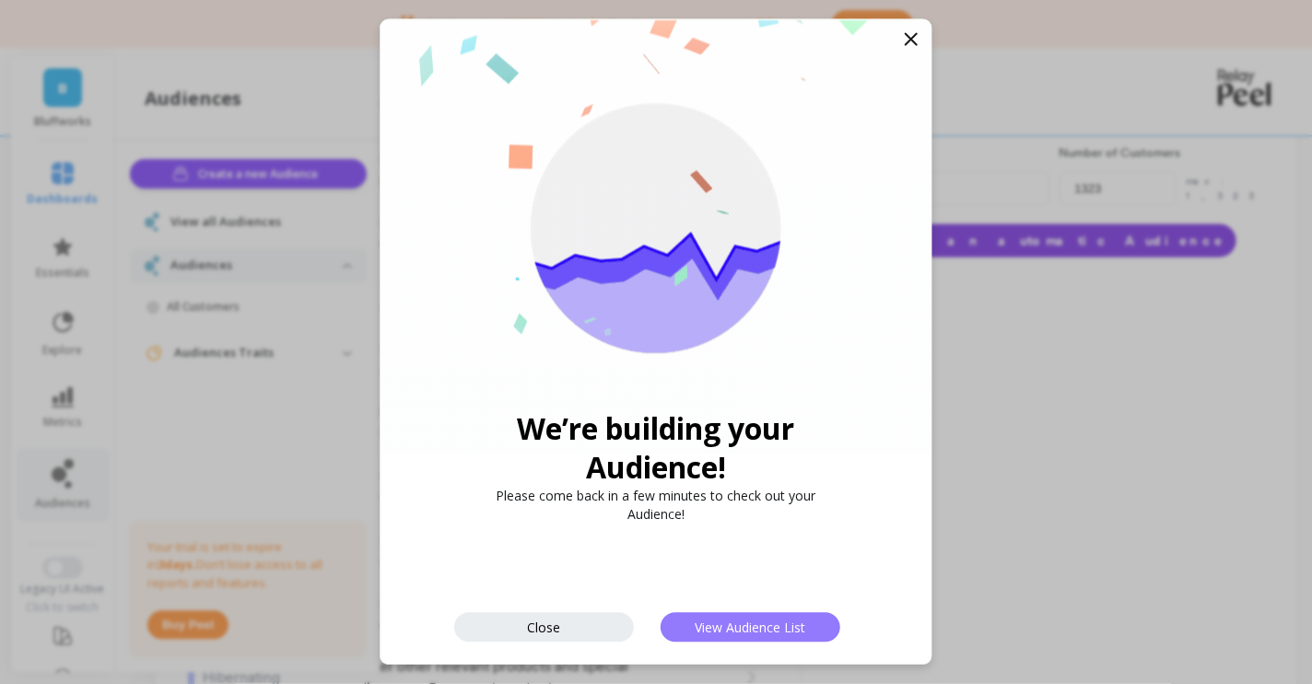
click at [761, 567] on span "View Audience List" at bounding box center [751, 627] width 111 height 18
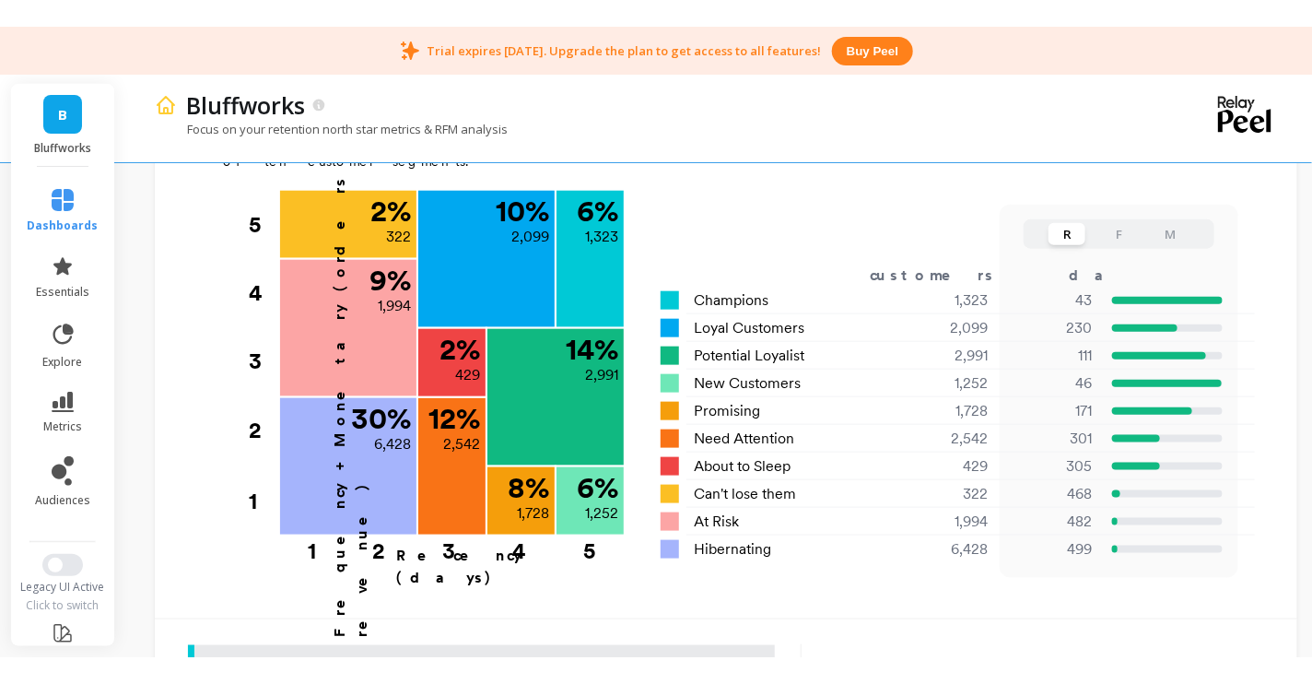
scroll to position [649, 0]
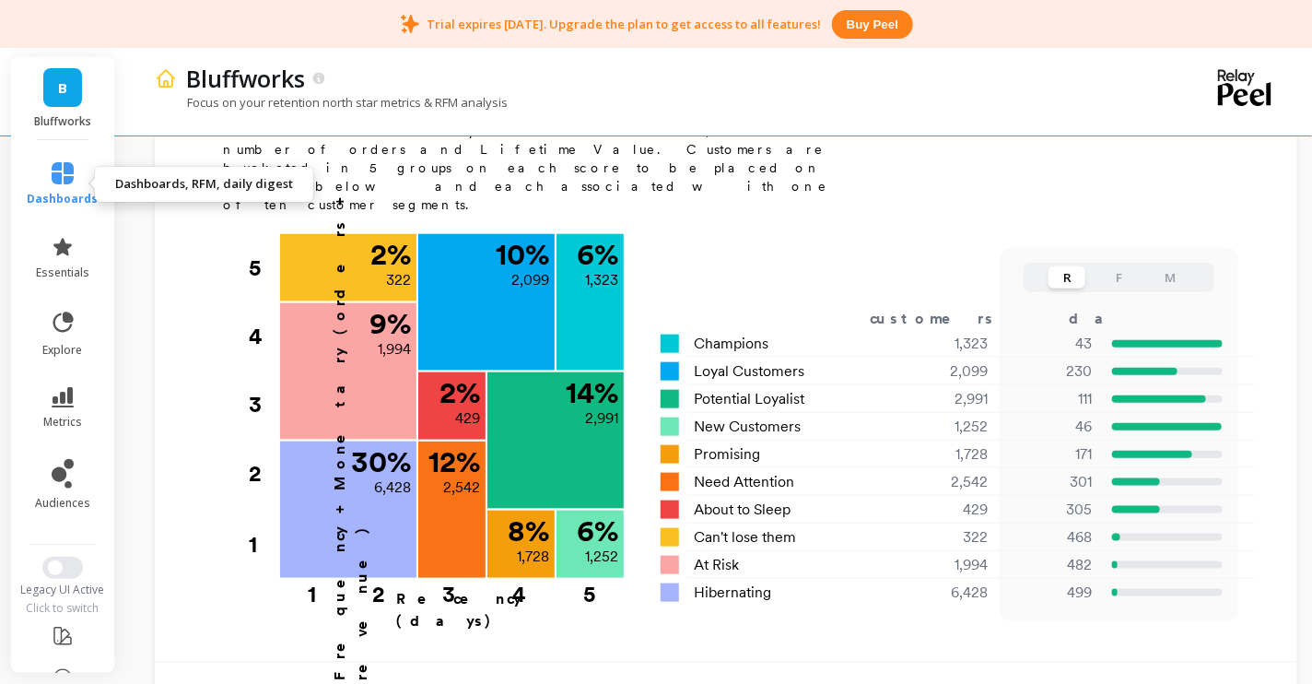
click at [64, 167] on icon at bounding box center [63, 173] width 22 height 22
click at [746, 234] on div "Frequency + Monetary (orders + revenue) 5 4 3 2 1 6 % 1,323 Champions 43 days s…" at bounding box center [720, 440] width 1018 height 413
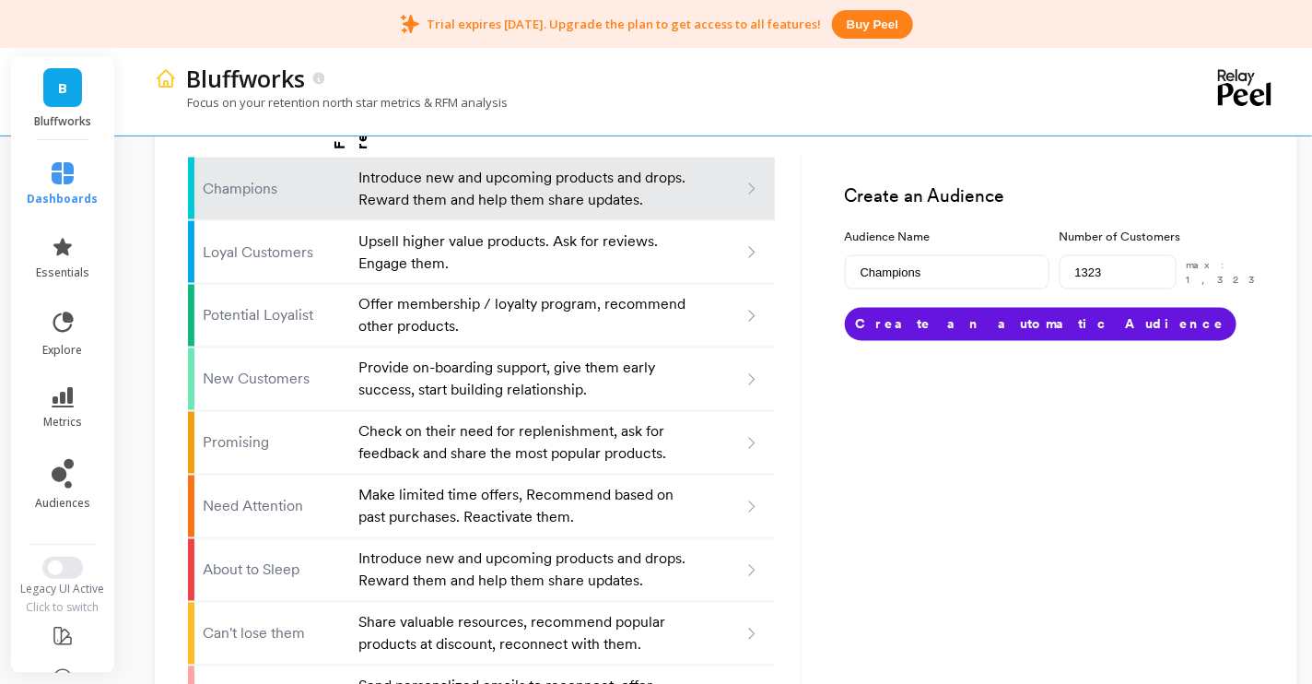
scroll to position [1188, 0]
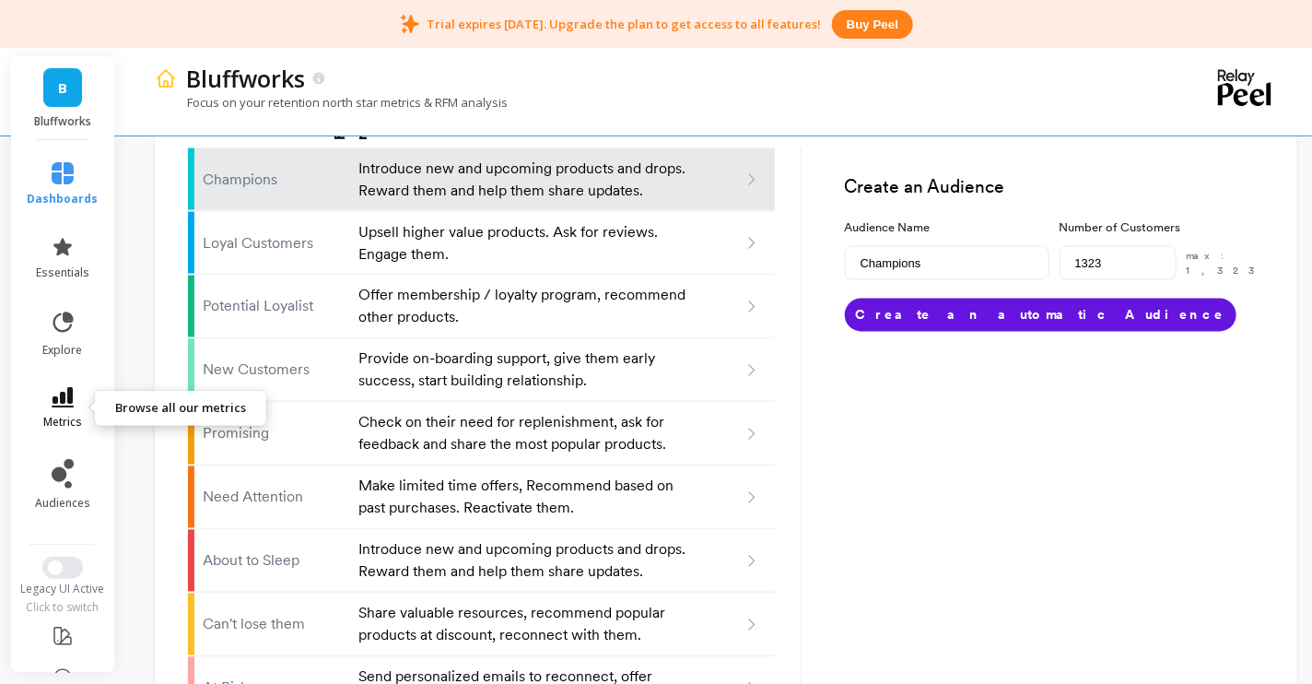
click at [73, 403] on icon at bounding box center [63, 397] width 22 height 20
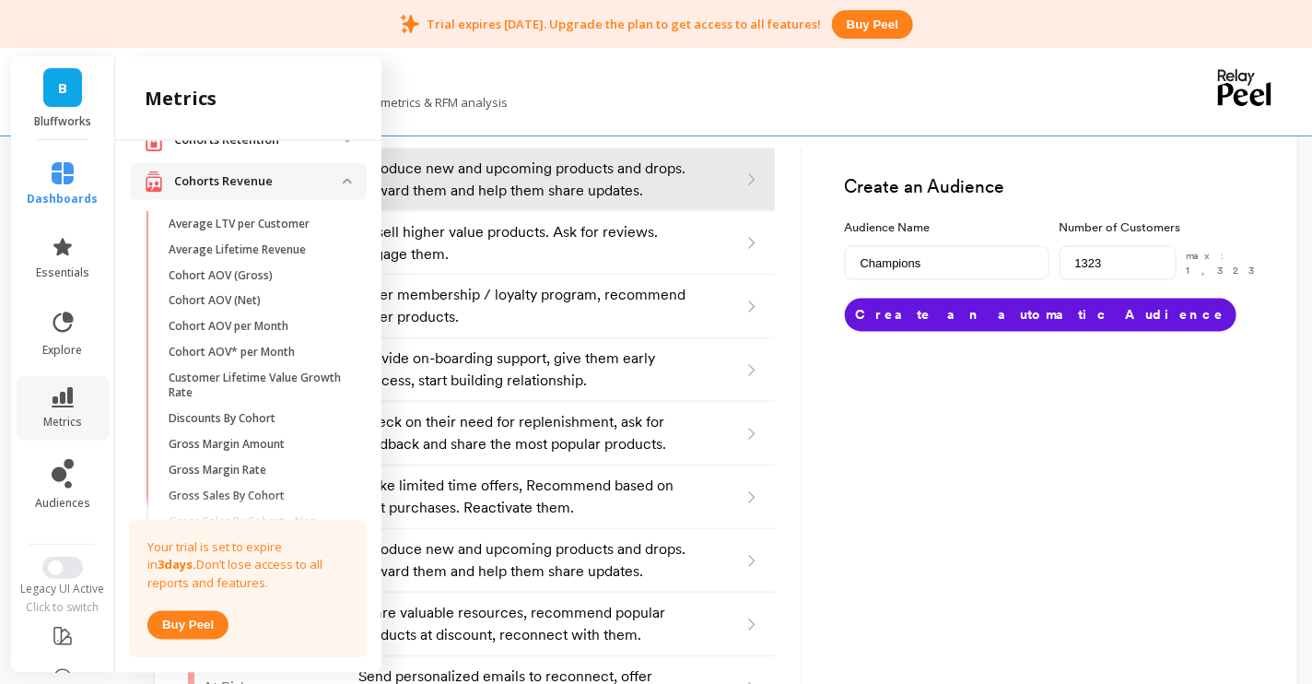
scroll to position [0, 0]
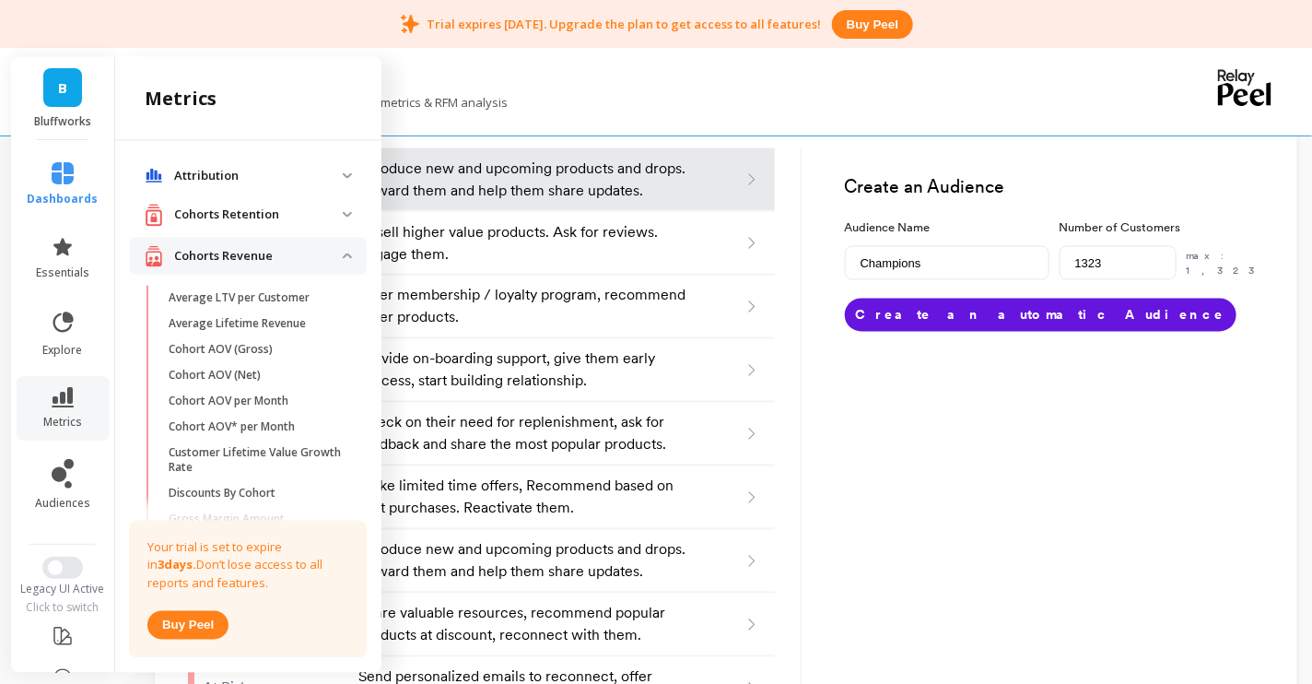
click at [346, 174] on img at bounding box center [347, 176] width 9 height 6
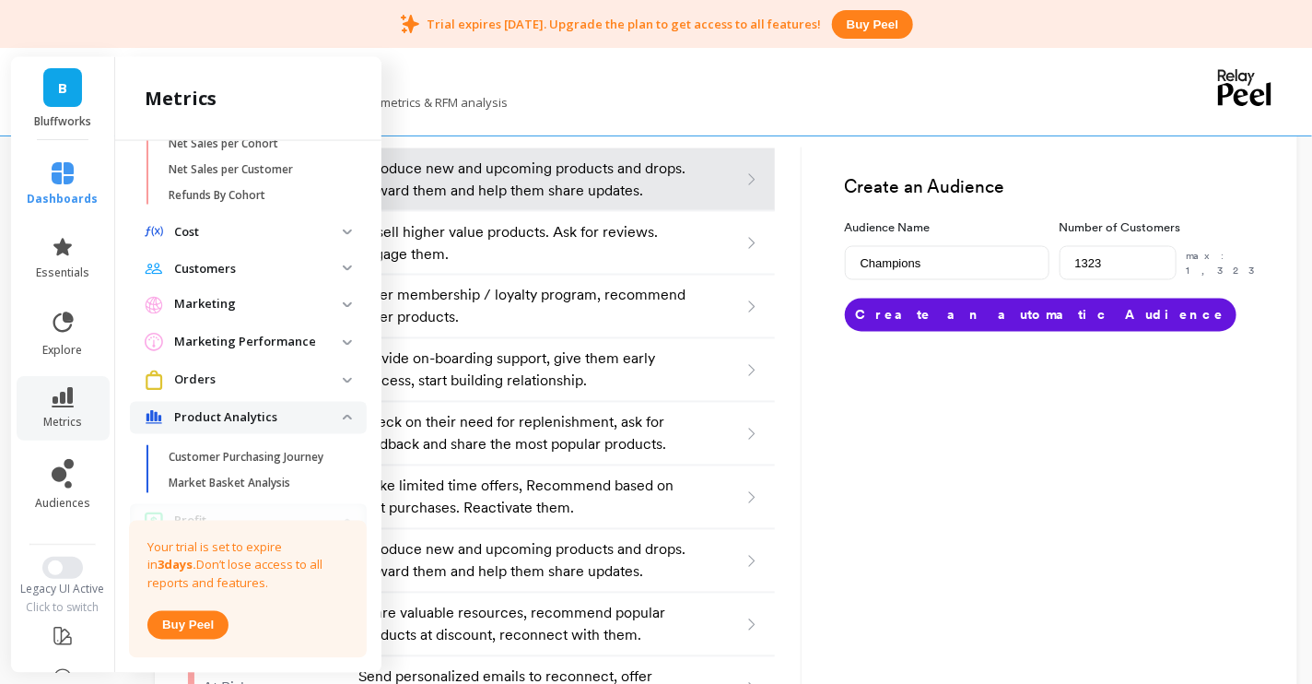
scroll to position [790, 0]
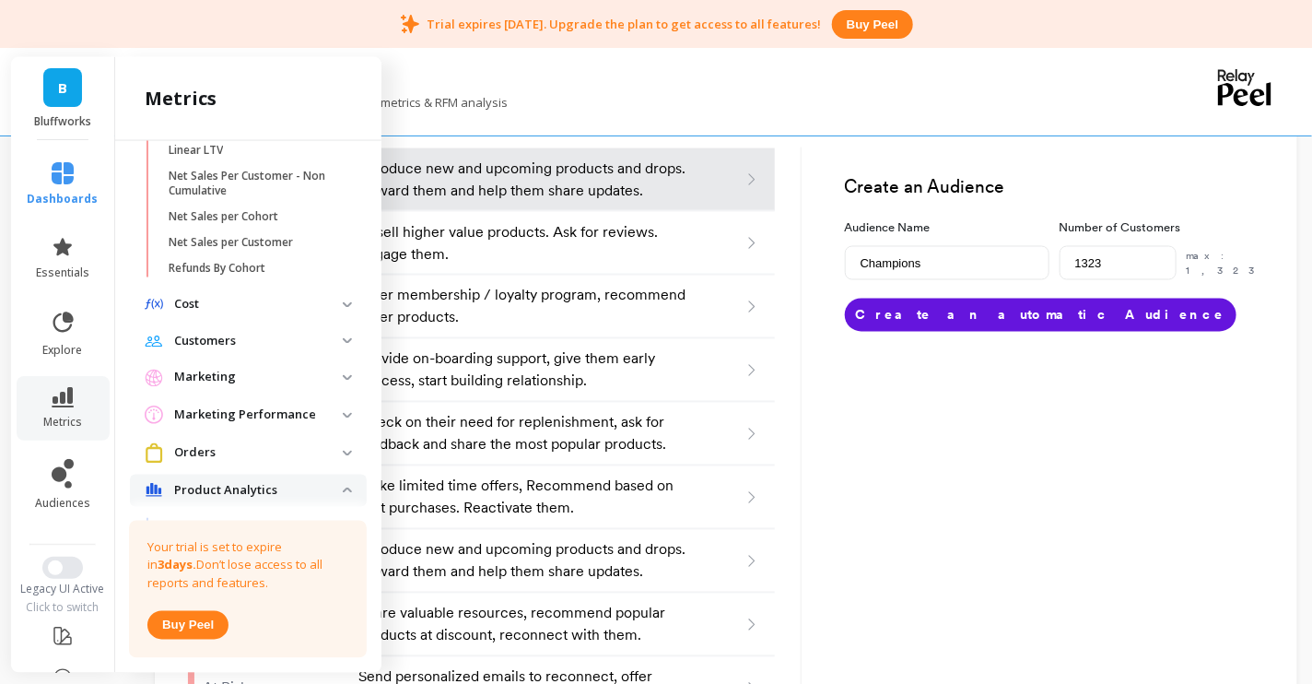
click at [342, 334] on p "Customers" at bounding box center [258, 342] width 169 height 18
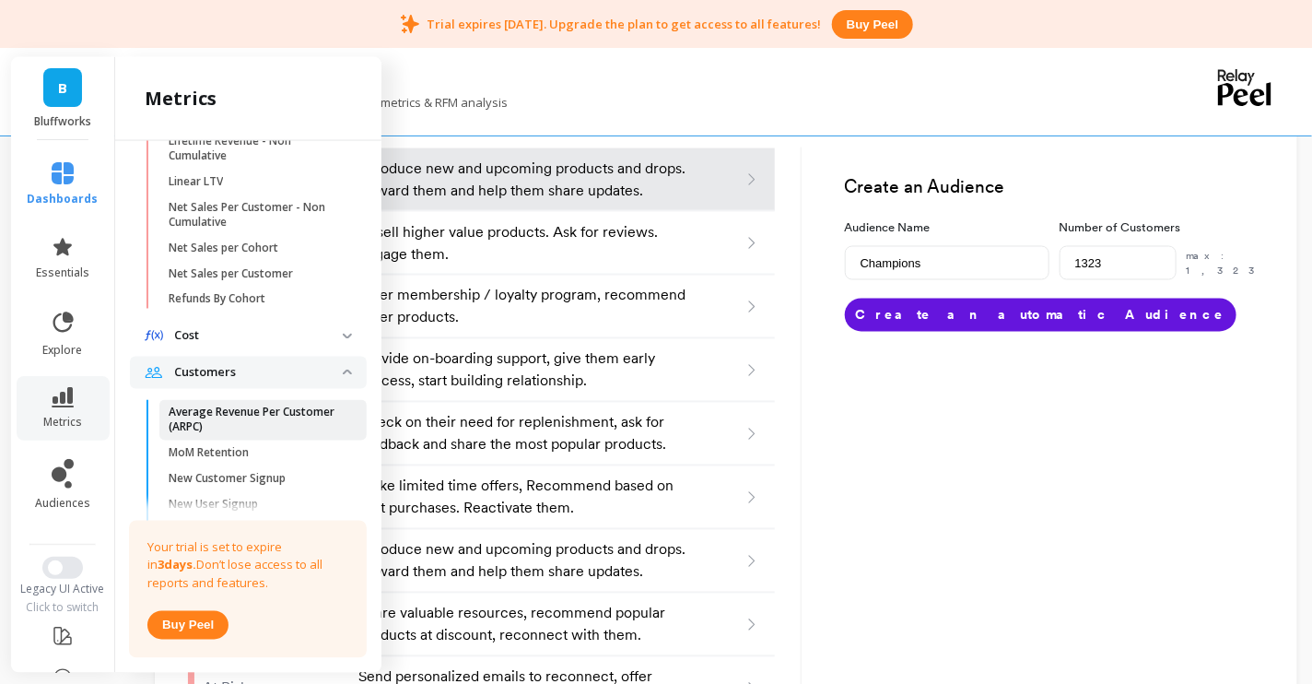
scroll to position [701, 0]
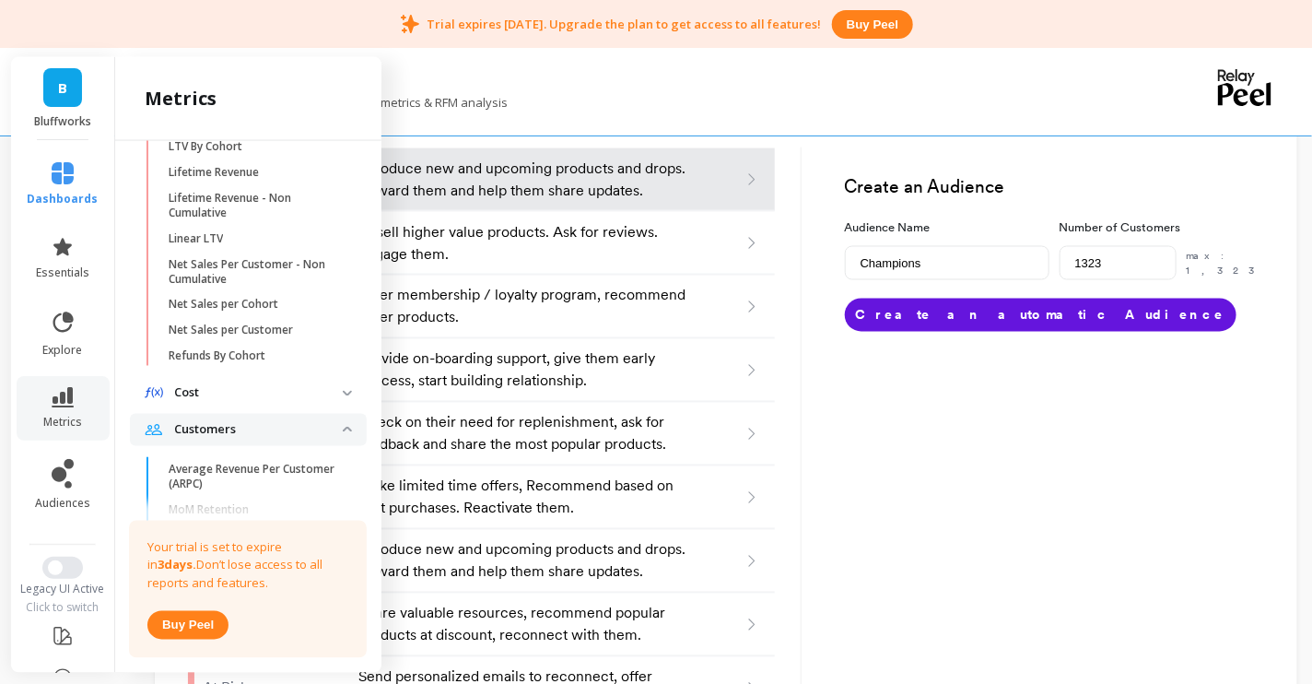
click at [344, 384] on span "Cost" at bounding box center [248, 393] width 237 height 33
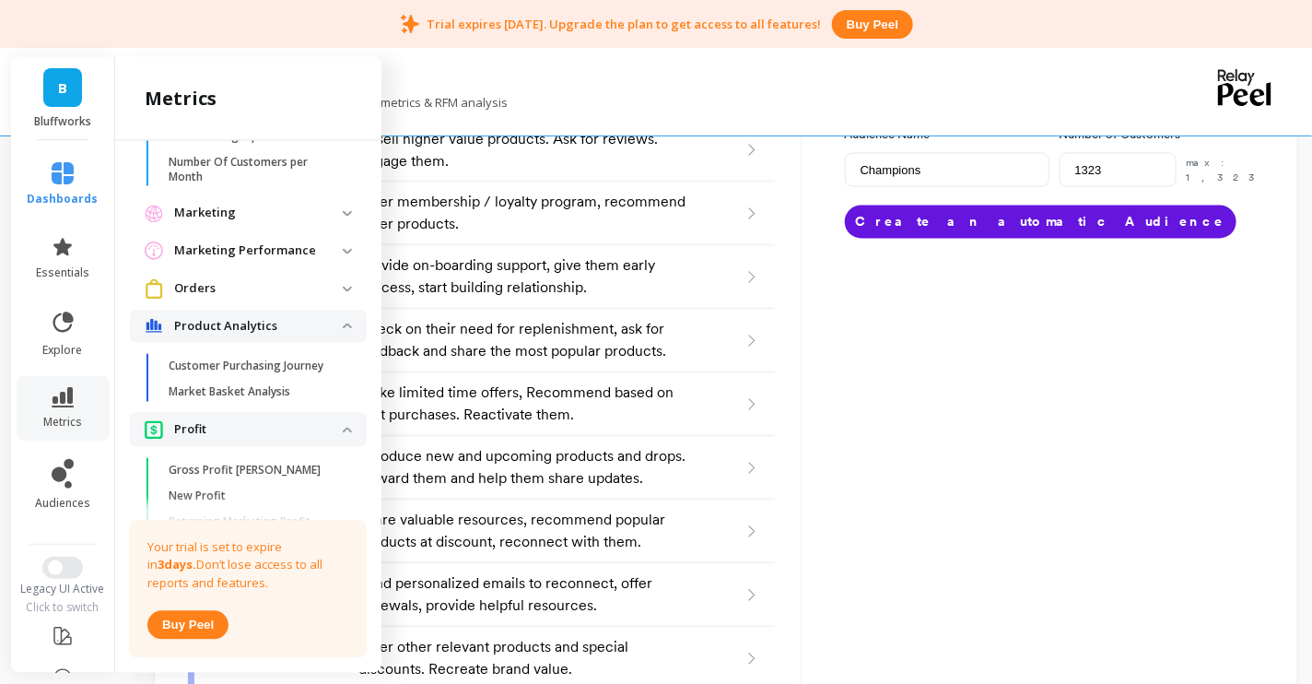
scroll to position [1304, 0]
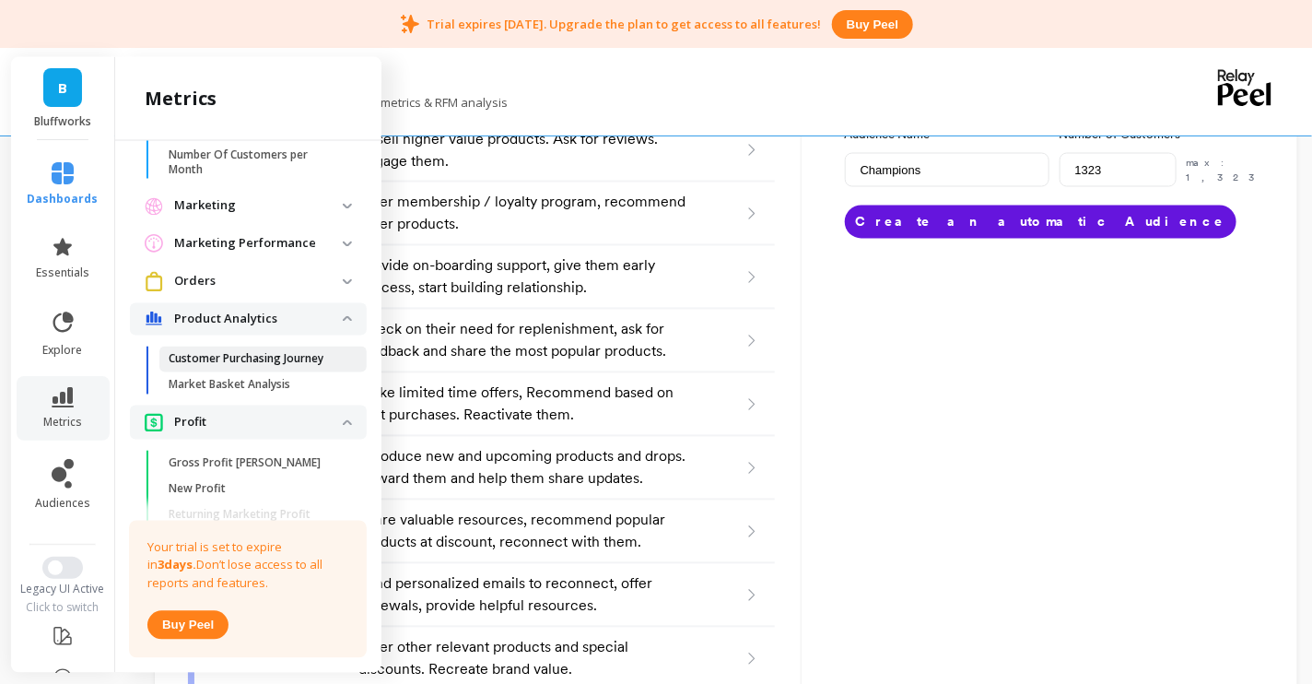
click at [249, 365] on link "Customer Purchasing Journey" at bounding box center [262, 359] width 207 height 26
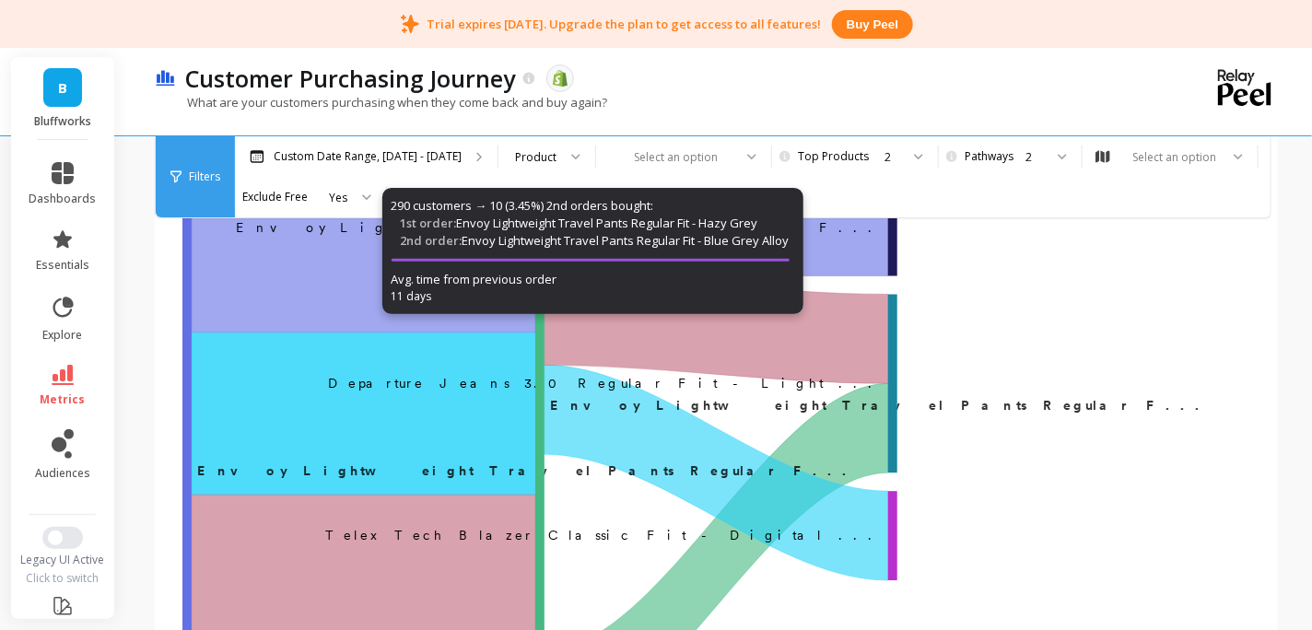
scroll to position [163, 0]
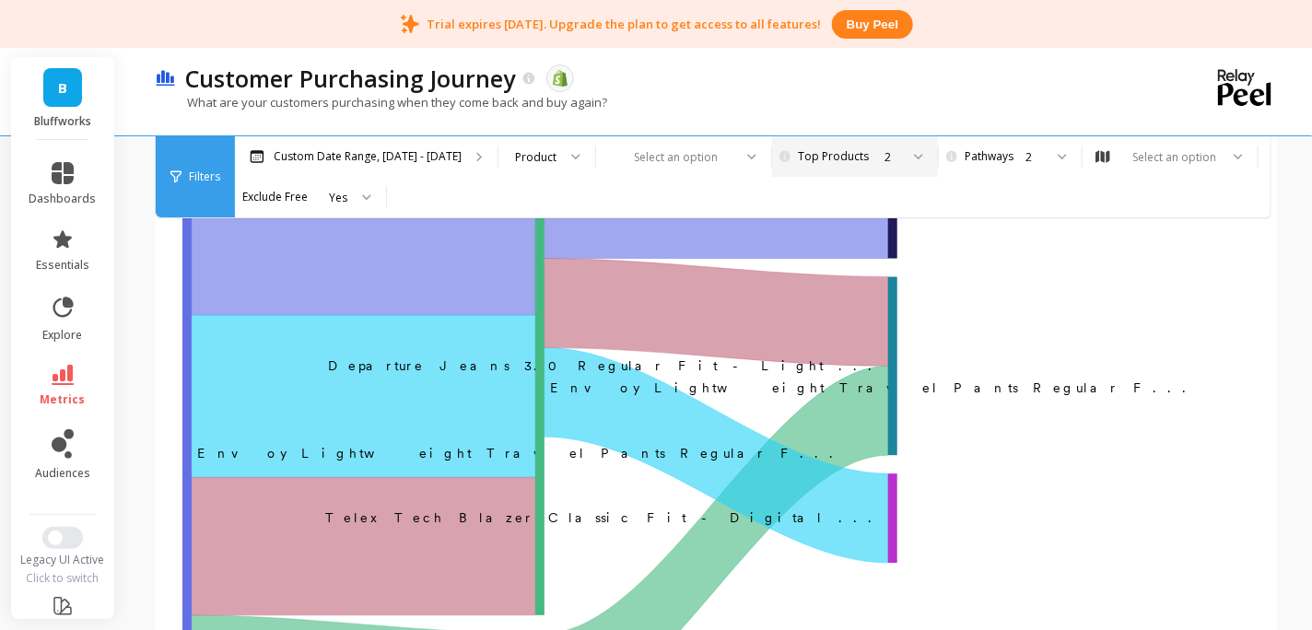
click at [914, 157] on icon at bounding box center [918, 157] width 9 height 6
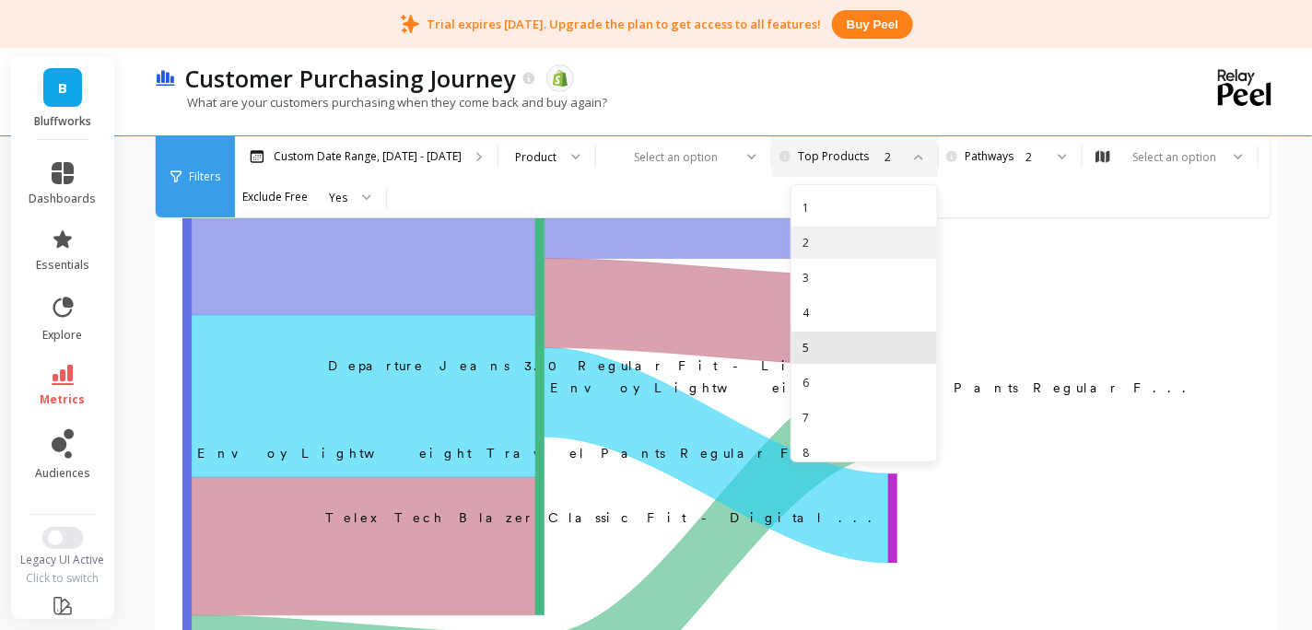
click at [827, 351] on div "5" at bounding box center [863, 348] width 123 height 18
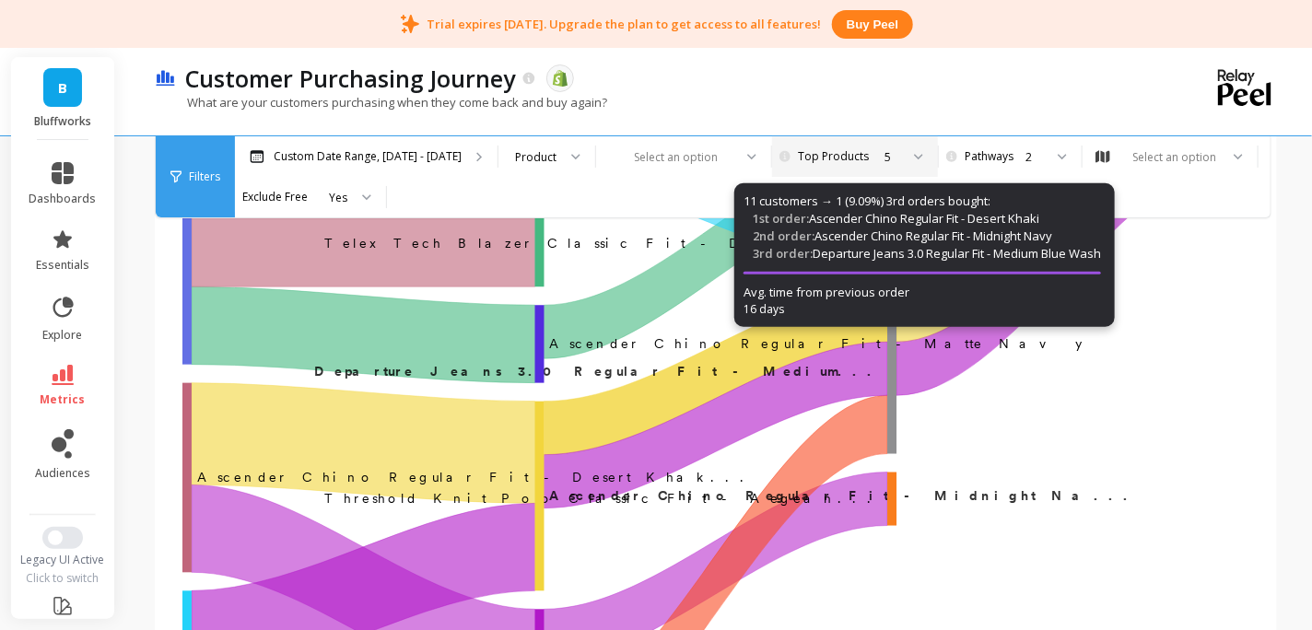
scroll to position [300, 0]
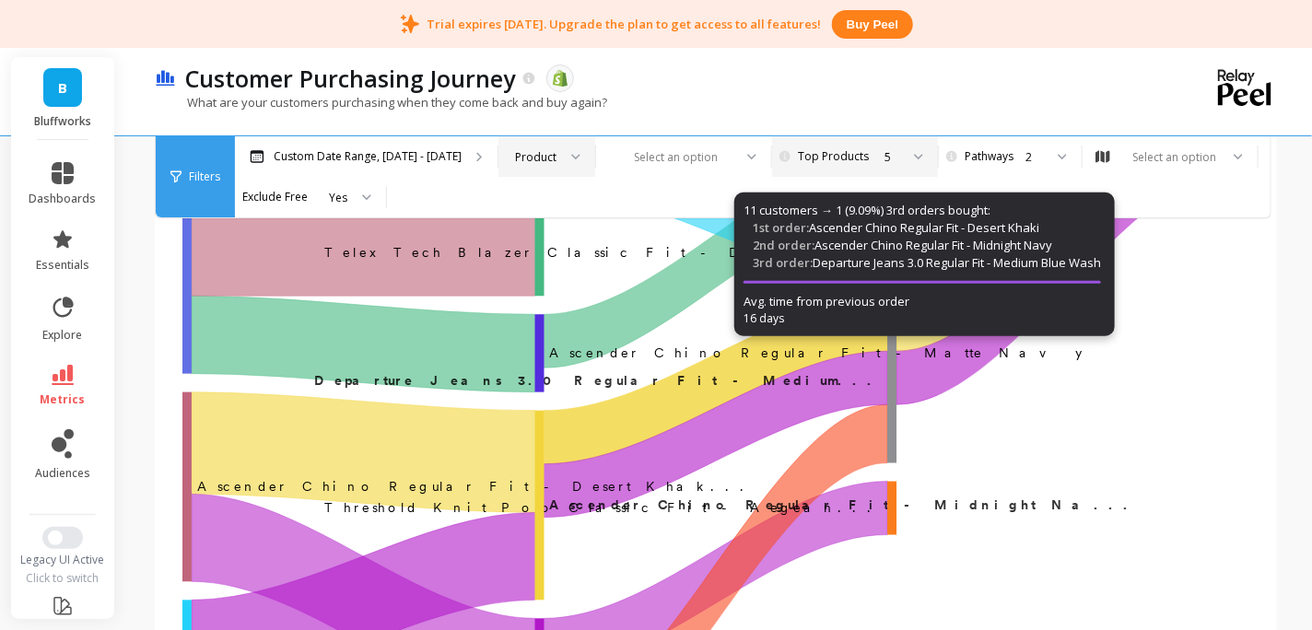
click at [572, 155] on div "Product" at bounding box center [546, 156] width 97 height 41
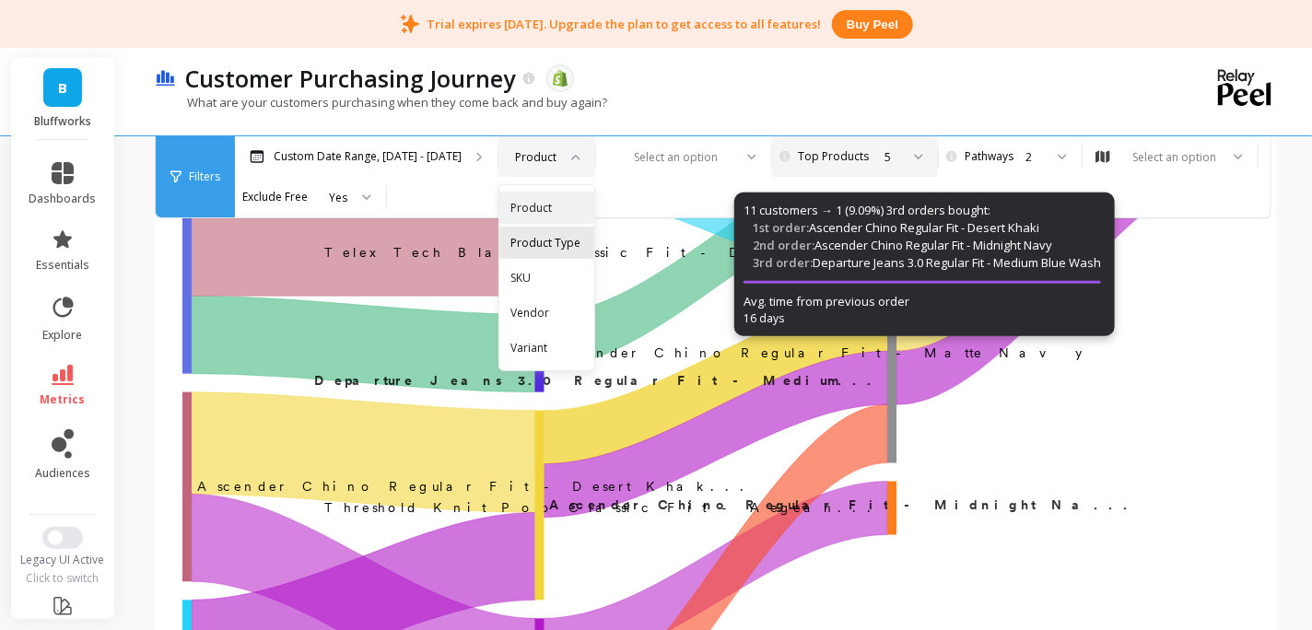
click at [541, 240] on div "Product Type" at bounding box center [546, 243] width 73 height 18
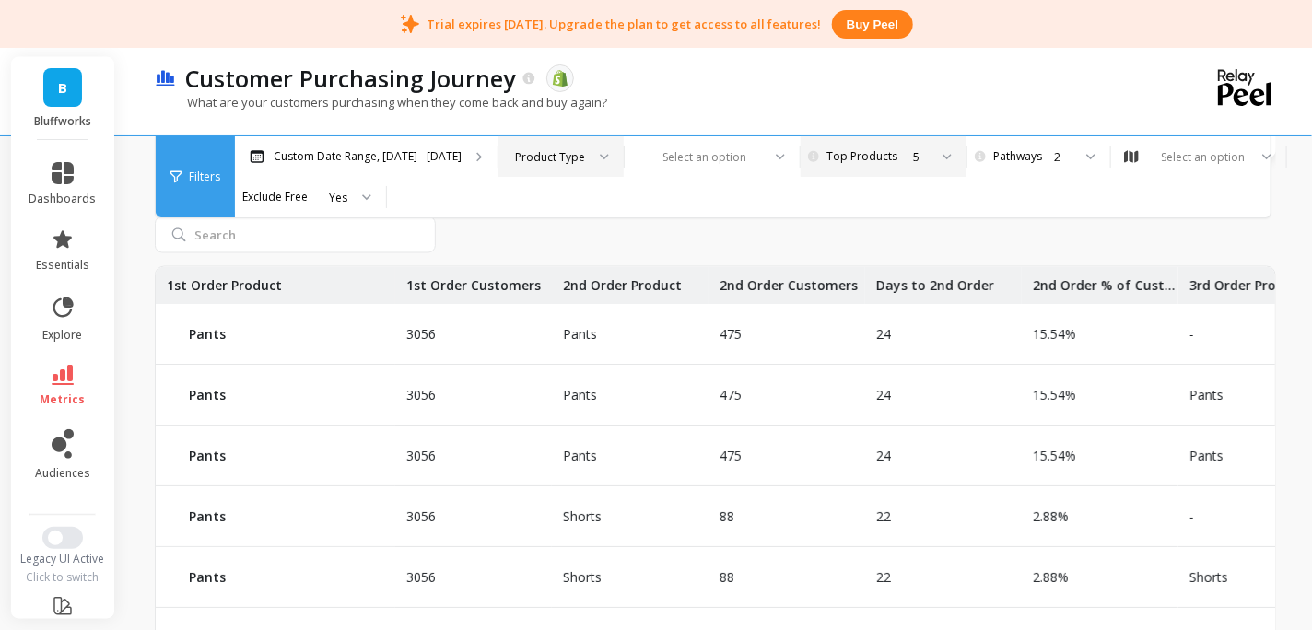
click at [969, 78] on div "Customer Purchasing Journey The data you are viewing comes from: Shopify" at bounding box center [650, 78] width 948 height 31
click at [939, 85] on div "Customer Purchasing Journey The data you are viewing comes from: Shopify" at bounding box center [650, 78] width 948 height 31
click at [790, 99] on div "What are your customers purchasing when they come back and buy again?" at bounding box center [639, 111] width 969 height 35
click at [600, 155] on icon at bounding box center [604, 157] width 9 height 6
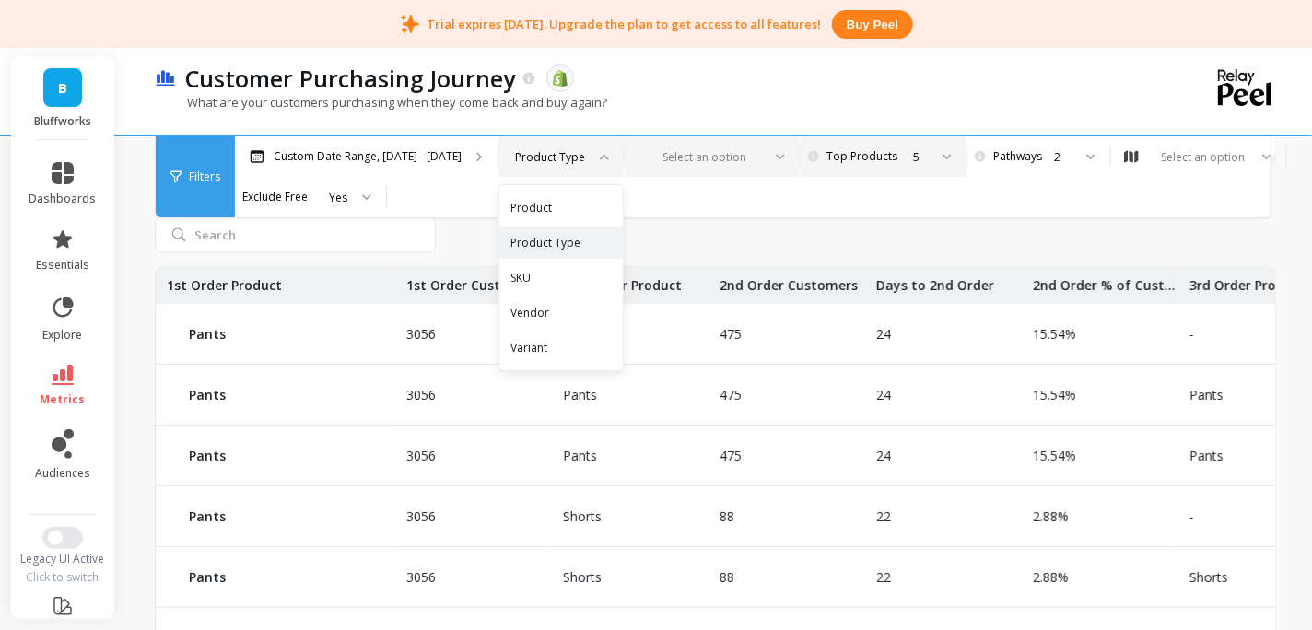
click at [776, 156] on icon at bounding box center [780, 157] width 9 height 6
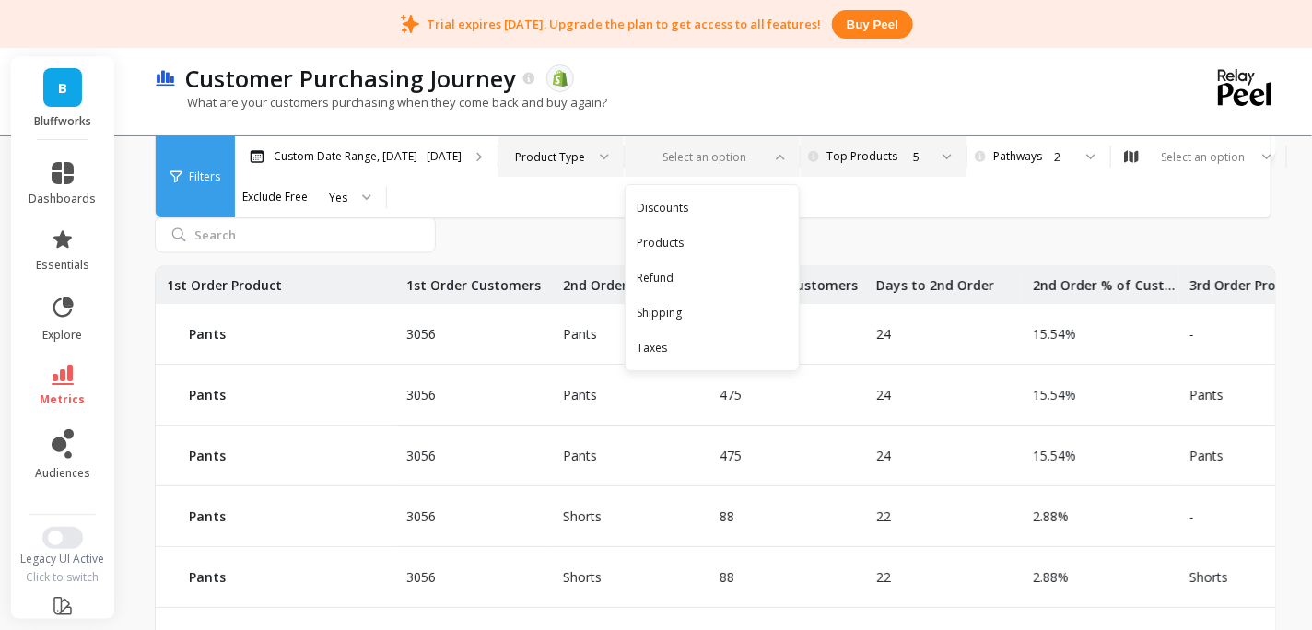
click at [816, 96] on div "What are your customers purchasing when they come back and buy again?" at bounding box center [639, 111] width 969 height 35
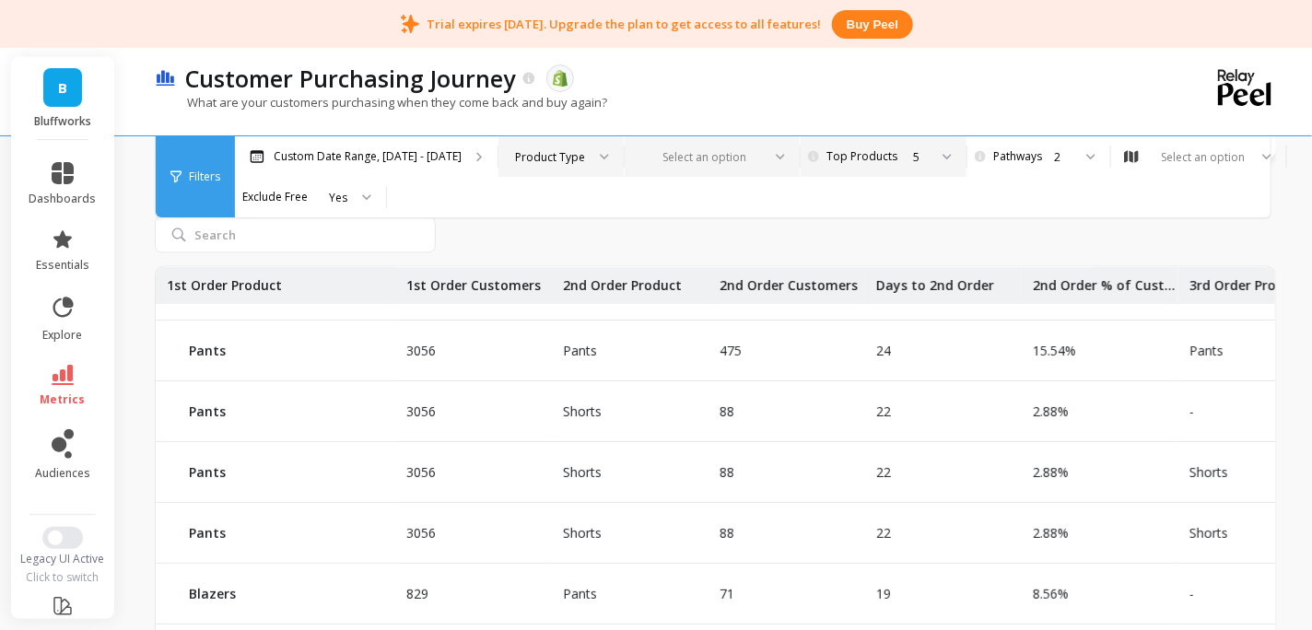
scroll to position [88, 0]
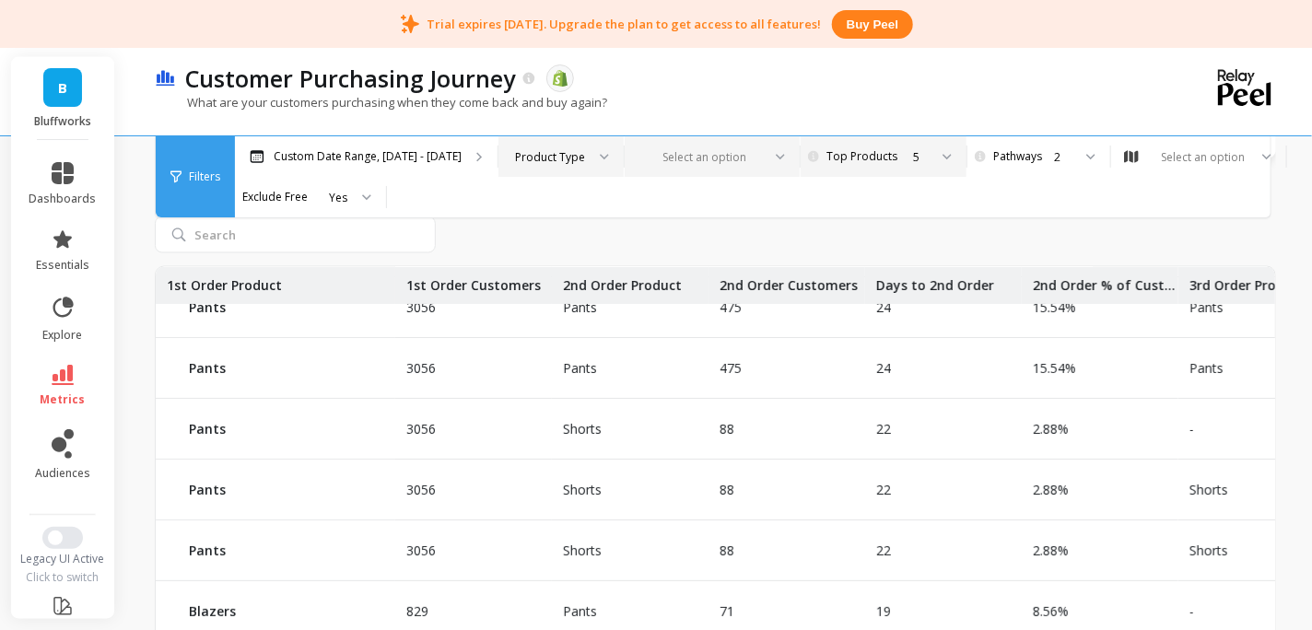
click at [588, 160] on div at bounding box center [598, 156] width 22 height 41
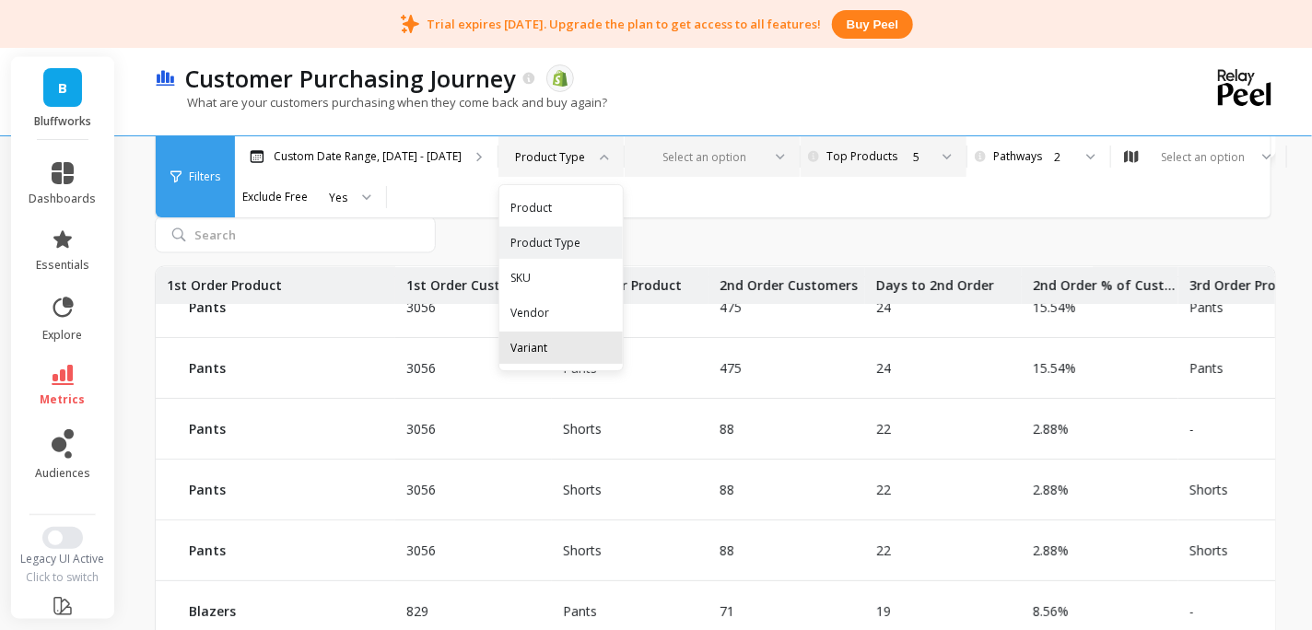
click at [533, 337] on div "Variant" at bounding box center [560, 348] width 123 height 32
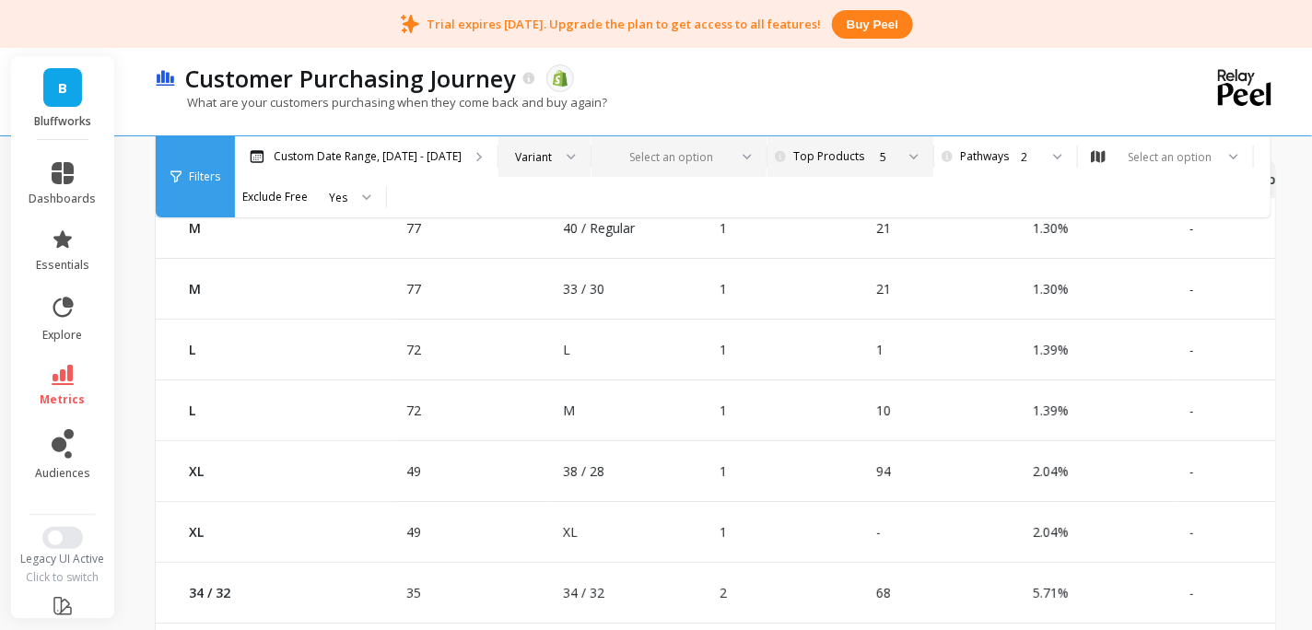
click at [736, 163] on div at bounding box center [741, 156] width 22 height 41
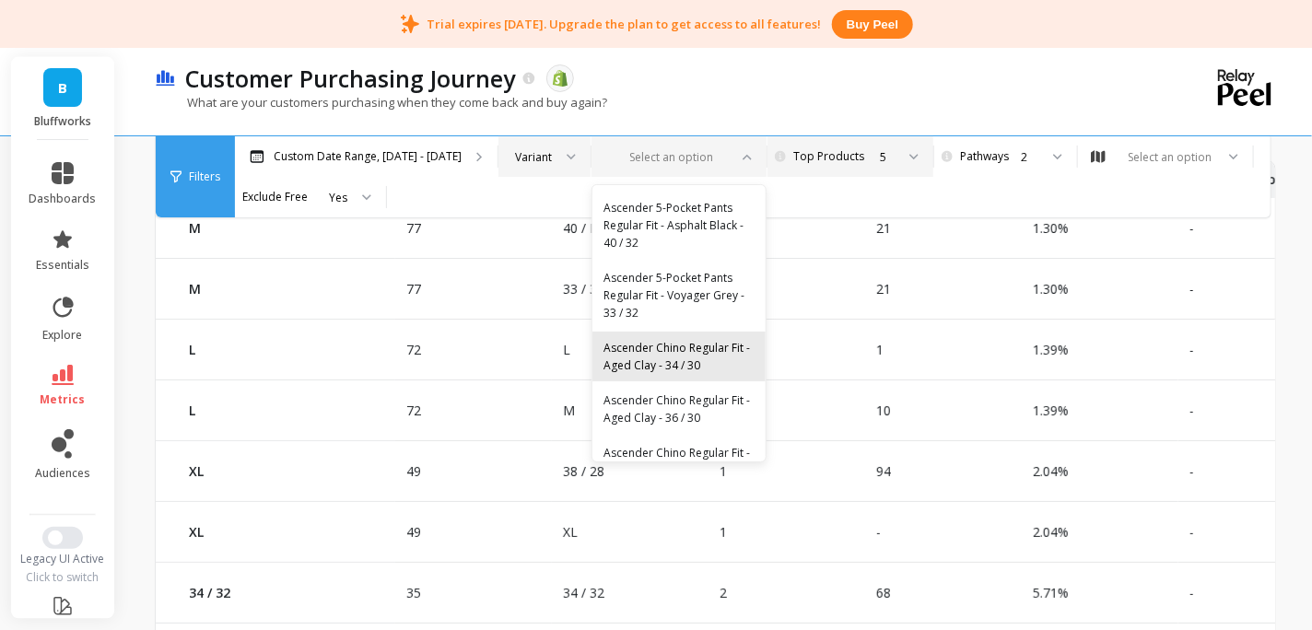
click at [662, 352] on div "Ascender Chino Regular Fit - Aged Clay - 34 / 30" at bounding box center [678, 356] width 151 height 35
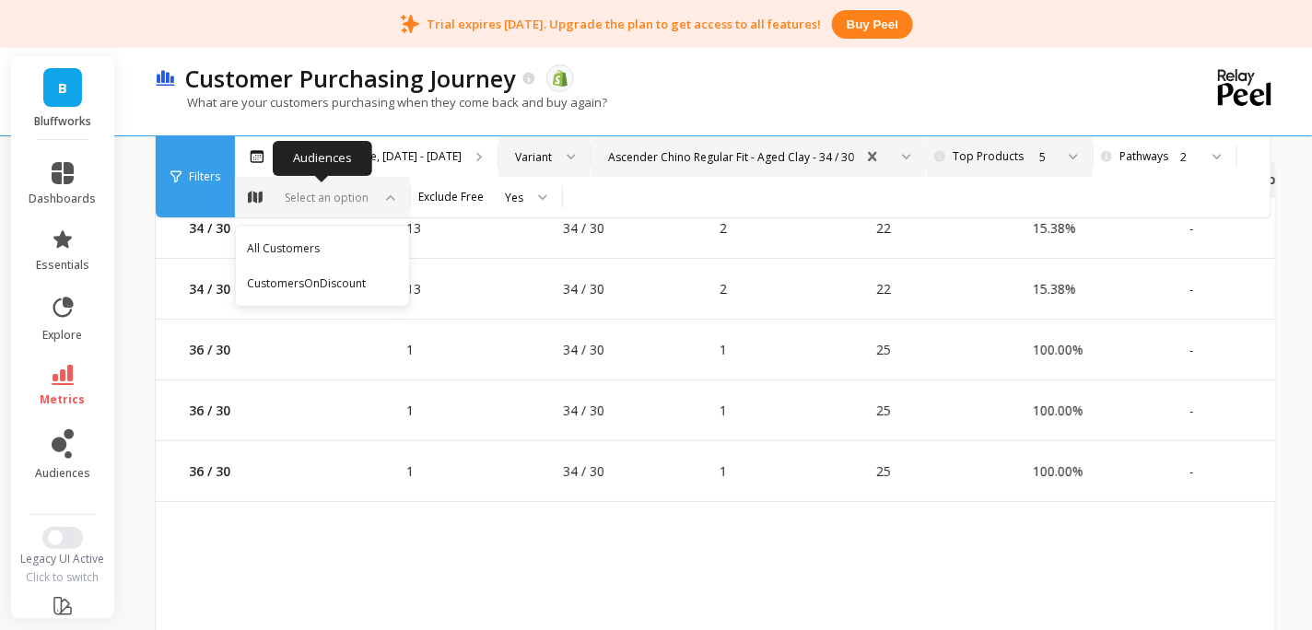
click at [391, 200] on div at bounding box center [384, 197] width 22 height 41
click at [354, 282] on div "CustomersOnDiscount" at bounding box center [322, 284] width 151 height 18
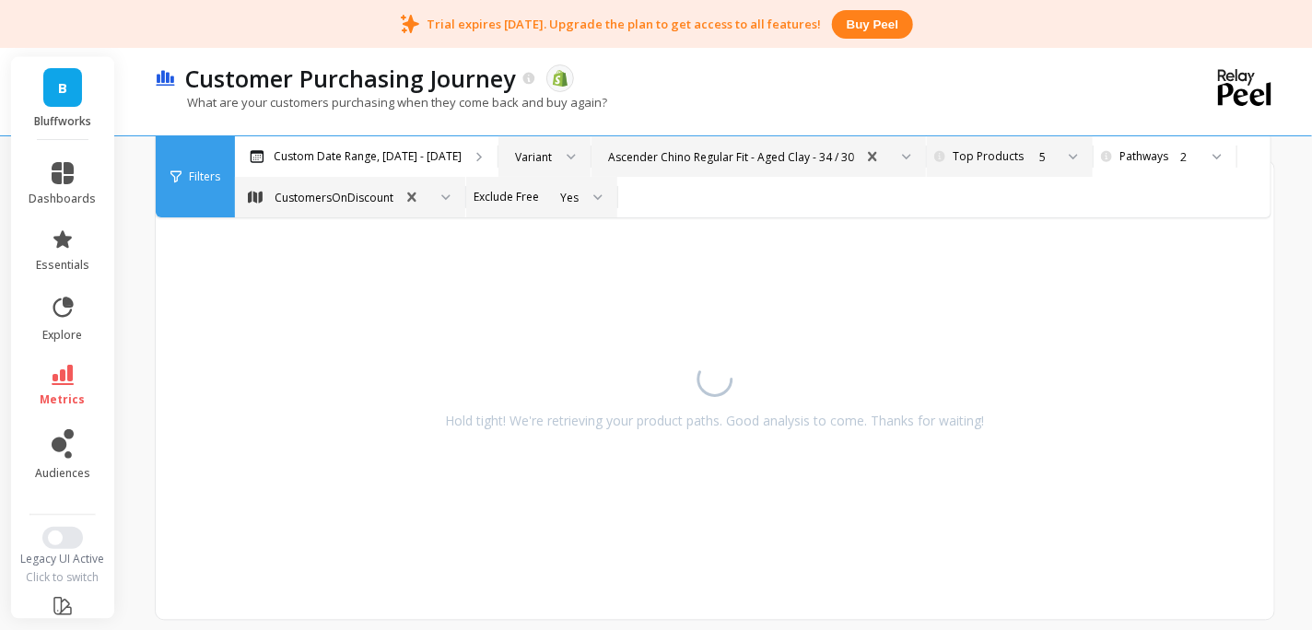
click at [603, 196] on div "Yes" at bounding box center [541, 197] width 151 height 41
click at [568, 160] on div "Variant" at bounding box center [544, 156] width 92 height 41
click at [556, 240] on div "Product Type" at bounding box center [544, 251] width 68 height 35
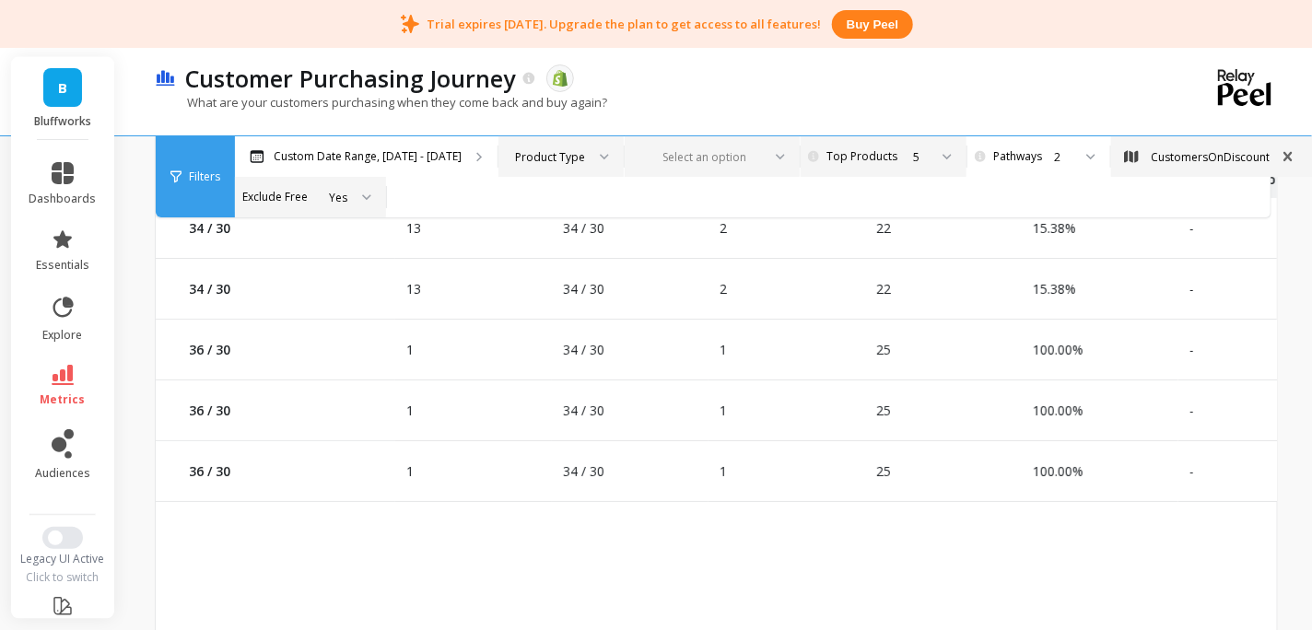
click at [371, 200] on div "Yes" at bounding box center [310, 197] width 151 height 41
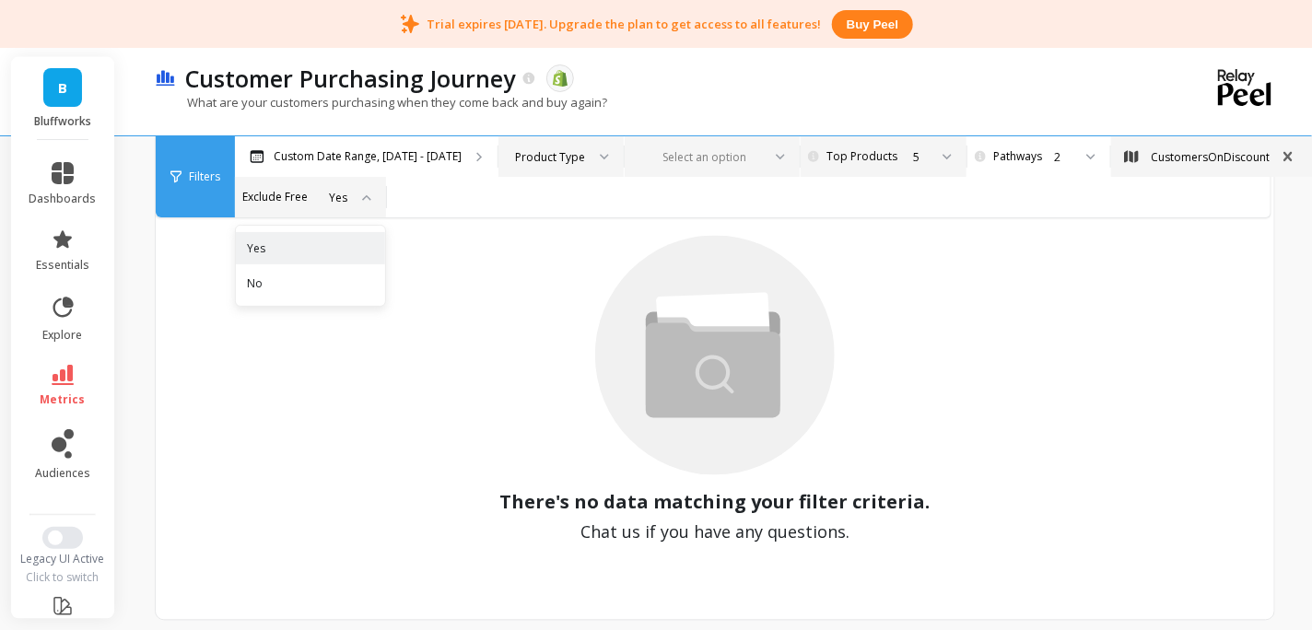
click at [786, 94] on div "What are your customers purchasing when they come back and buy again?" at bounding box center [639, 111] width 969 height 35
click at [372, 201] on div "Yes" at bounding box center [310, 197] width 151 height 41
click at [77, 238] on link "essentials" at bounding box center [62, 250] width 67 height 44
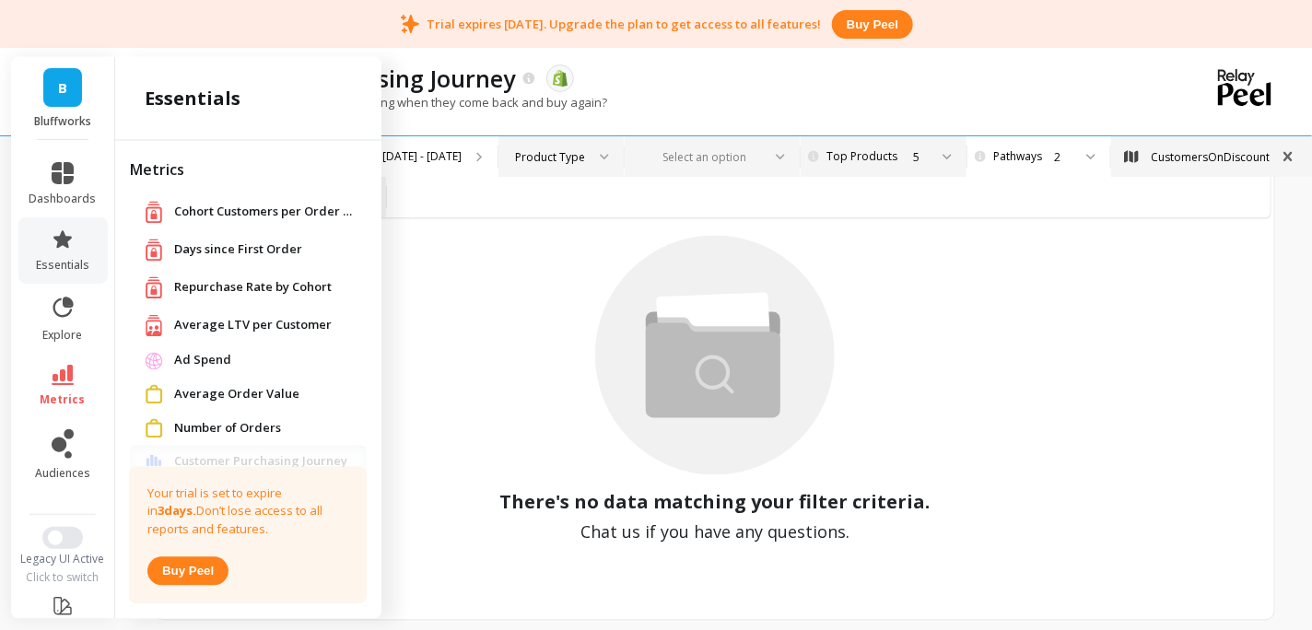
scroll to position [195, 0]
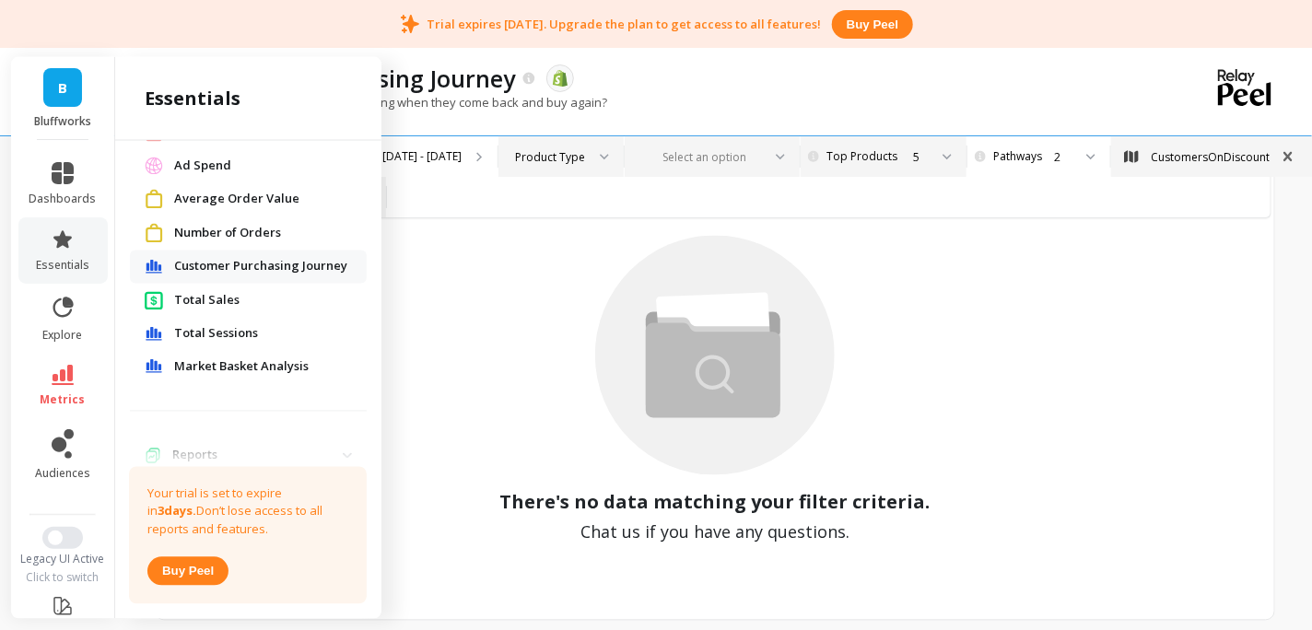
click at [248, 232] on span "Number of Orders" at bounding box center [227, 234] width 107 height 18
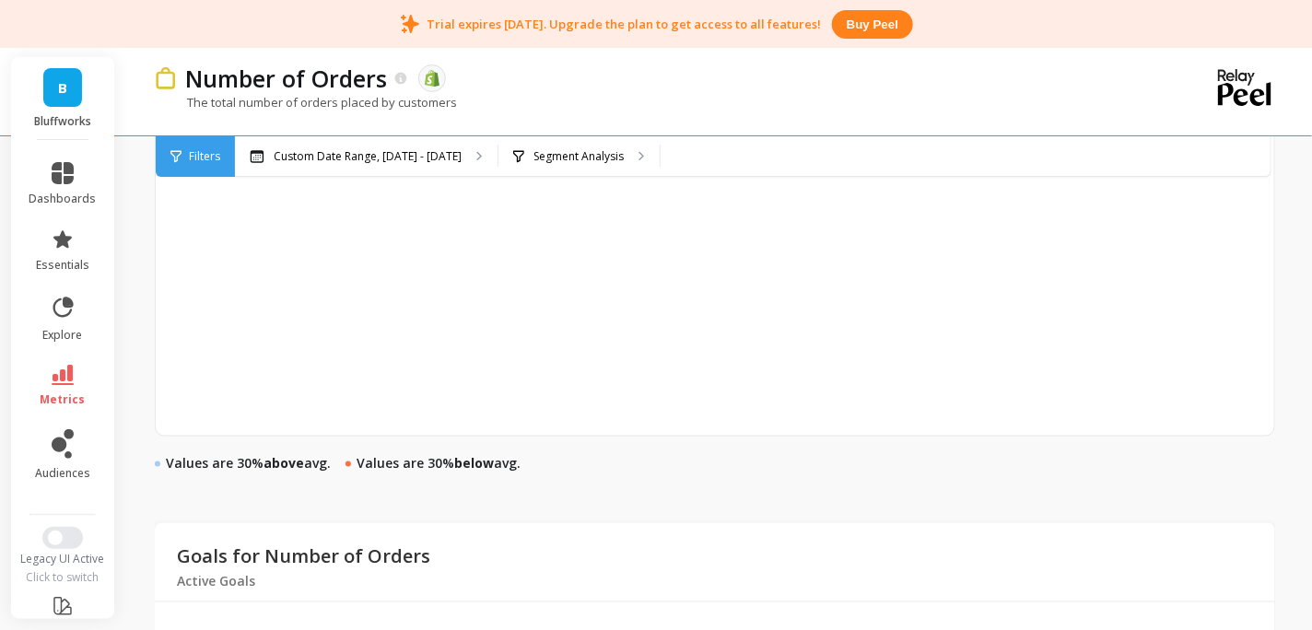
scroll to position [1302, 0]
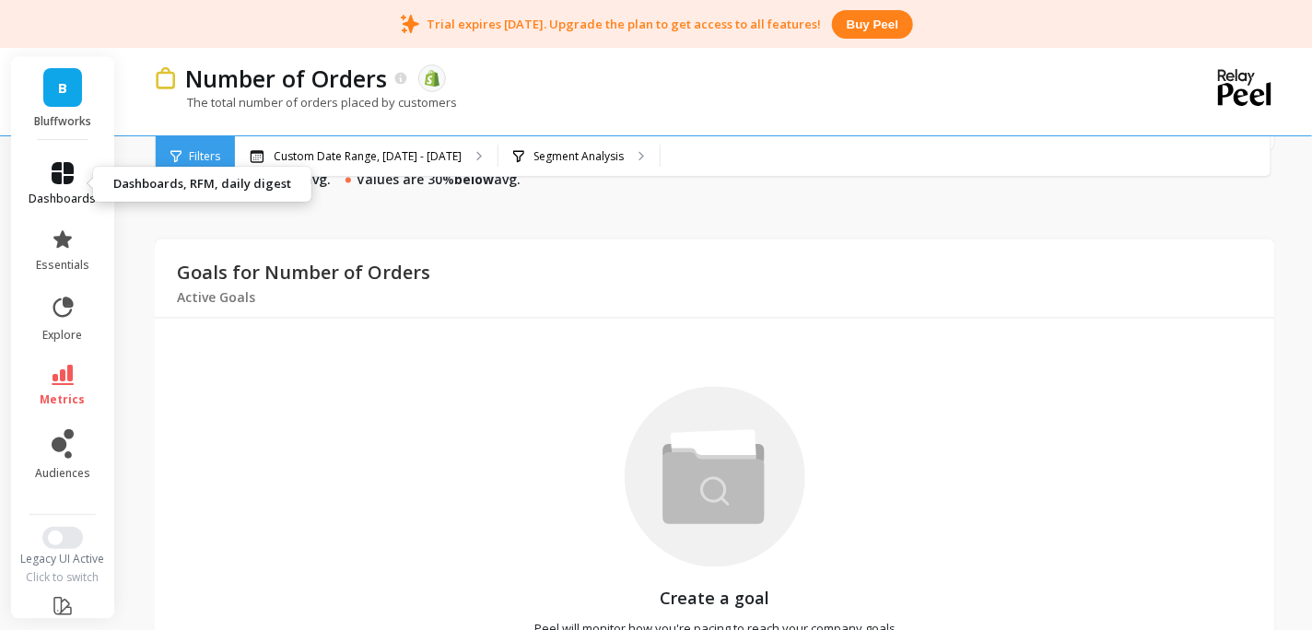
click at [66, 163] on icon at bounding box center [63, 173] width 22 height 22
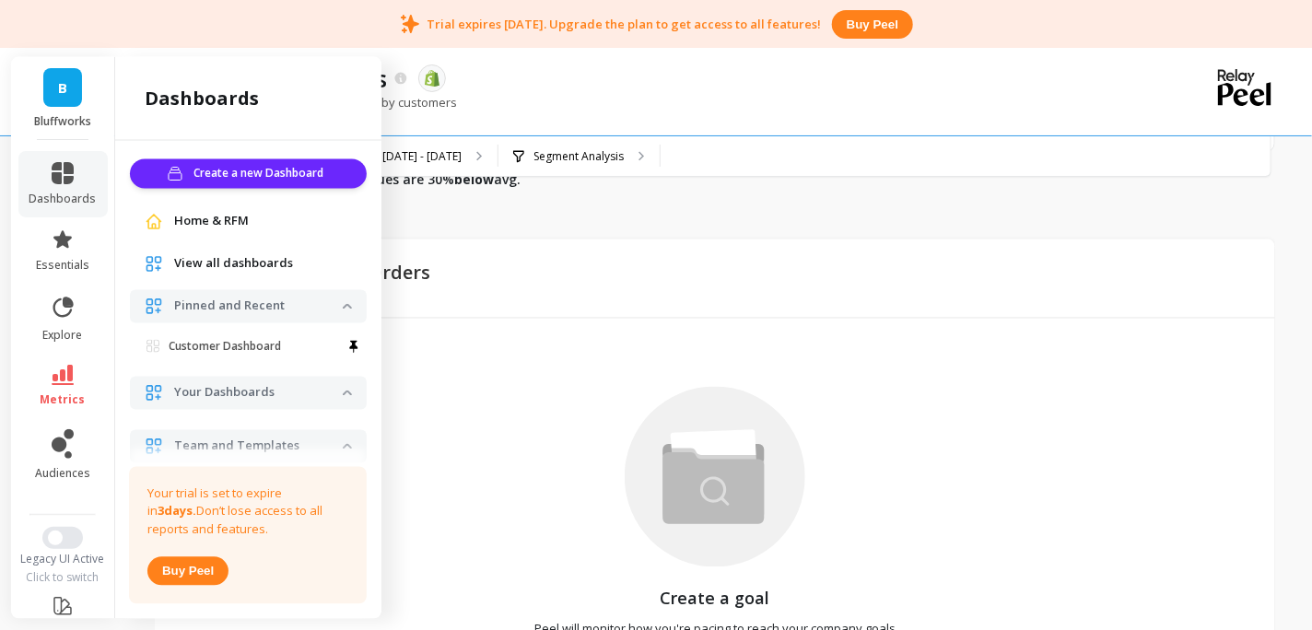
click at [235, 224] on span "Home & RFM" at bounding box center [211, 222] width 75 height 18
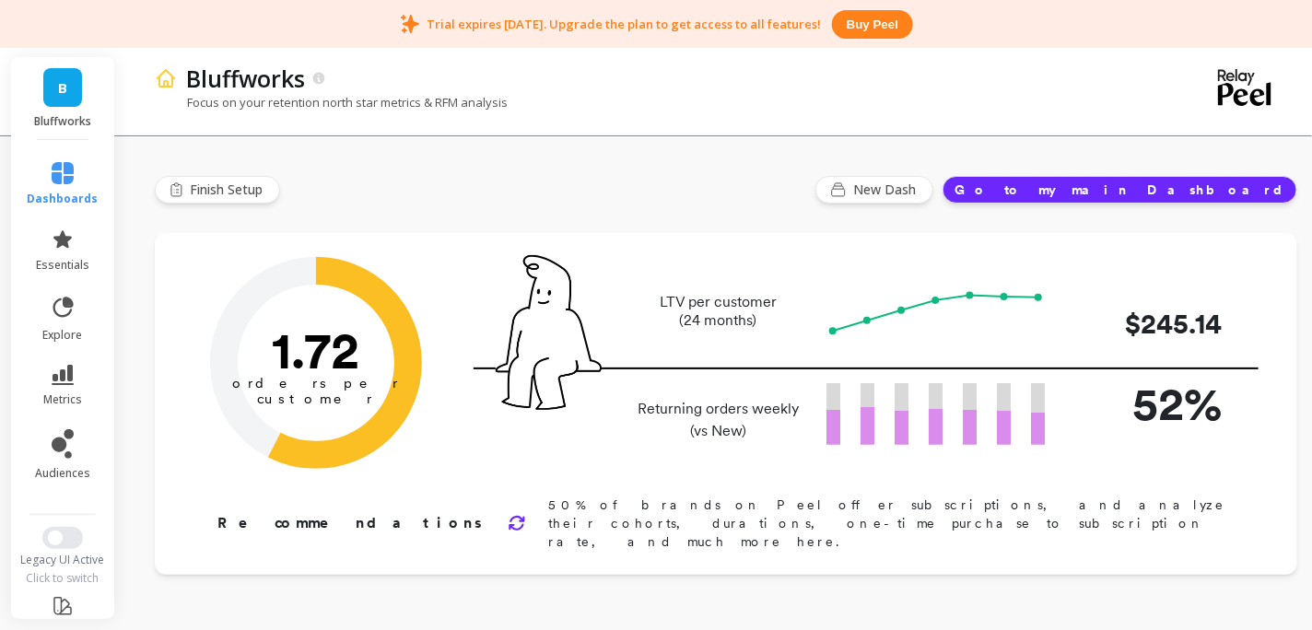
click at [1028, 97] on div "Focus on your retention north star metrics & RFM analysis" at bounding box center [639, 111] width 969 height 35
click at [70, 391] on link "metrics" at bounding box center [63, 386] width 71 height 42
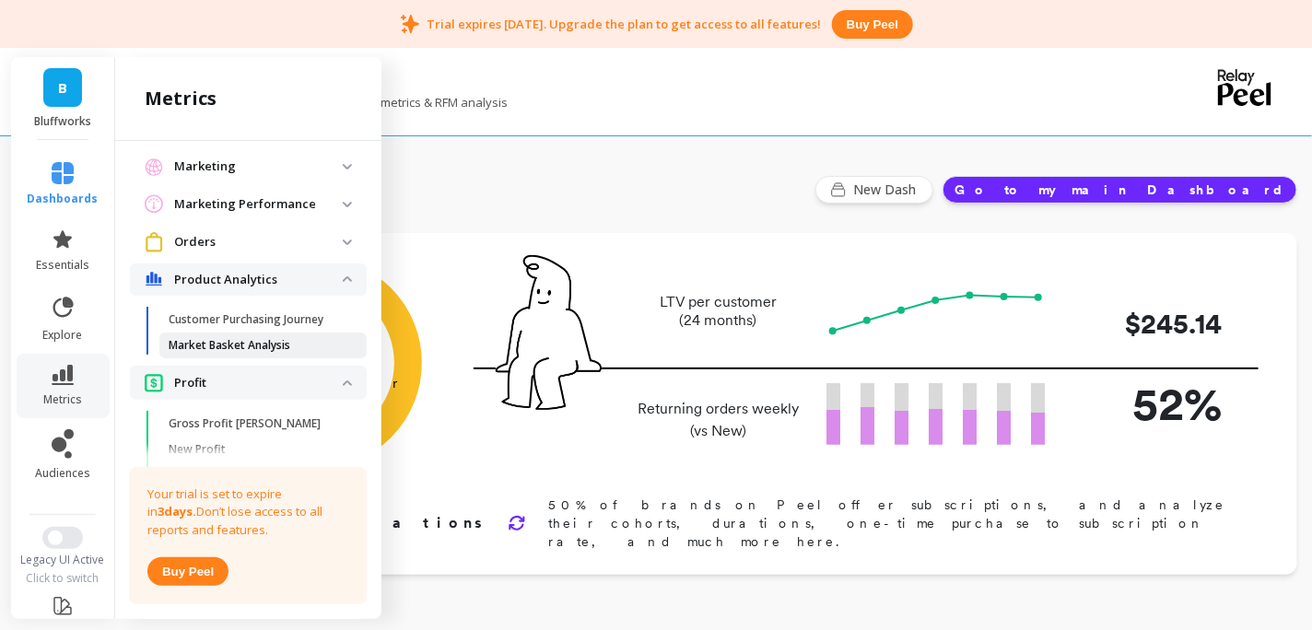
scroll to position [1345, 0]
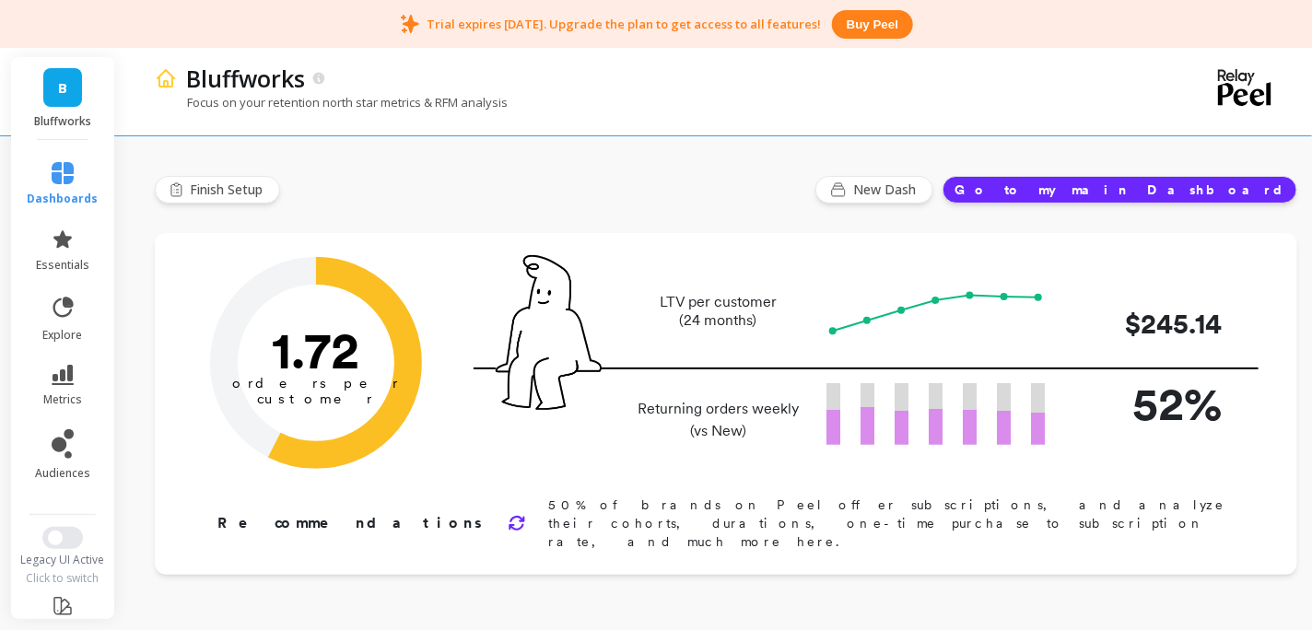
click at [676, 112] on div "Focus on your retention north star metrics & RFM analysis" at bounding box center [639, 111] width 969 height 35
click at [53, 372] on icon at bounding box center [63, 375] width 22 height 20
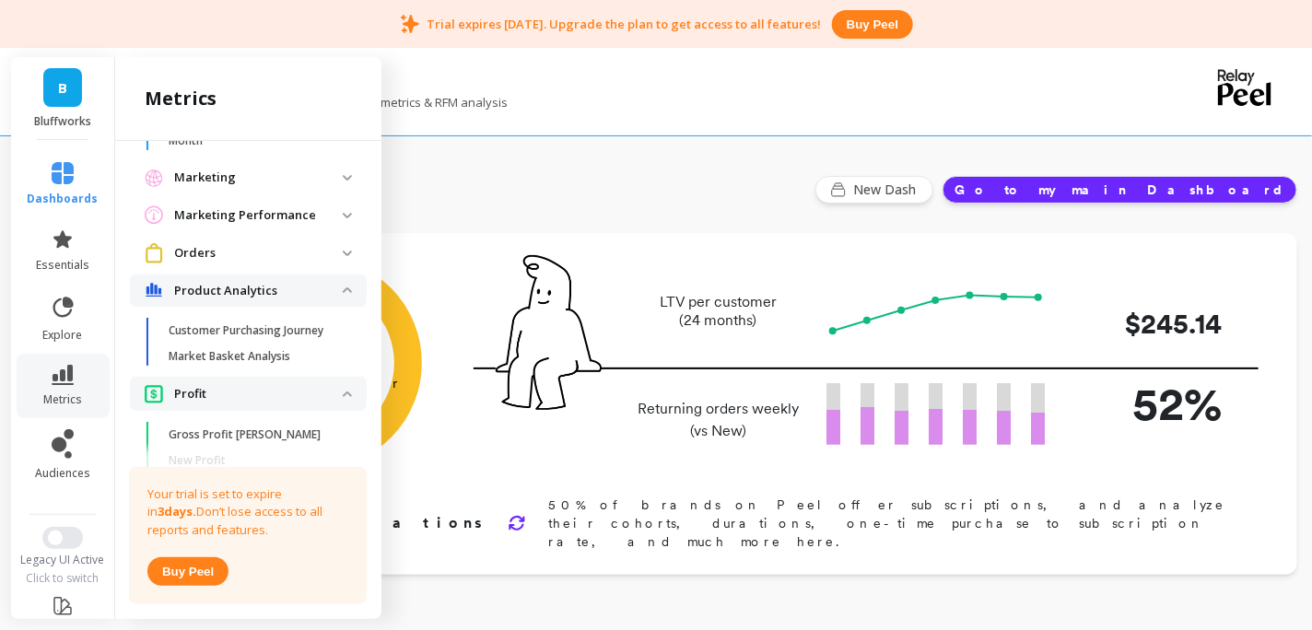
scroll to position [1279, 0]
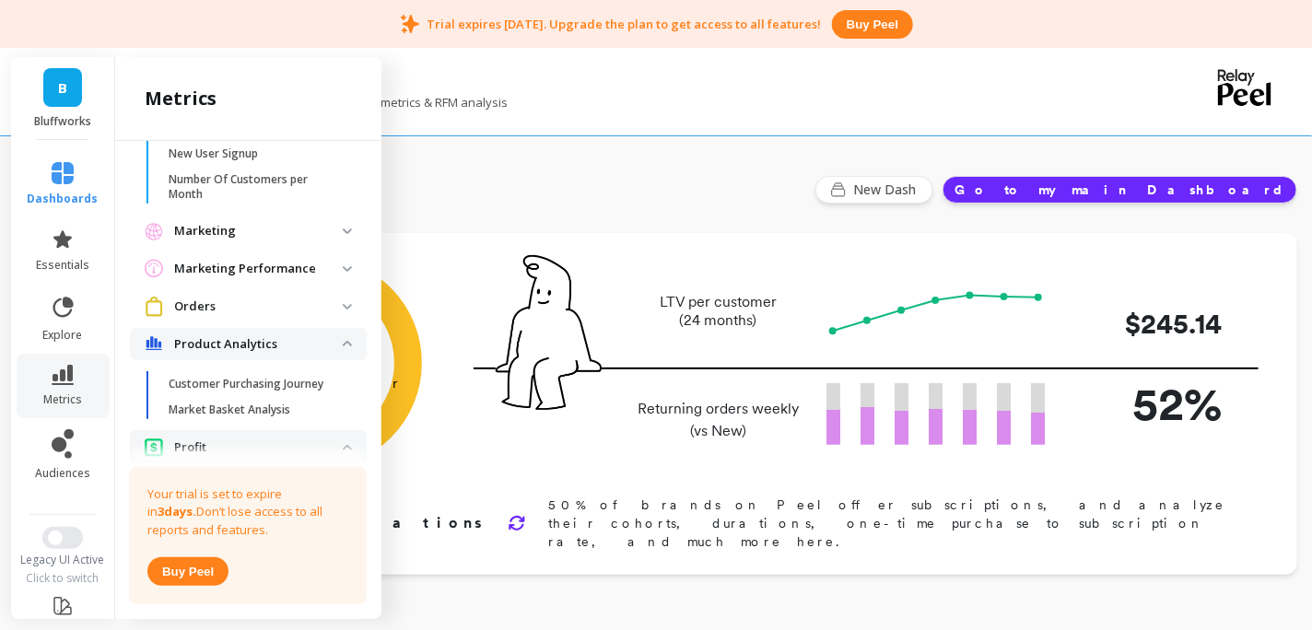
click at [350, 271] on performance "Marketing Performance" at bounding box center [248, 269] width 237 height 34
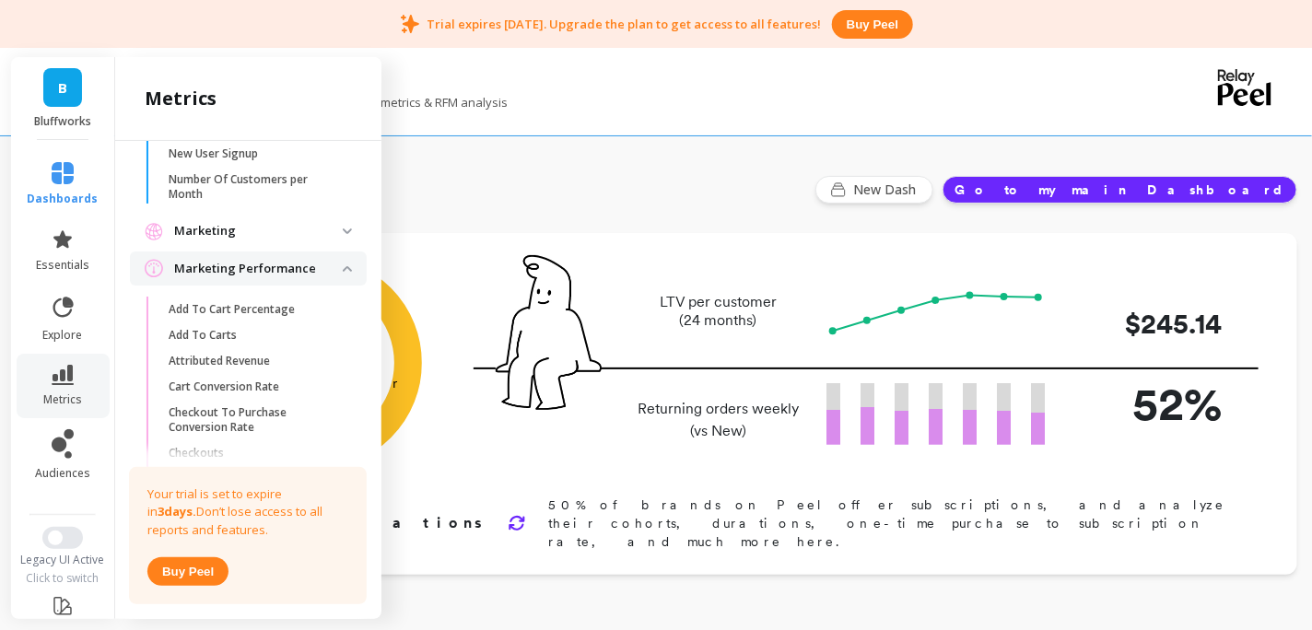
click at [345, 231] on img at bounding box center [347, 231] width 9 height 6
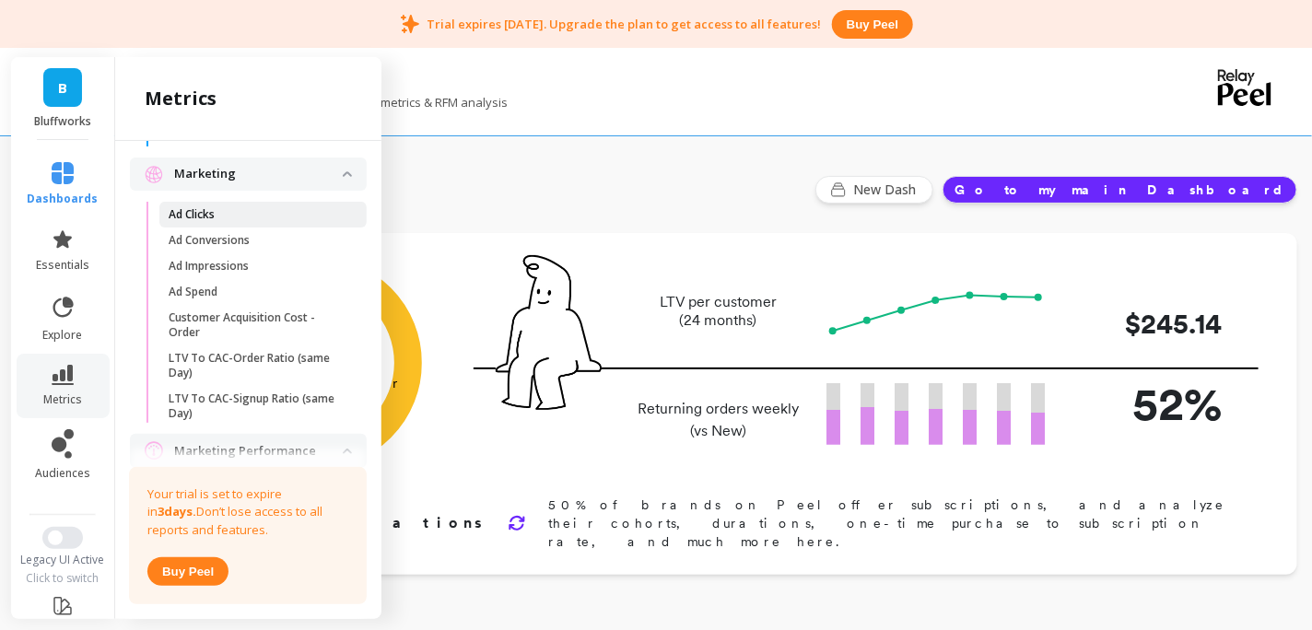
scroll to position [1340, 0]
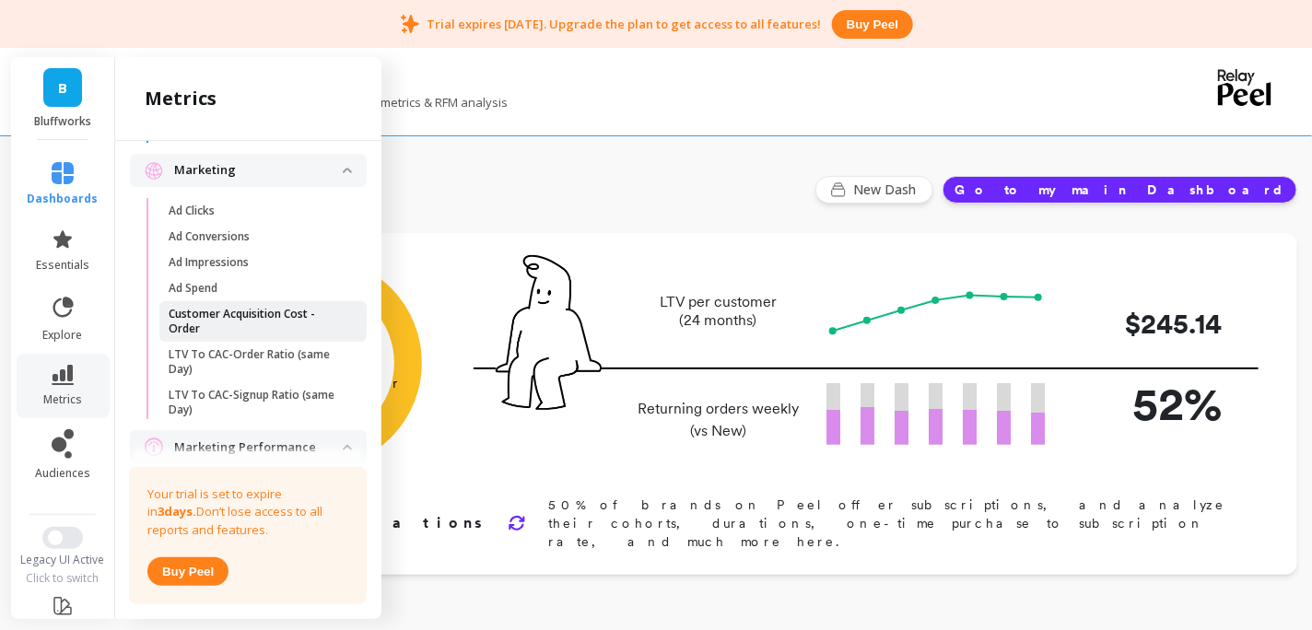
click at [271, 312] on p "Customer Acquisition Cost - Order" at bounding box center [257, 321] width 176 height 29
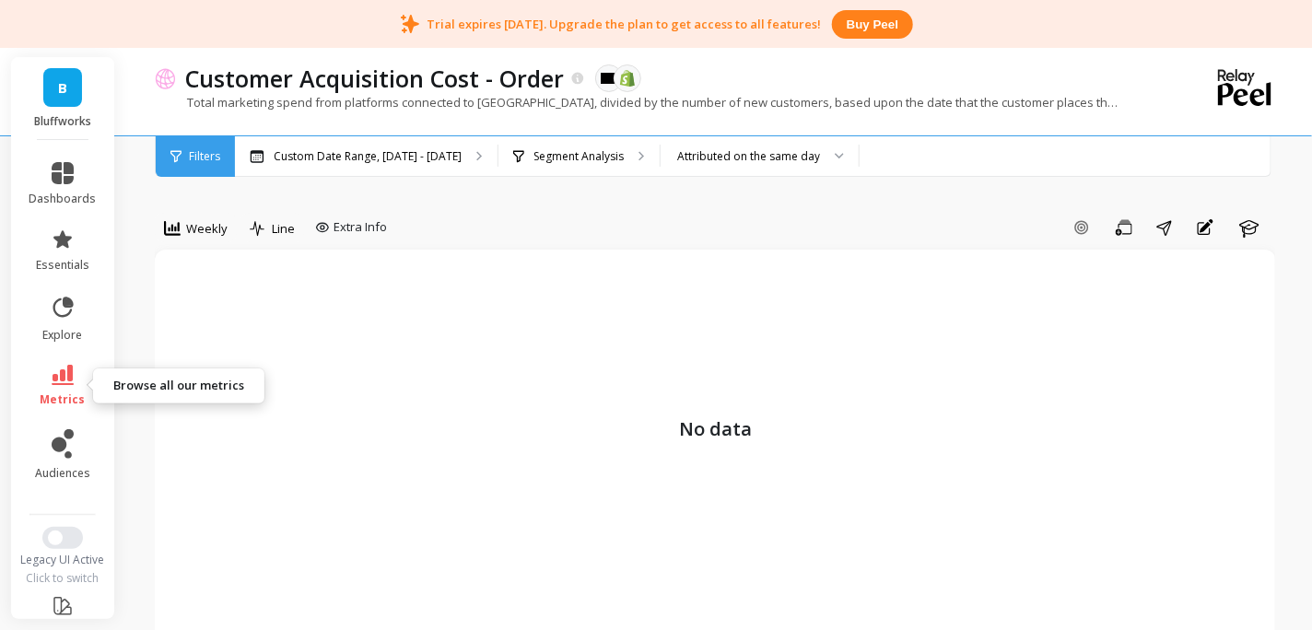
click at [71, 378] on icon at bounding box center [63, 375] width 22 height 20
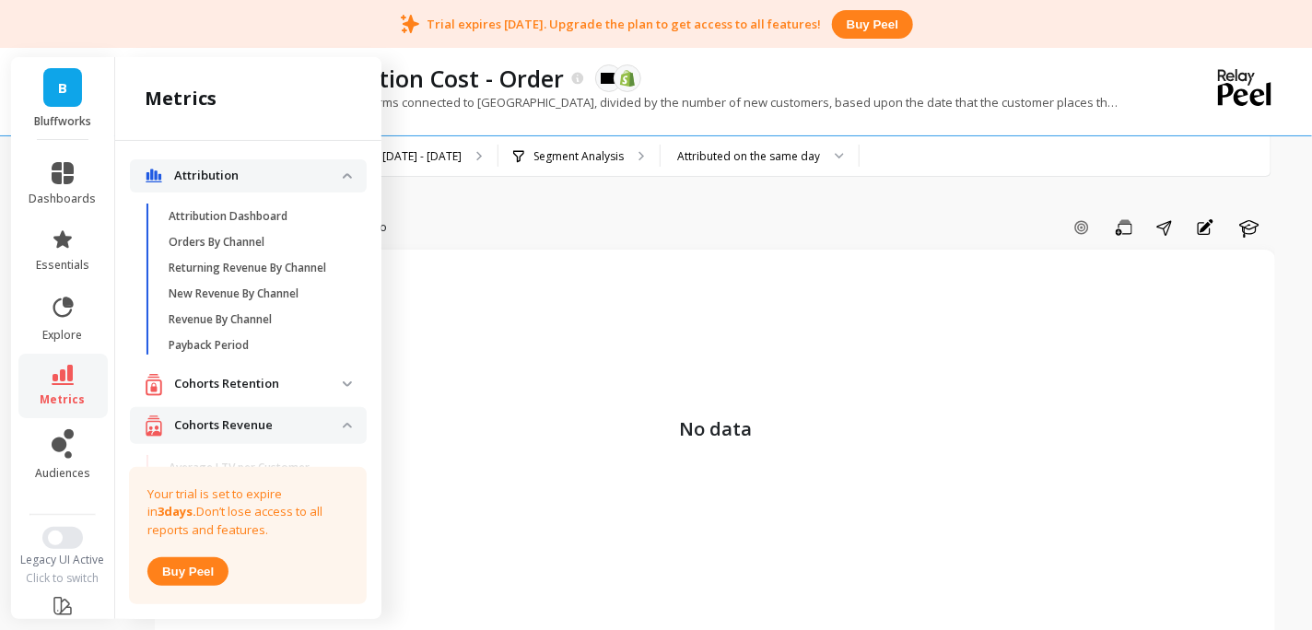
click at [55, 91] on link "B" at bounding box center [62, 87] width 39 height 39
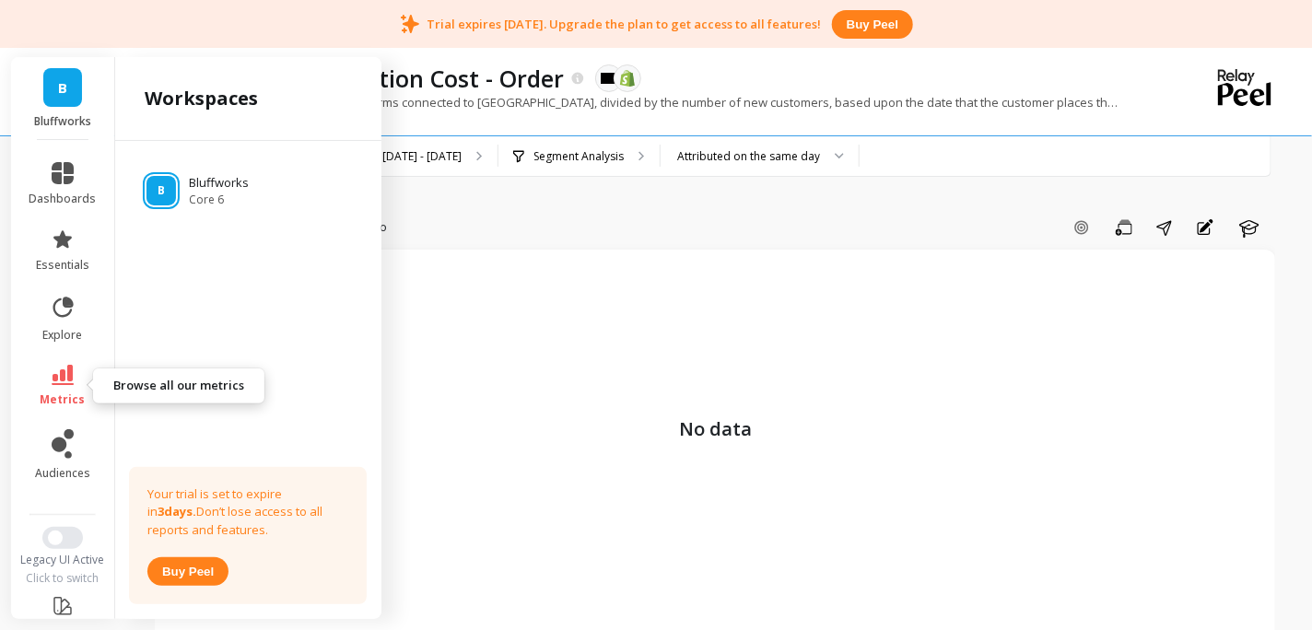
click at [61, 384] on icon at bounding box center [63, 375] width 22 height 20
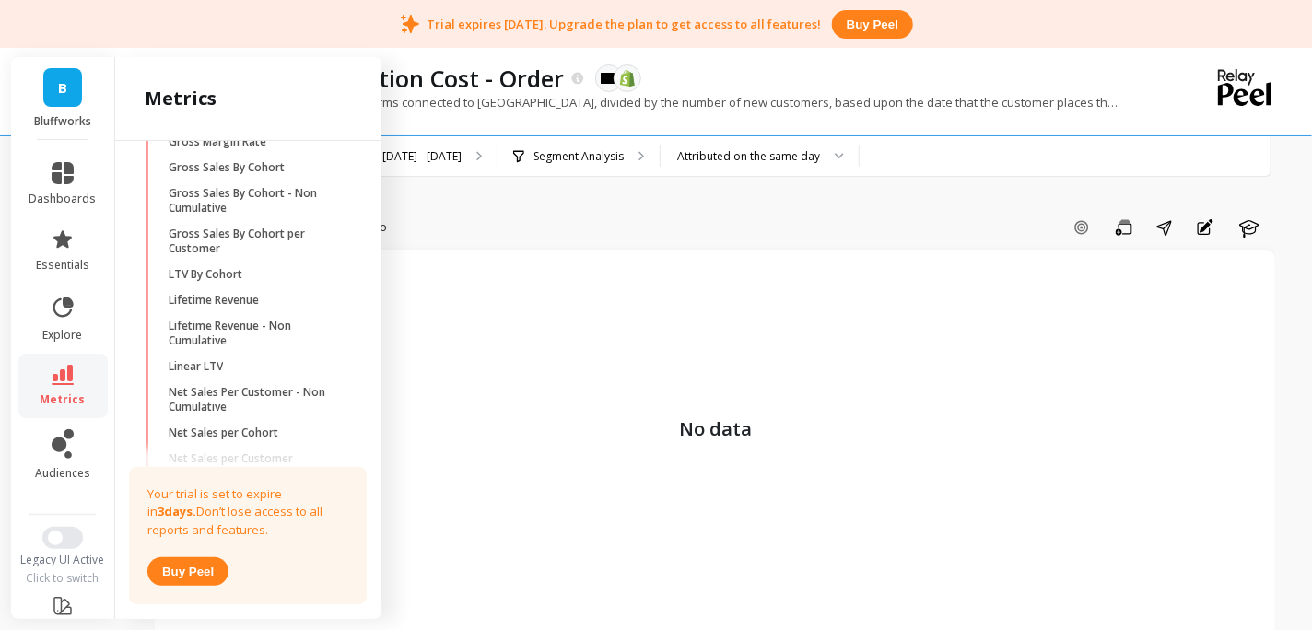
scroll to position [559, 0]
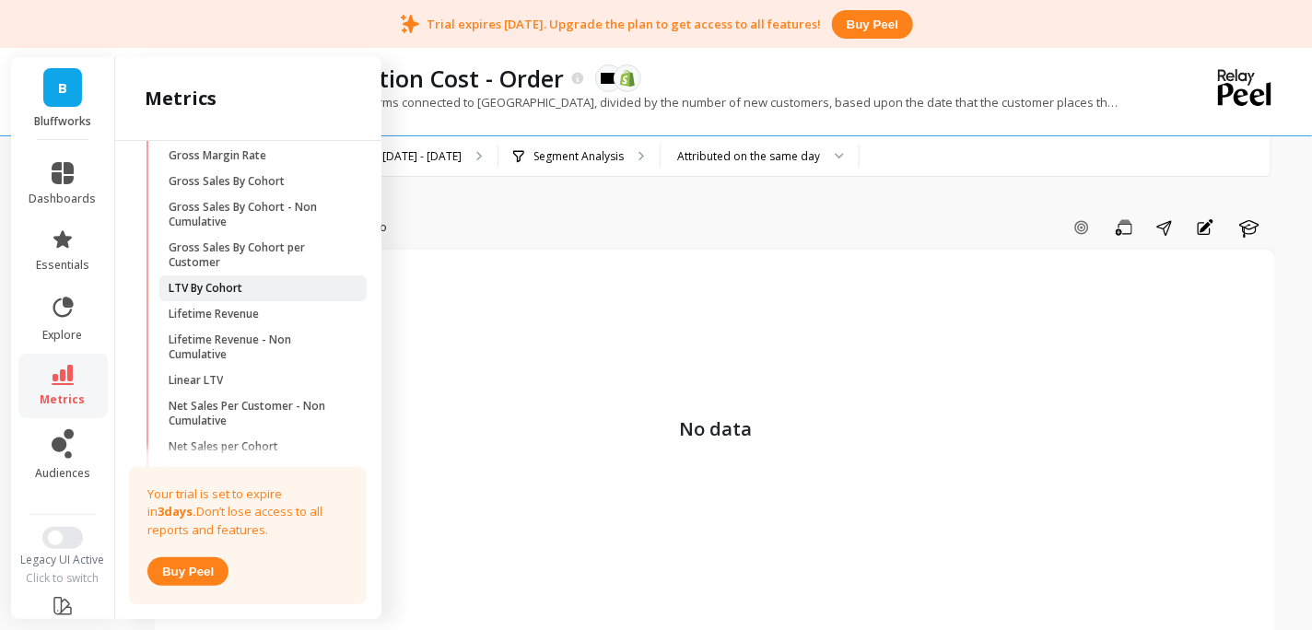
click at [257, 286] on span "LTV By Cohort" at bounding box center [257, 288] width 176 height 15
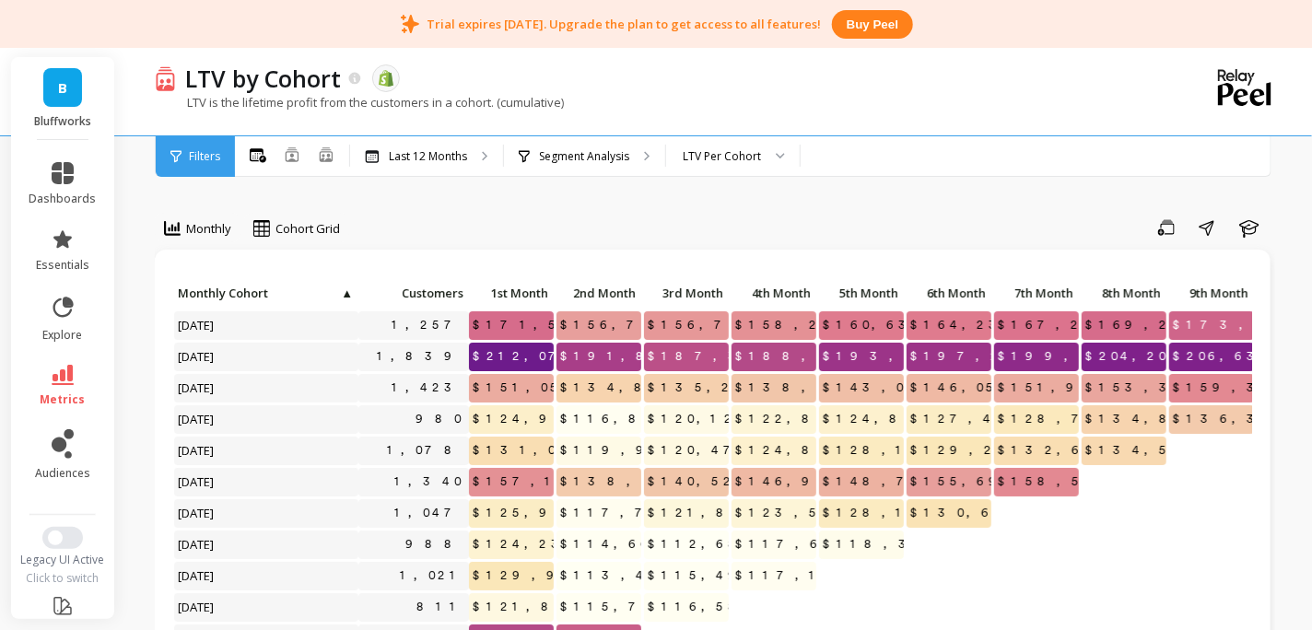
click at [984, 120] on div "LTV is the lifetime profit from the customers in a cohort. (cumulative)" at bounding box center [639, 111] width 969 height 35
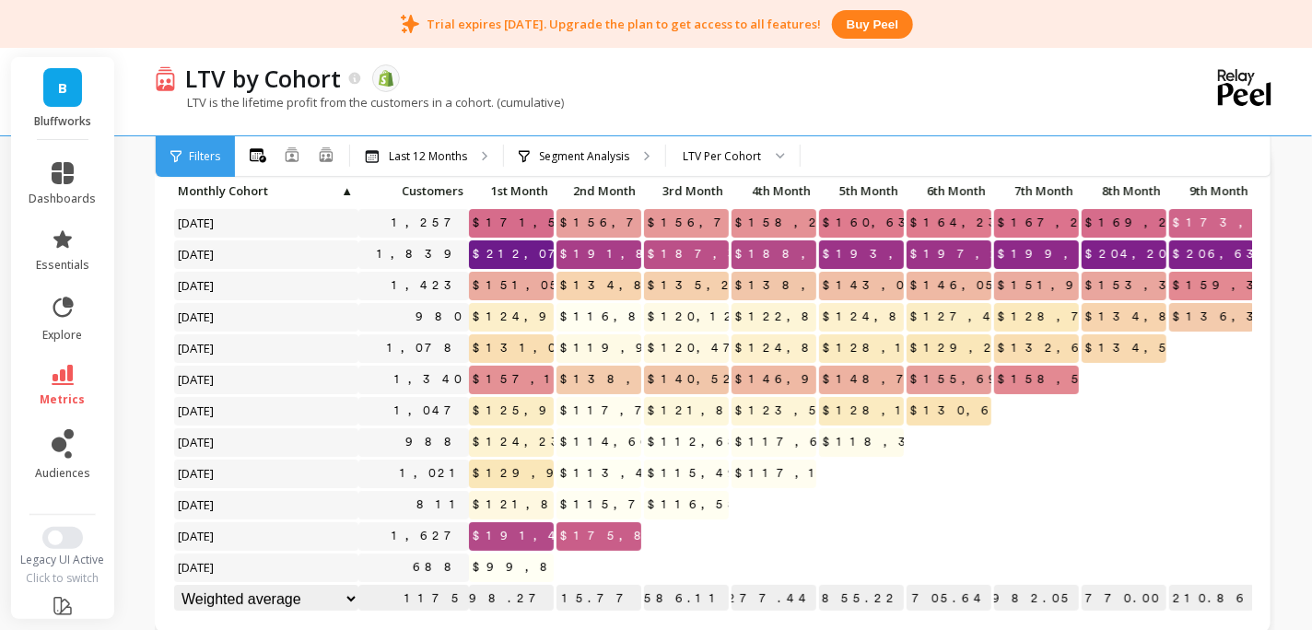
scroll to position [105, 0]
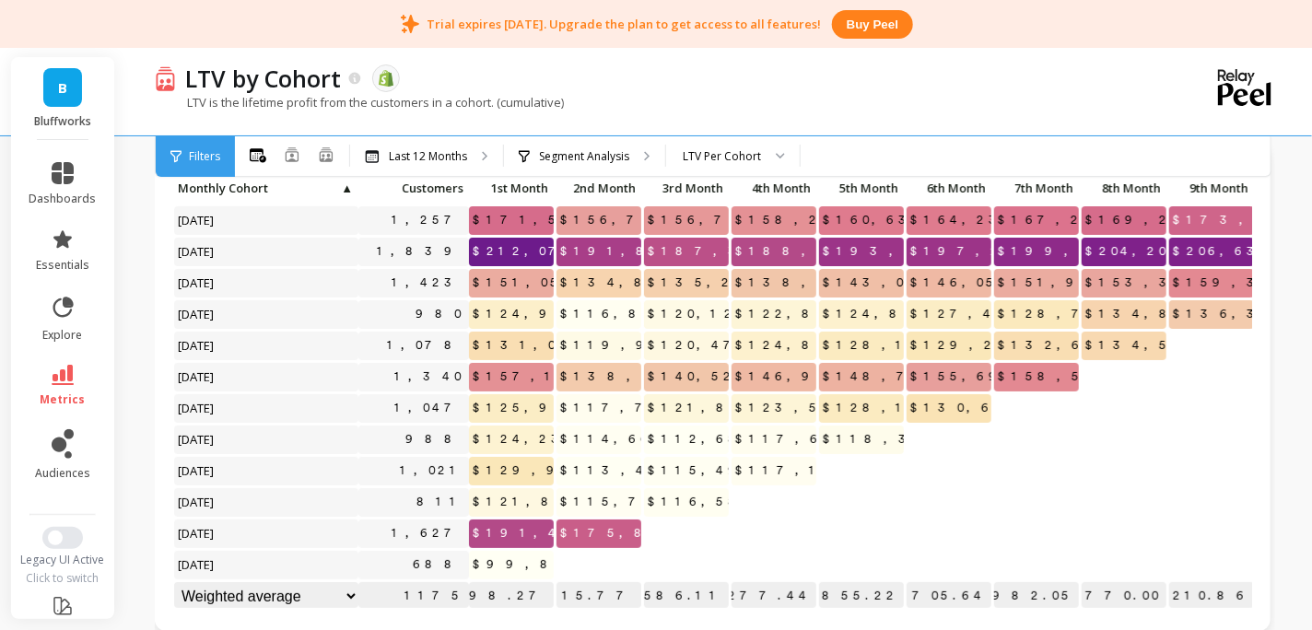
click at [528, 284] on span "$151,054.20" at bounding box center [539, 283] width 141 height 28
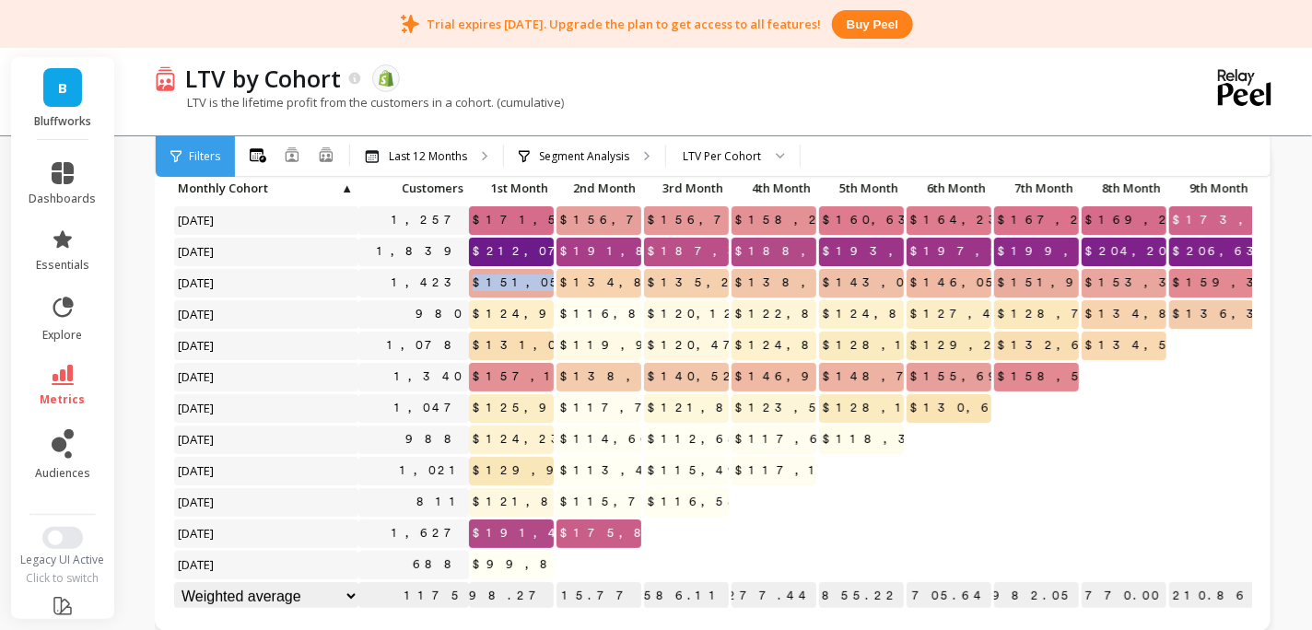
click at [528, 284] on span "$151,054.20" at bounding box center [539, 283] width 141 height 28
click at [519, 253] on span "$212,074.42" at bounding box center [543, 252] width 148 height 28
click at [511, 275] on span "$151,054.20" at bounding box center [539, 283] width 141 height 28
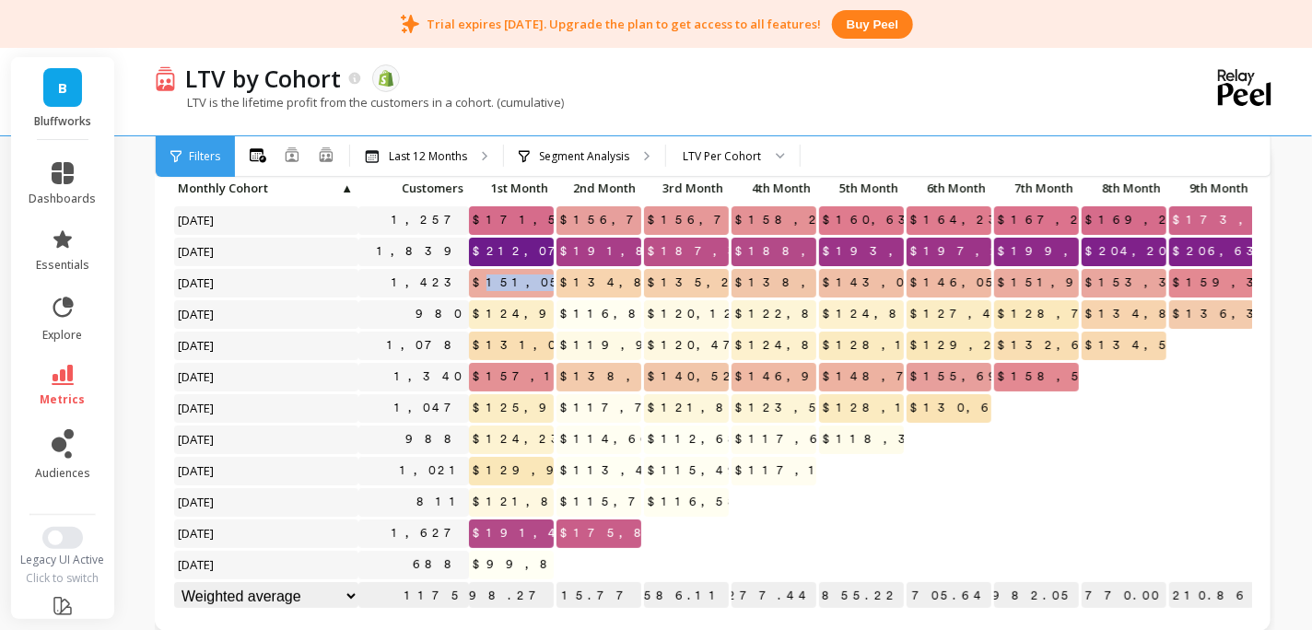
click at [511, 275] on span "$151,054.20" at bounding box center [539, 283] width 141 height 28
click at [1001, 102] on div "LTV is the lifetime profit from the customers in a cohort. (cumulative)" at bounding box center [639, 111] width 969 height 35
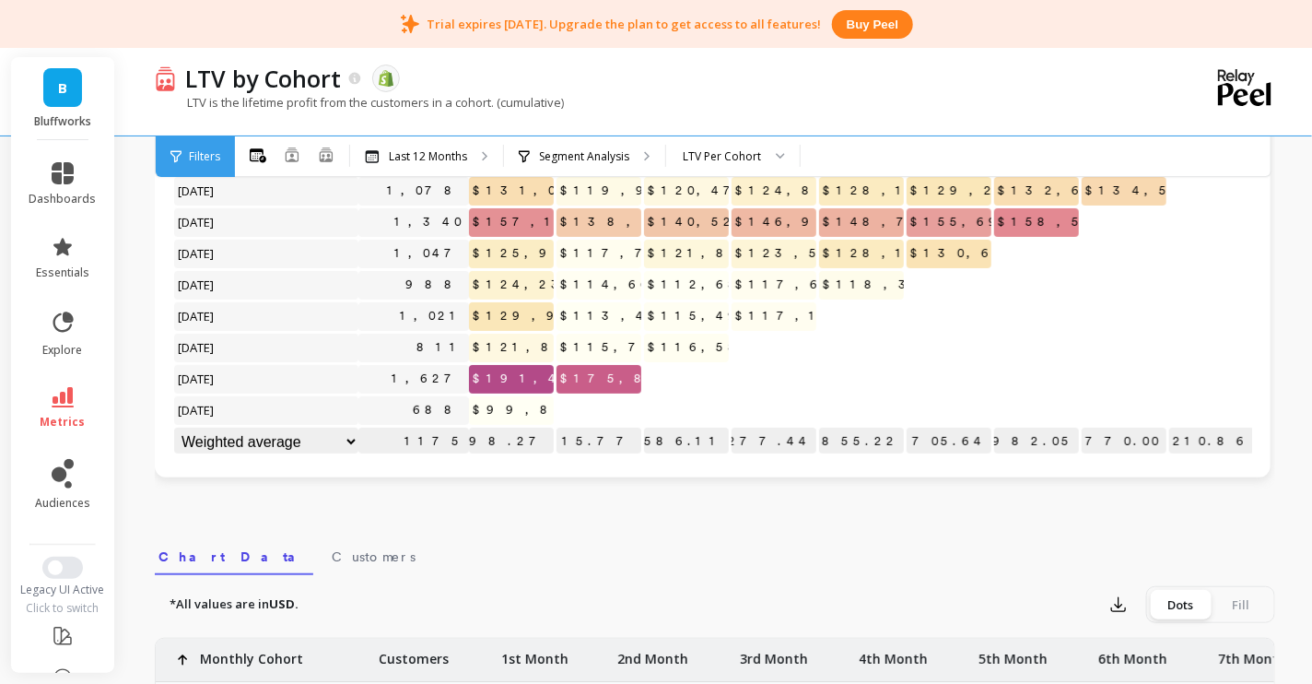
scroll to position [0, 0]
